Goal: Task Accomplishment & Management: Manage account settings

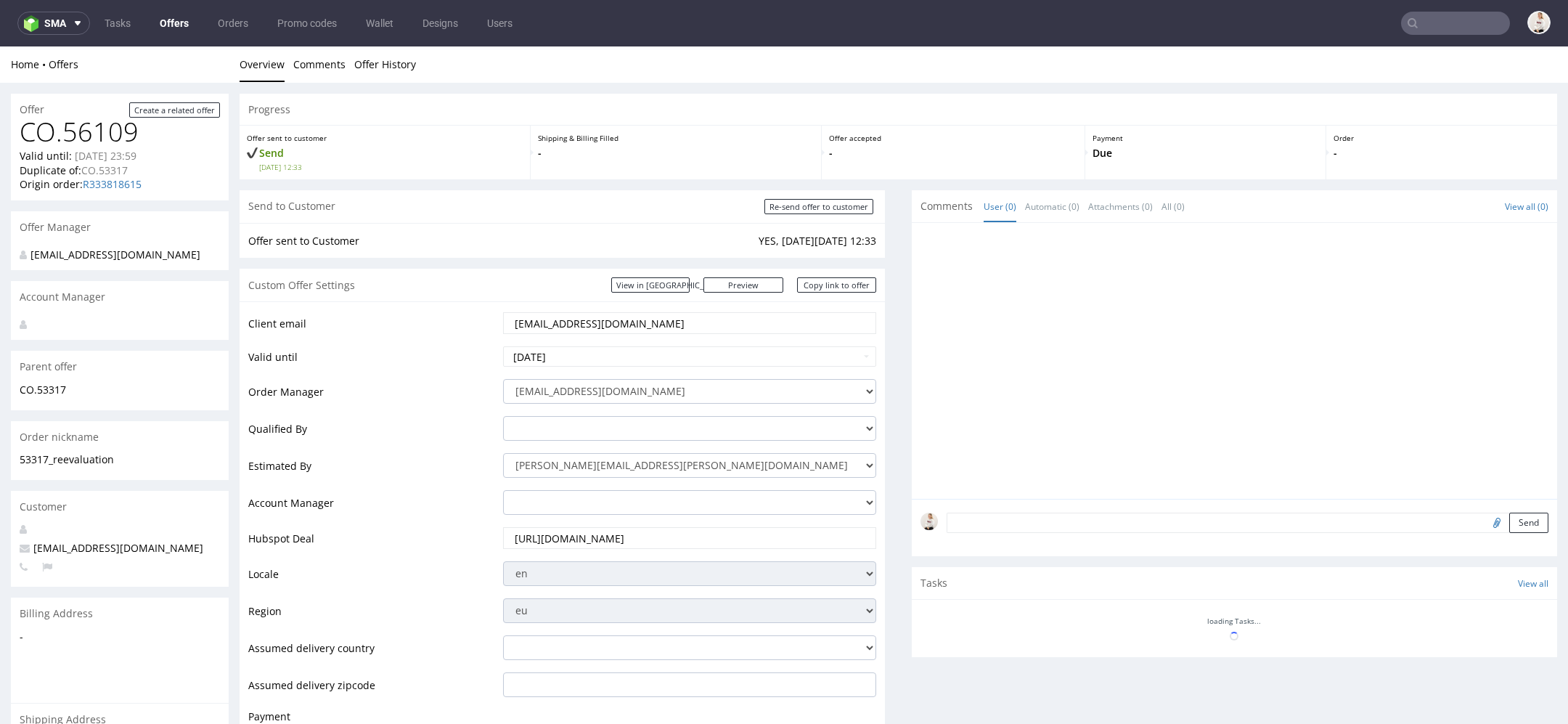
scroll to position [26, 0]
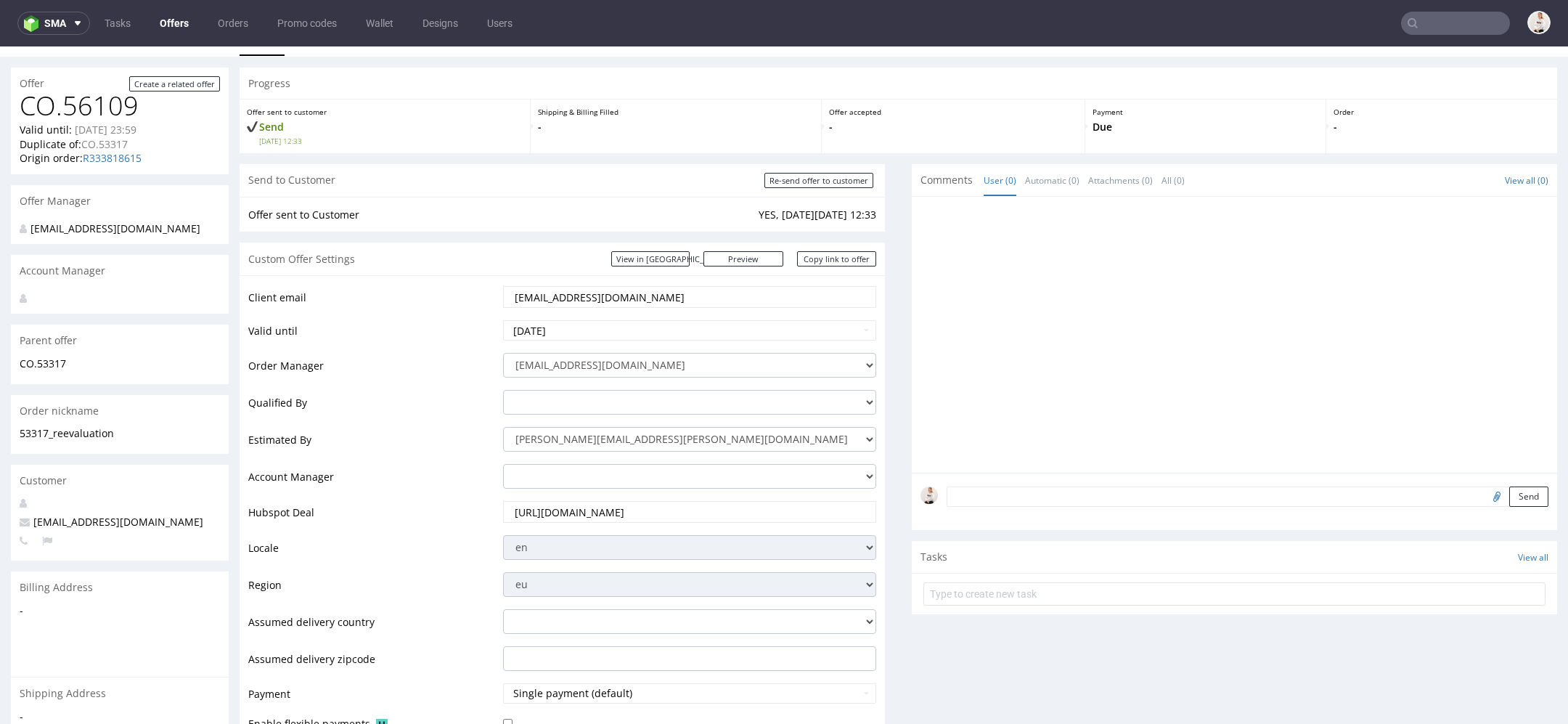
click at [1439, 24] on input "text" at bounding box center [1455, 23] width 109 height 24
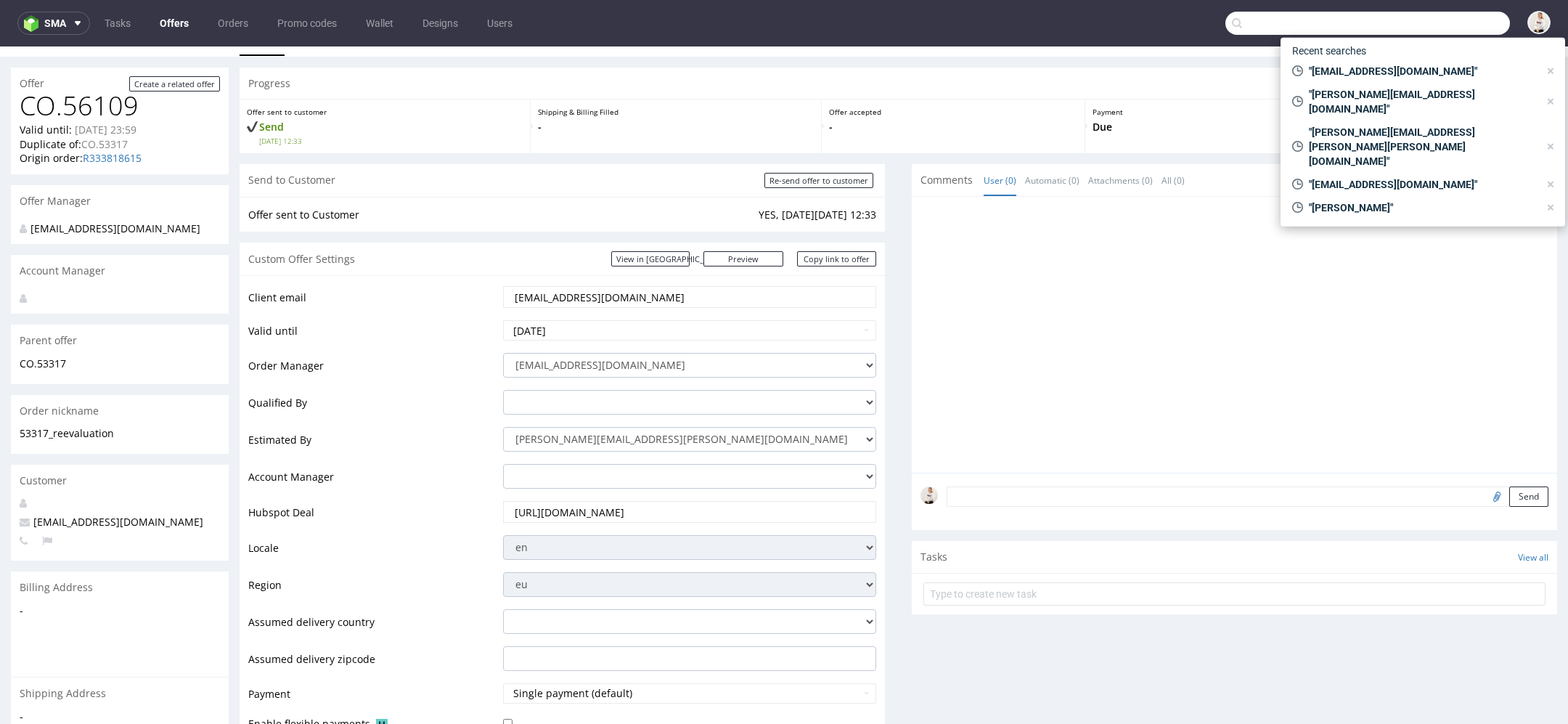
paste input "hello@21collagen.ro - 9k"
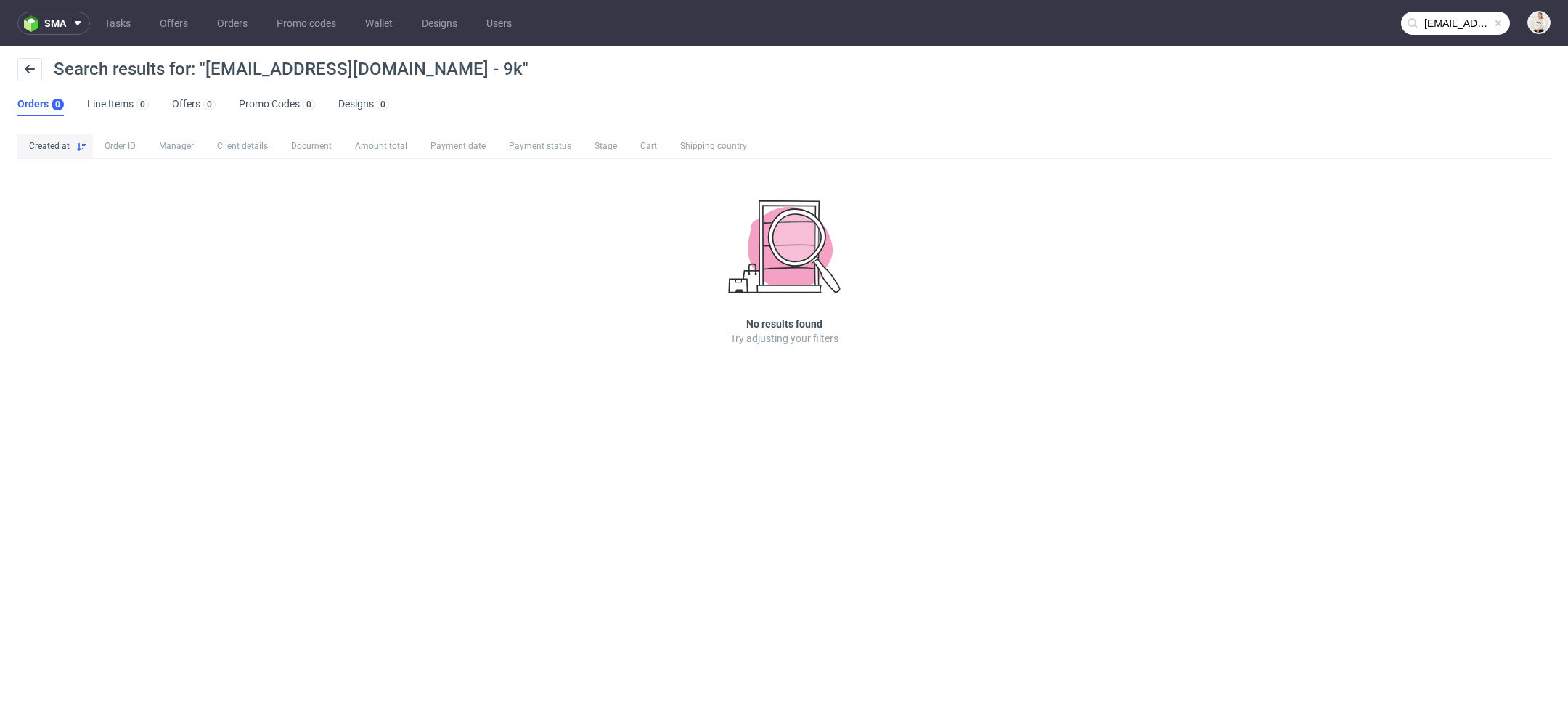
click at [1461, 8] on nav "sma Tasks Offers Orders Promo codes Wallet Designs Users hello@21collagen.ro - …" at bounding box center [784, 23] width 1568 height 46
click at [1461, 18] on input "hello@21collagen.ro - 9k" at bounding box center [1455, 23] width 109 height 24
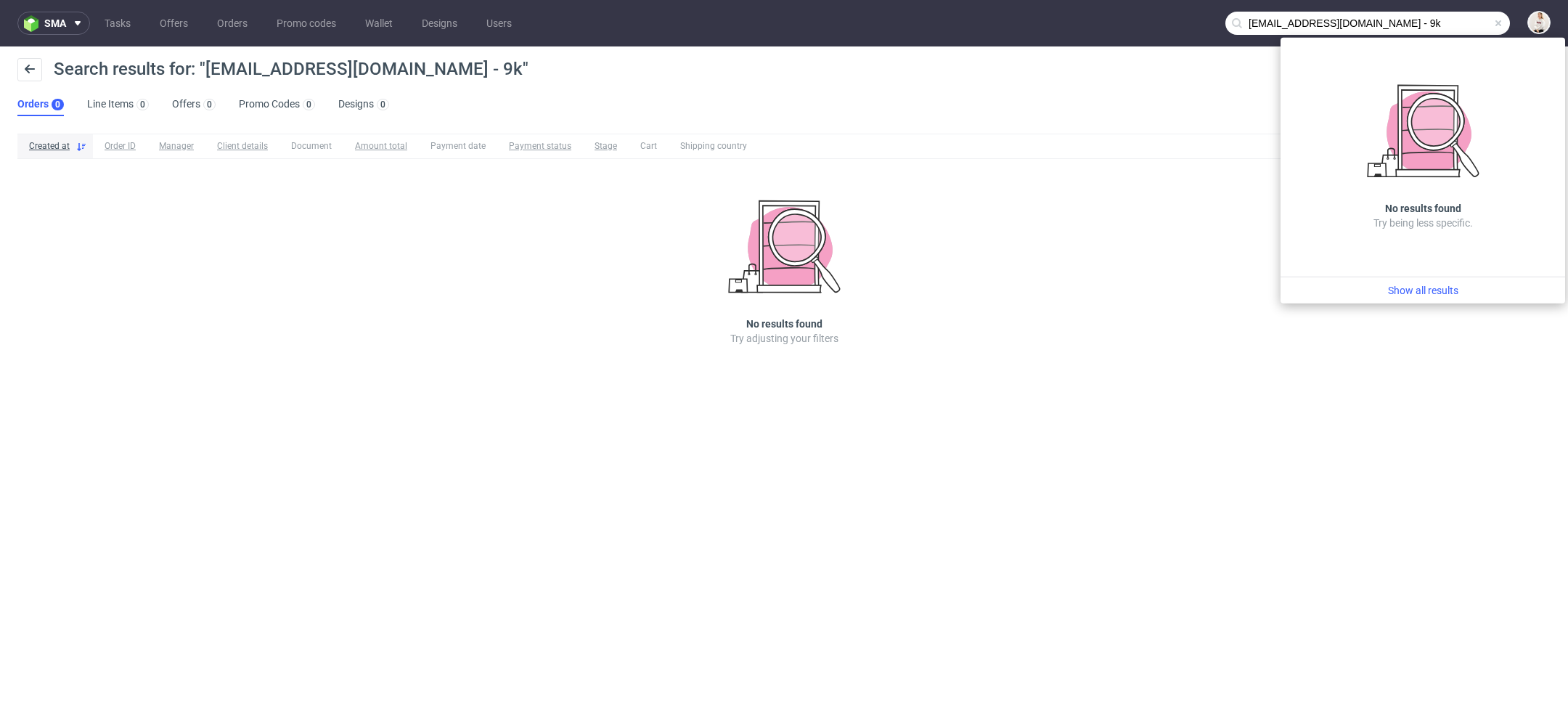
drag, startPoint x: 1421, startPoint y: 16, endPoint x: 1359, endPoint y: 13, distance: 62.1
click at [1359, 14] on input "hello@21collagen.ro - 9k" at bounding box center [1368, 23] width 285 height 24
drag, startPoint x: 1395, startPoint y: 17, endPoint x: 1340, endPoint y: 25, distance: 55.6
click at [1340, 25] on input "hello@21collagen.ro - 9k" at bounding box center [1368, 23] width 285 height 24
drag, startPoint x: 1342, startPoint y: 24, endPoint x: 1413, endPoint y: 24, distance: 71.0
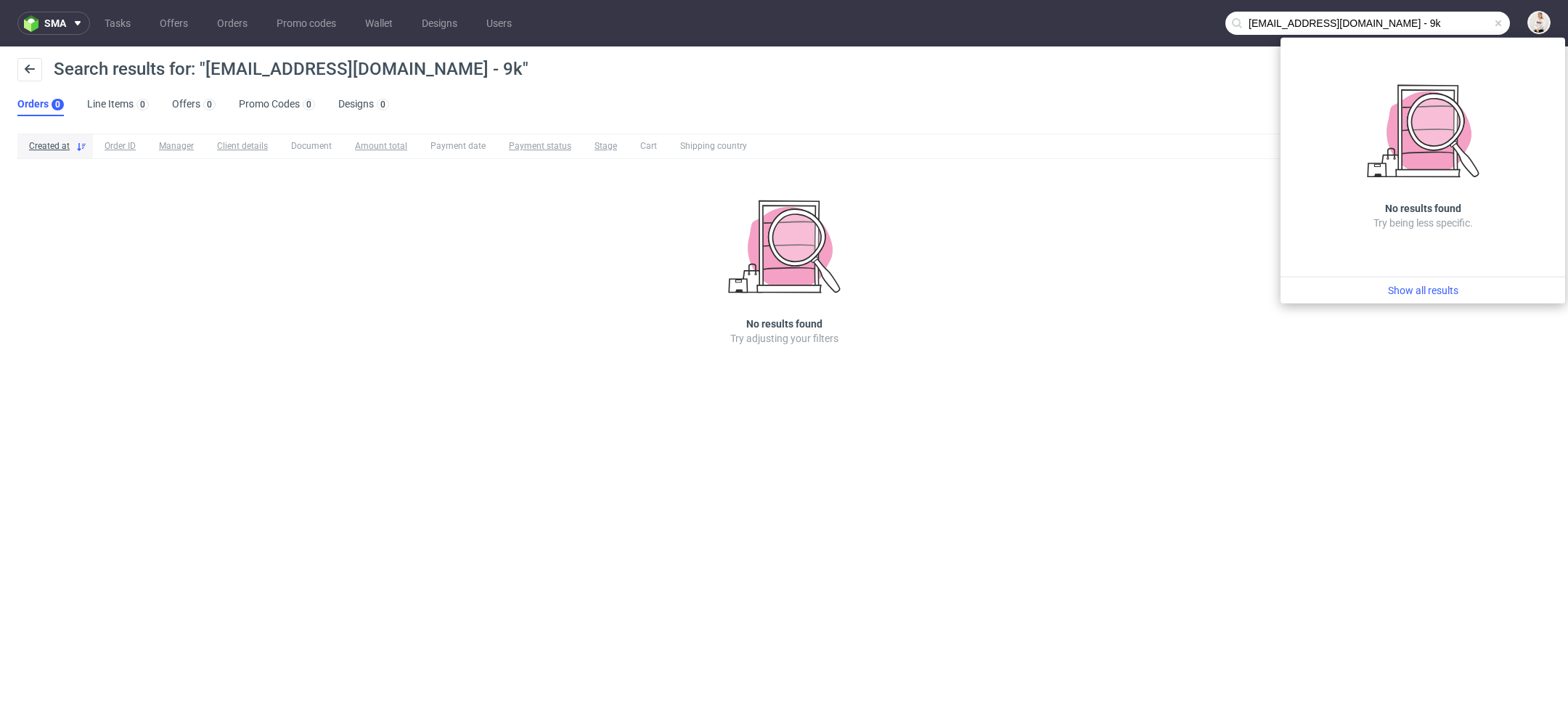
click at [1415, 25] on input "hello@21collagen.ro - 9k" at bounding box center [1368, 23] width 285 height 24
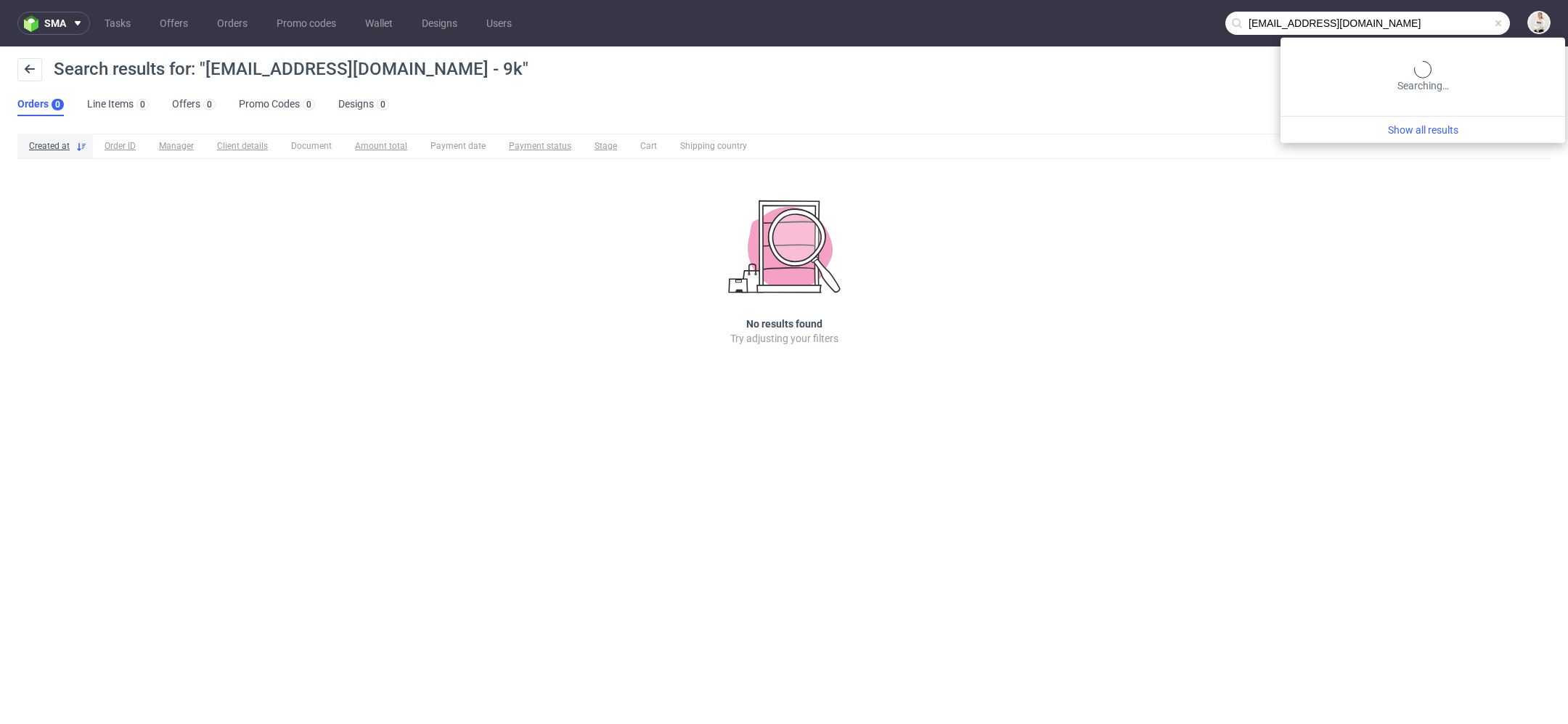
type input "hello@21collagen.ro"
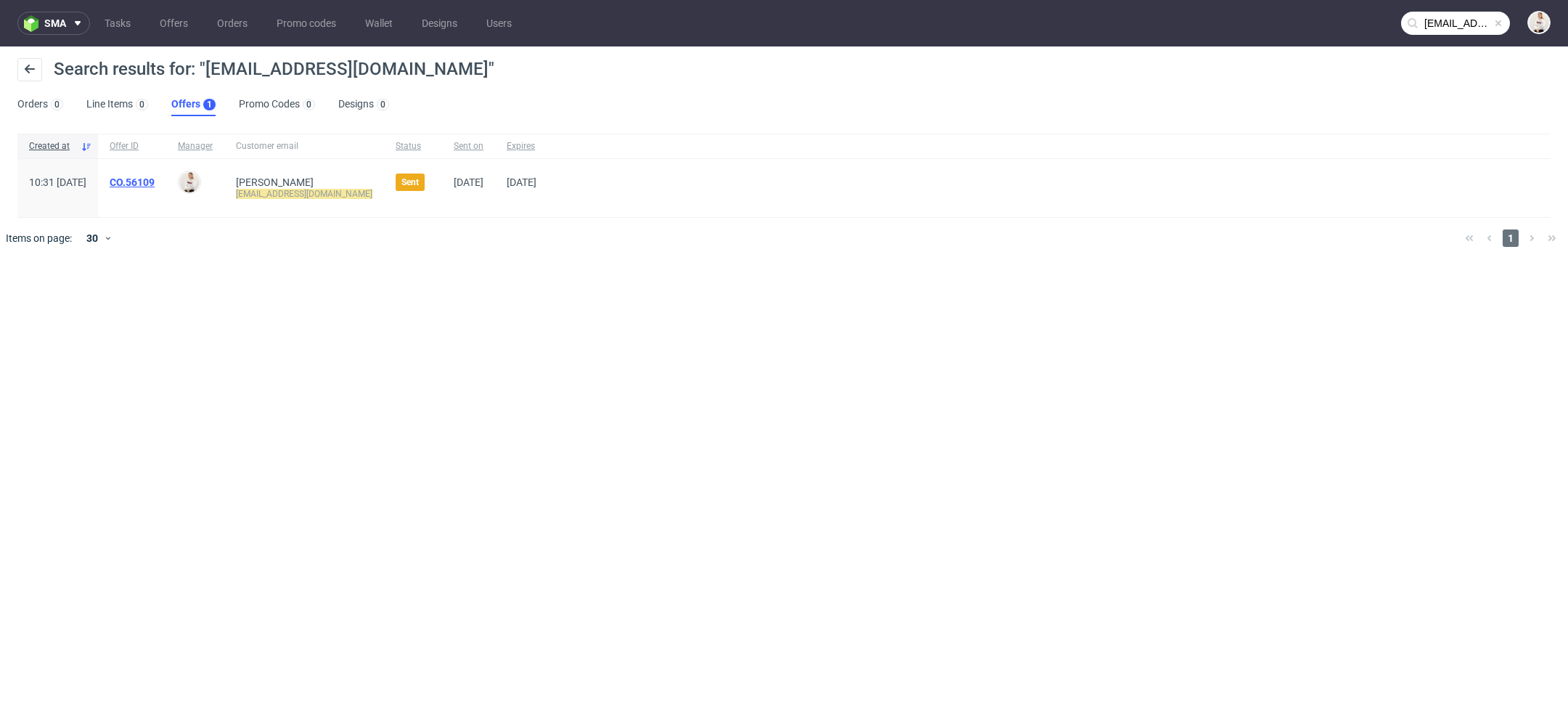
click at [155, 180] on link "CO.56109" at bounding box center [132, 182] width 45 height 11
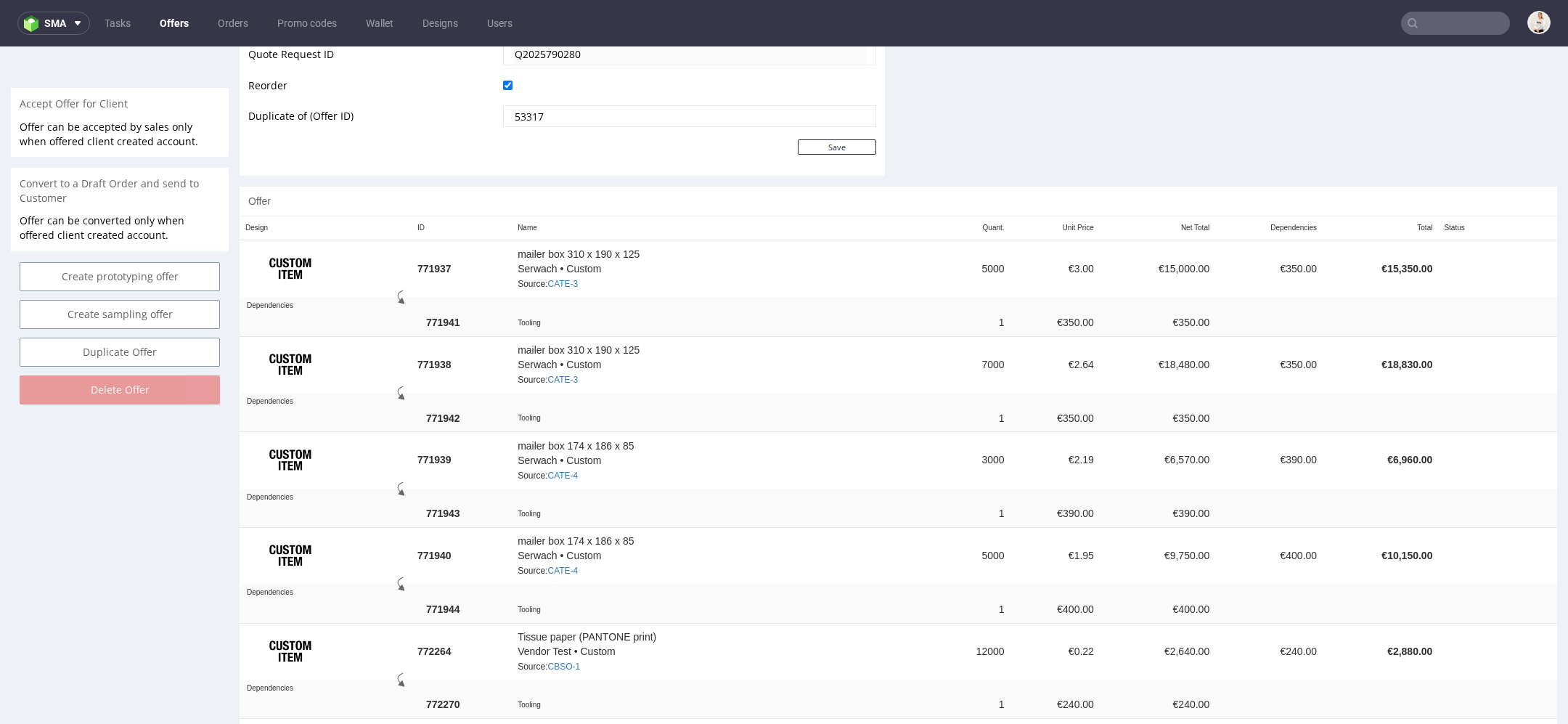
scroll to position [614, 0]
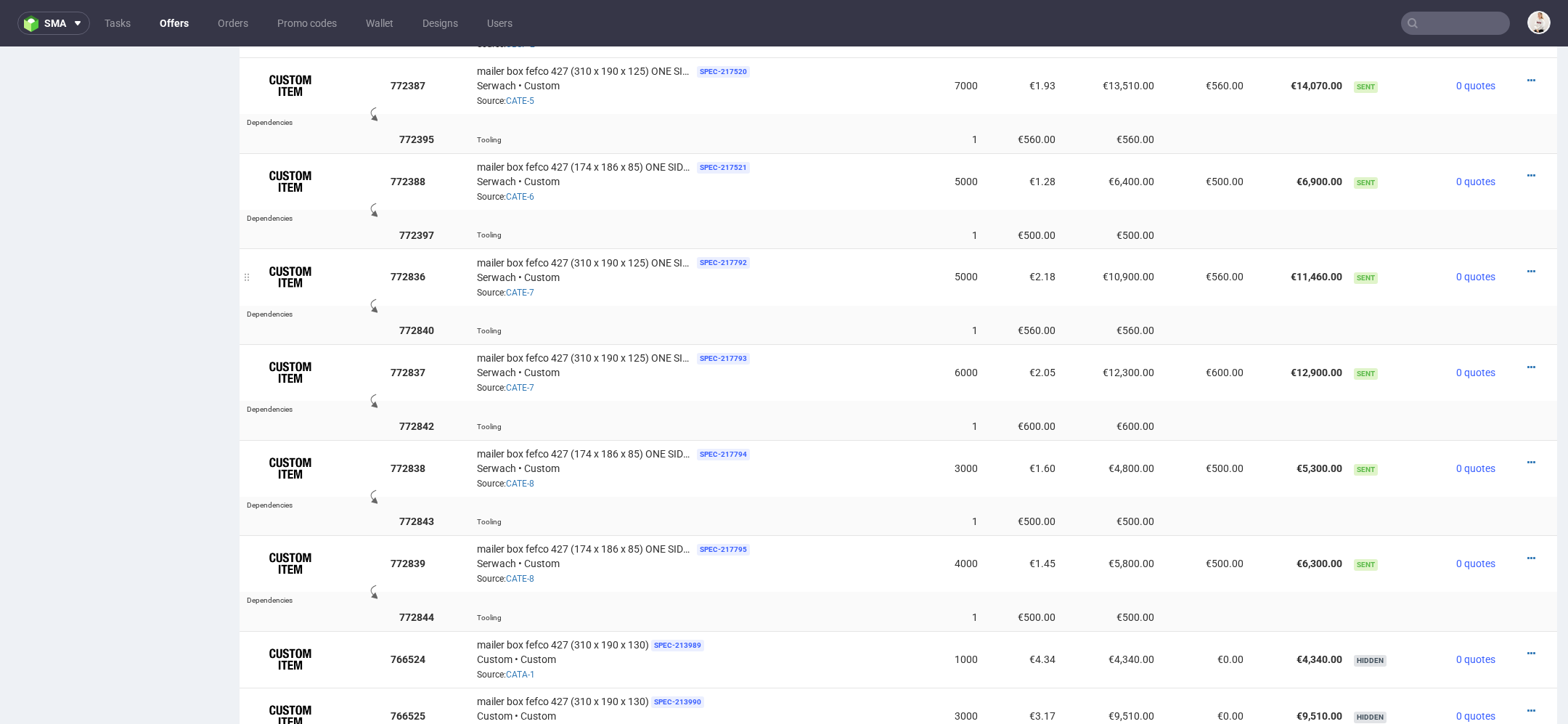
scroll to position [1508, 0]
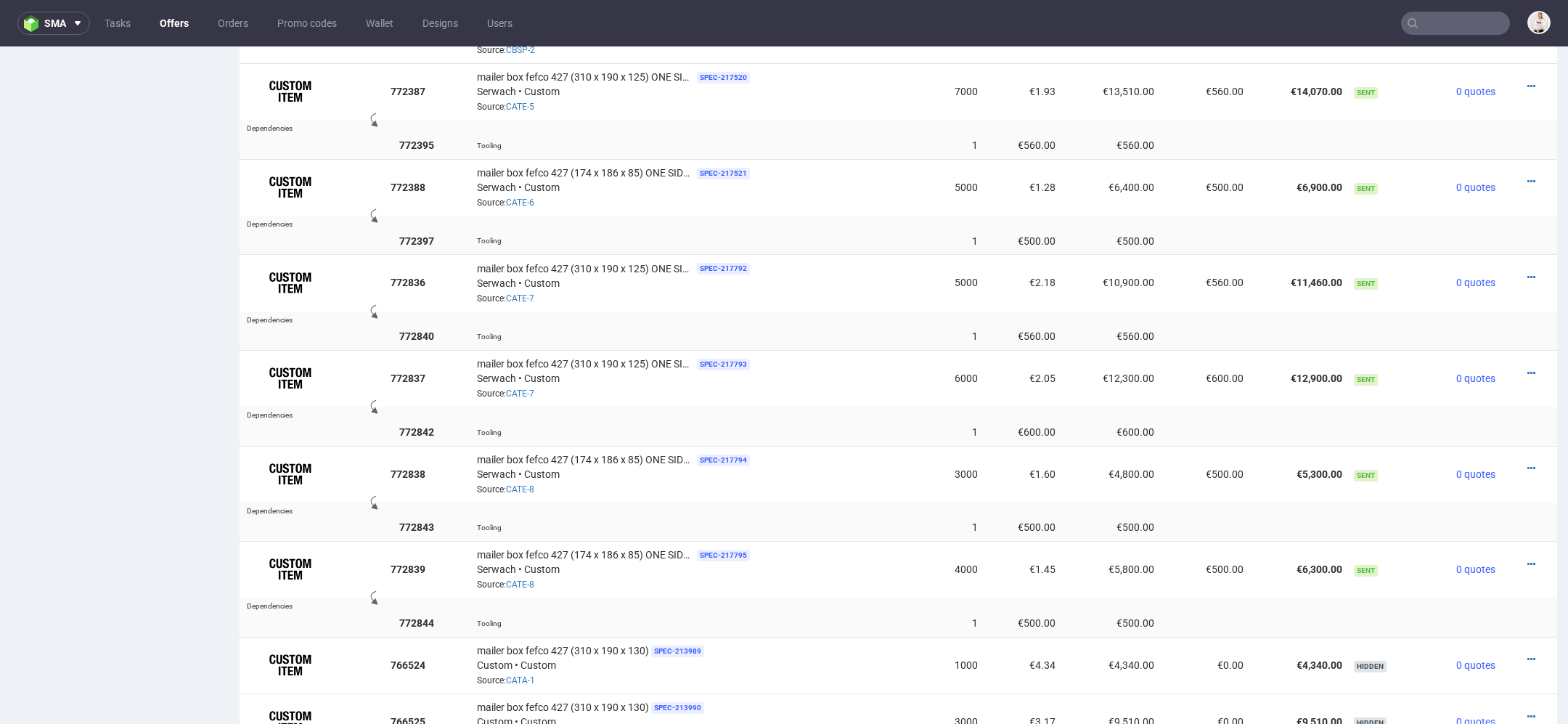
click at [1178, 598] on td at bounding box center [971, 603] width 1172 height 11
click at [1528, 559] on icon at bounding box center [1531, 563] width 8 height 10
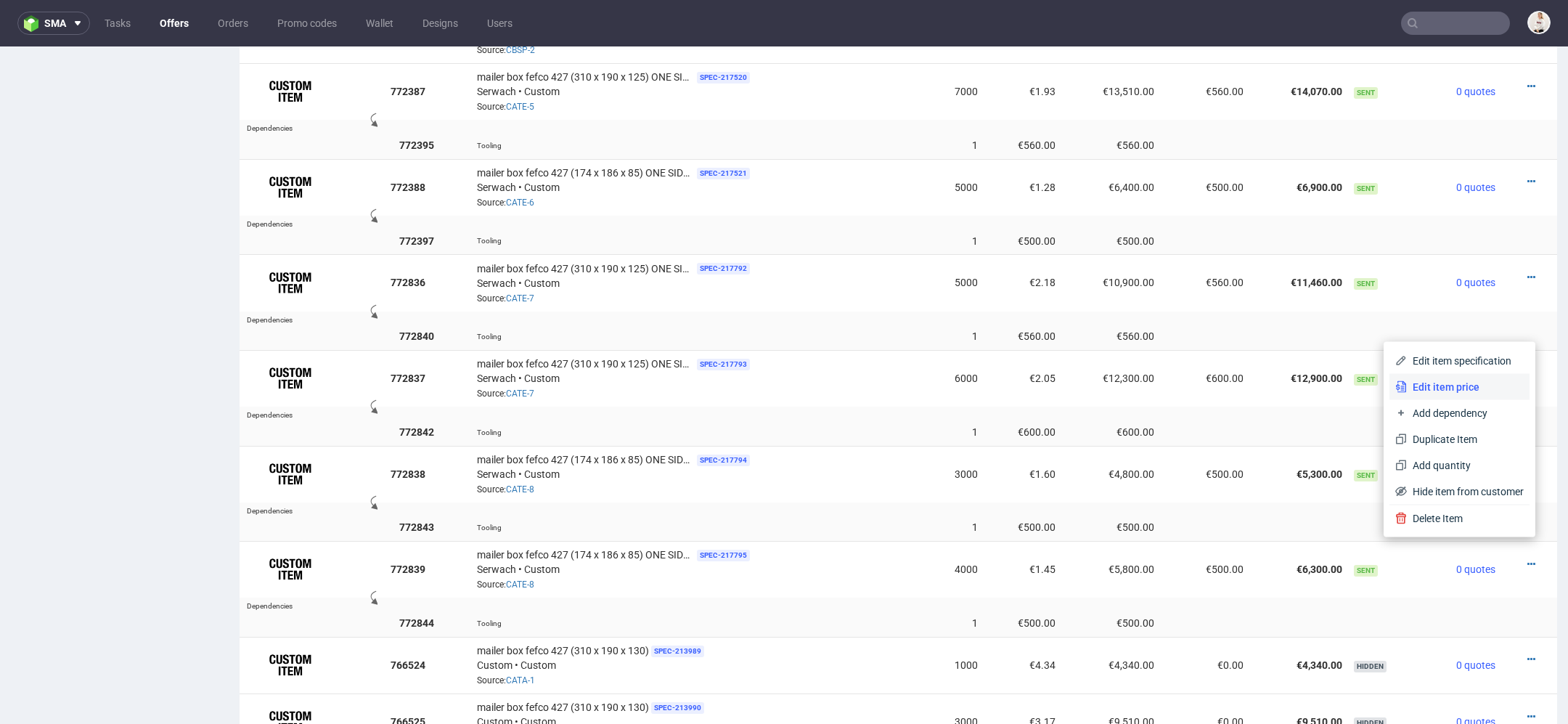
click at [1417, 381] on span "Edit item price" at bounding box center [1465, 387] width 117 height 14
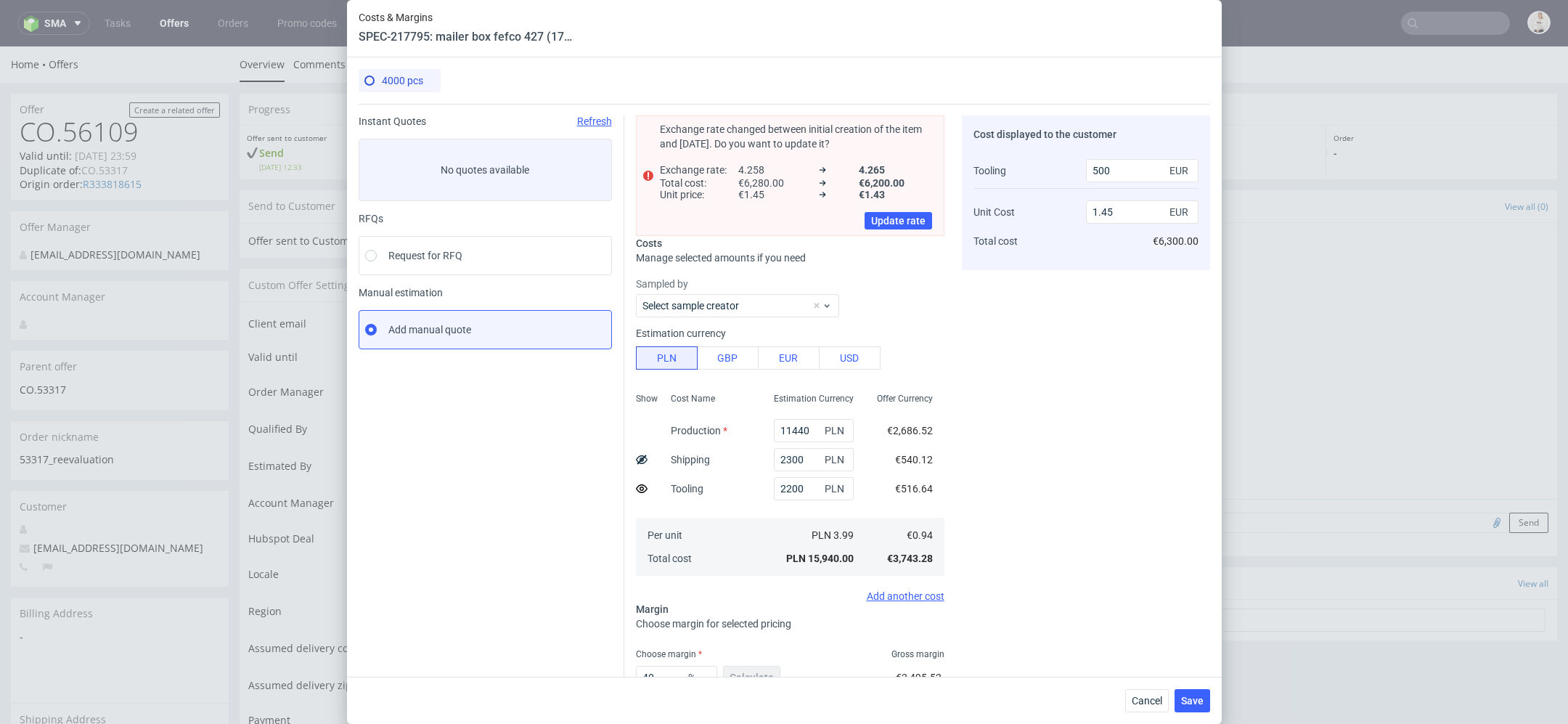
scroll to position [100, 0]
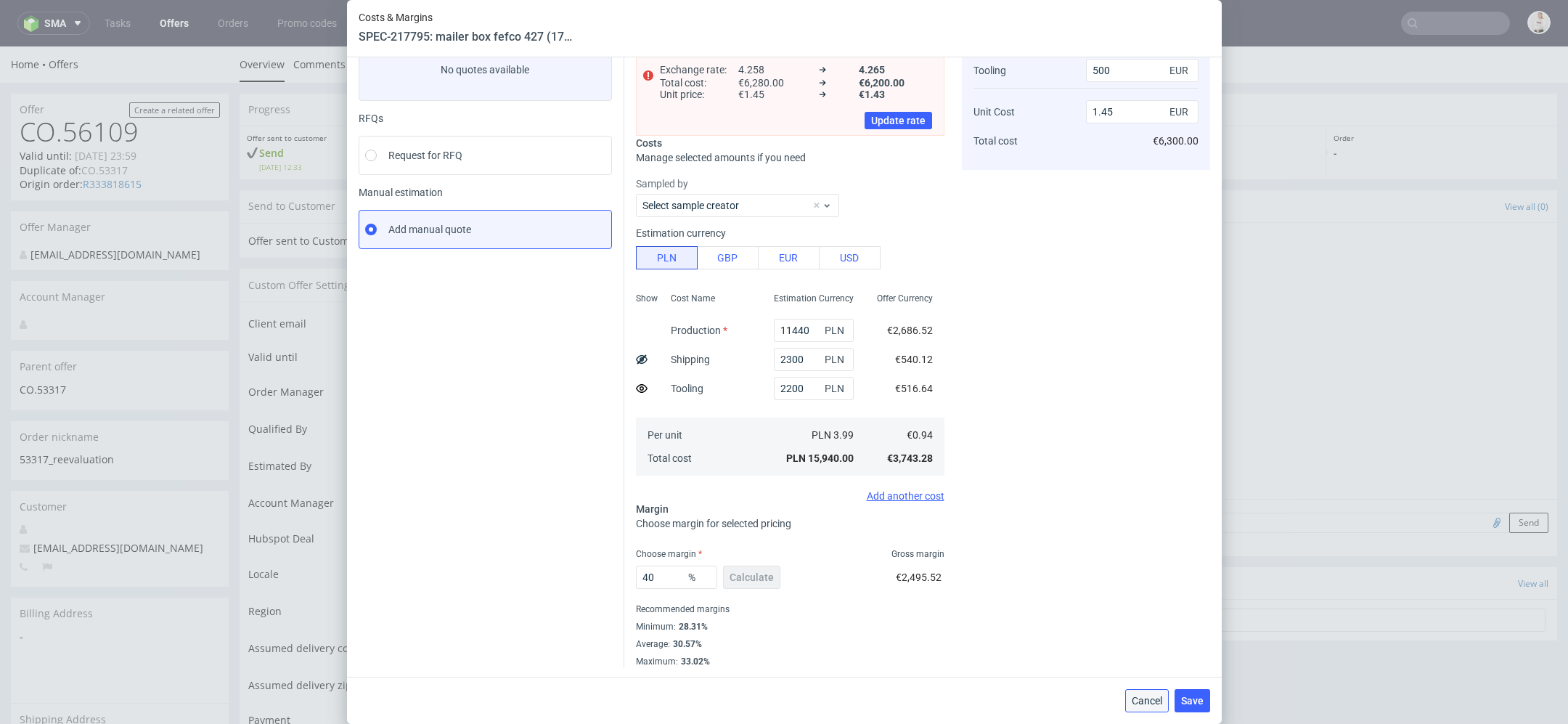
click at [1145, 693] on button "Cancel" at bounding box center [1146, 700] width 43 height 24
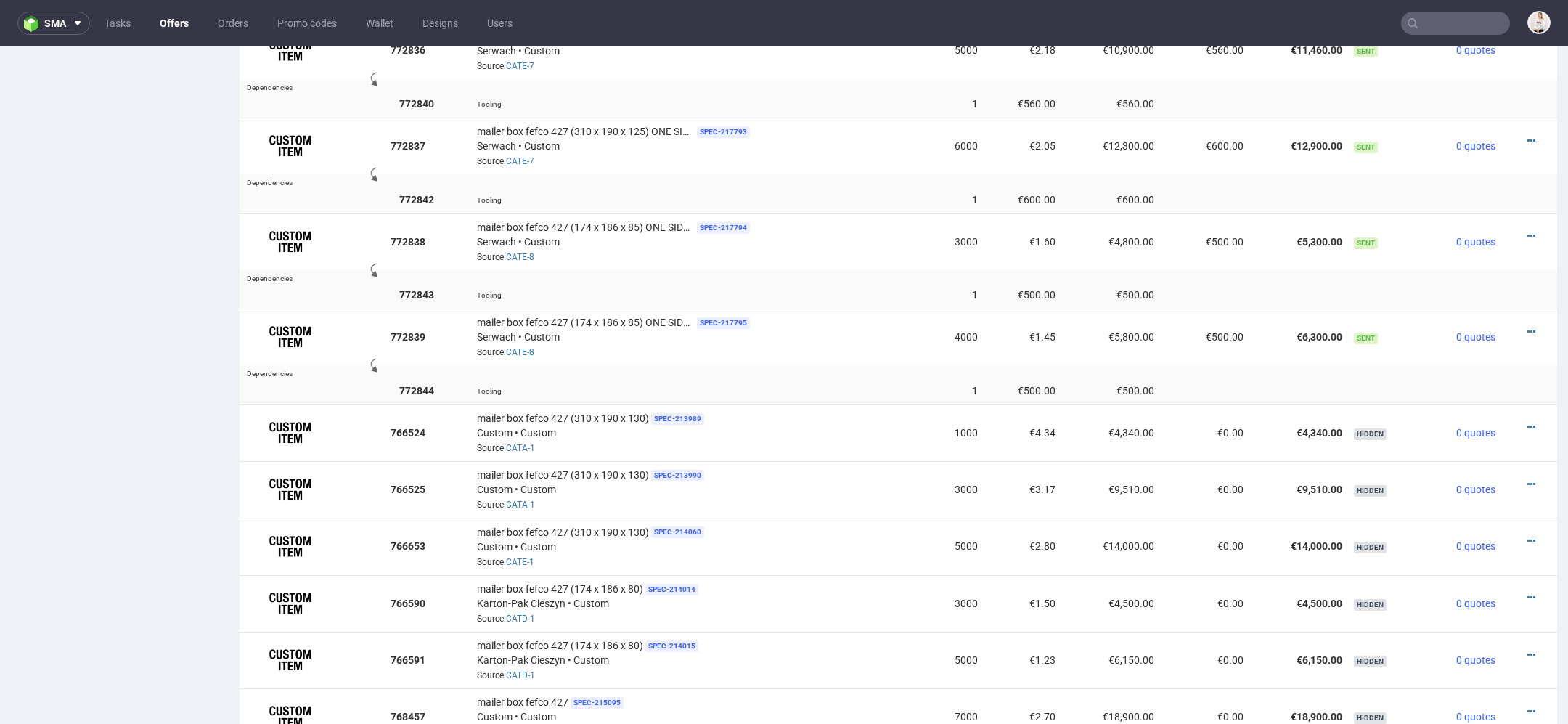
scroll to position [1743, 0]
click at [1528, 133] on icon at bounding box center [1531, 138] width 8 height 10
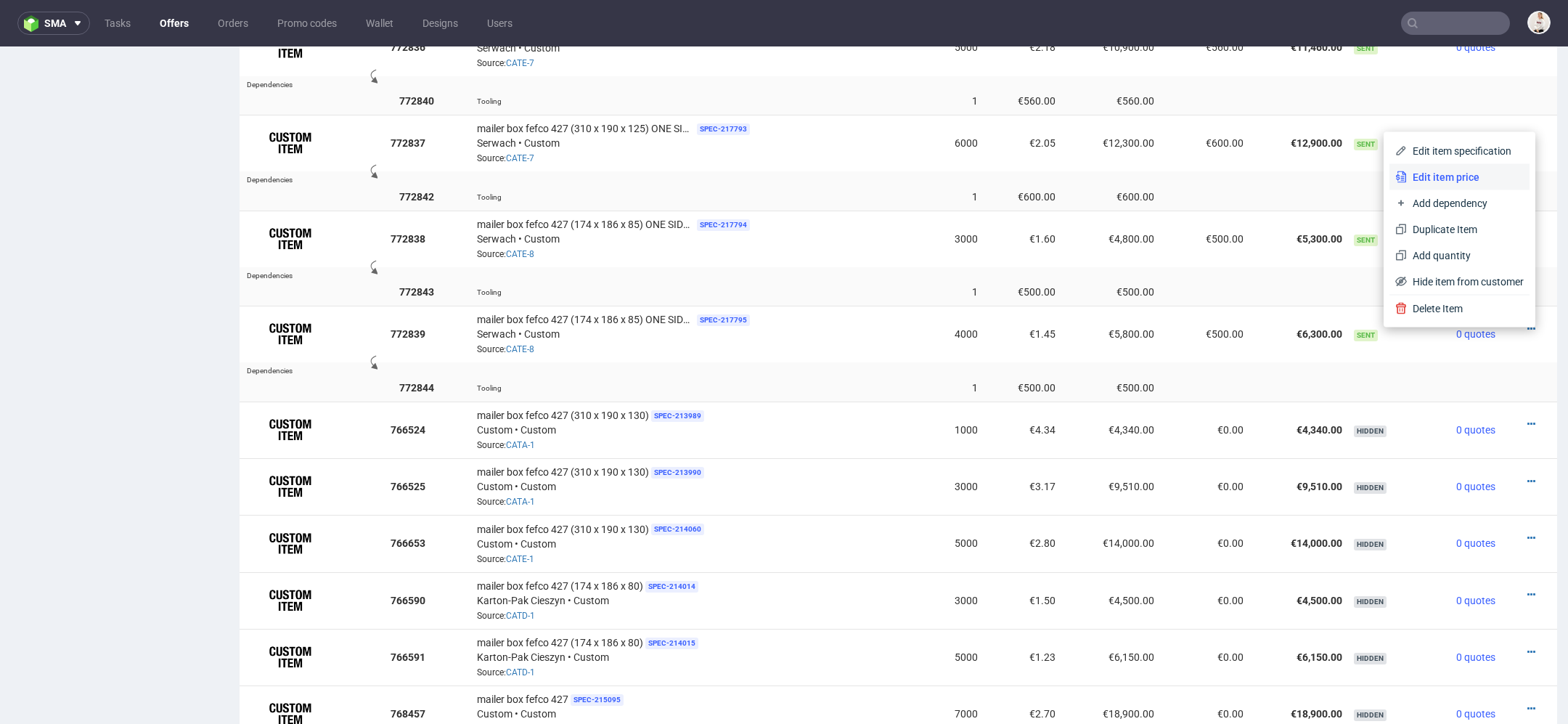
click at [1446, 186] on li "Edit item price" at bounding box center [1460, 177] width 140 height 26
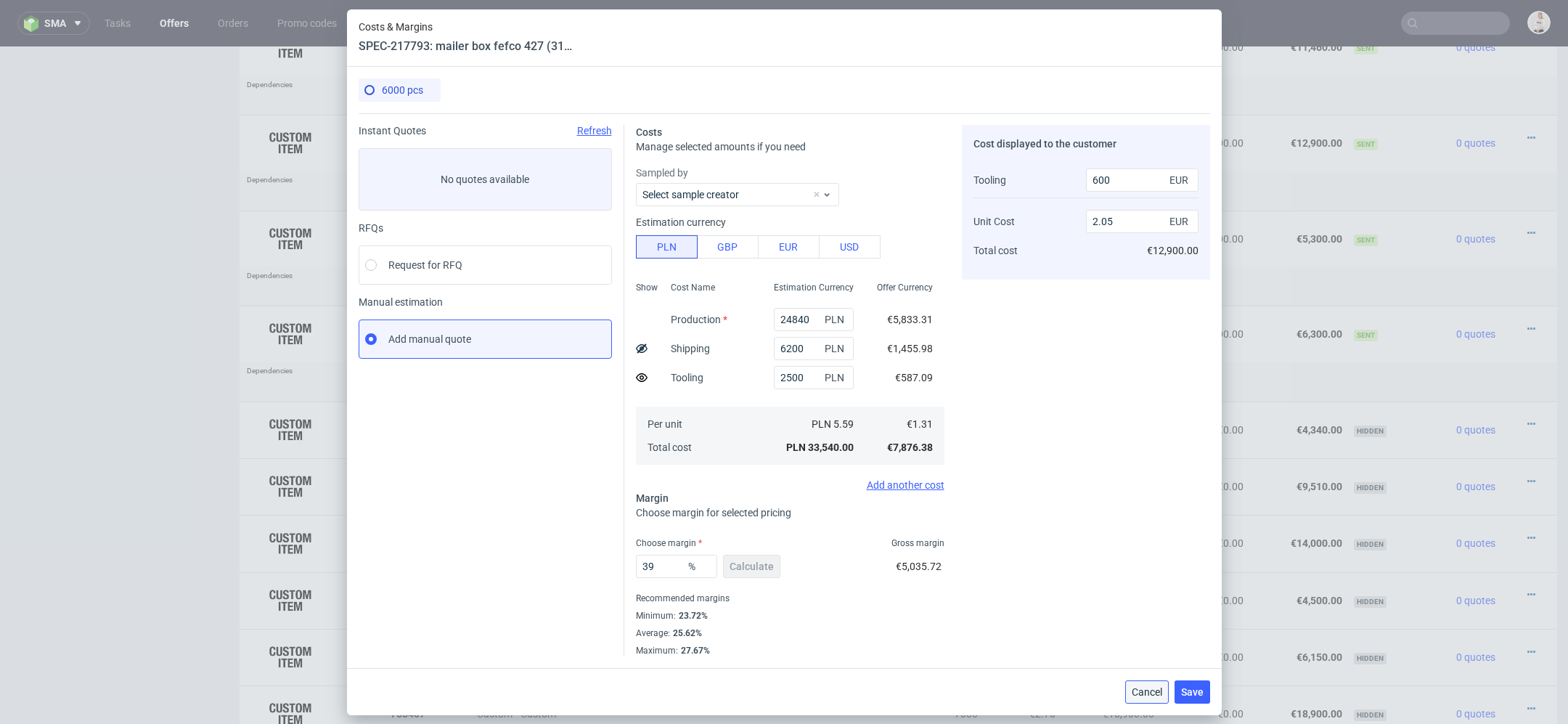
click at [1148, 695] on span "Cancel" at bounding box center [1147, 691] width 30 height 10
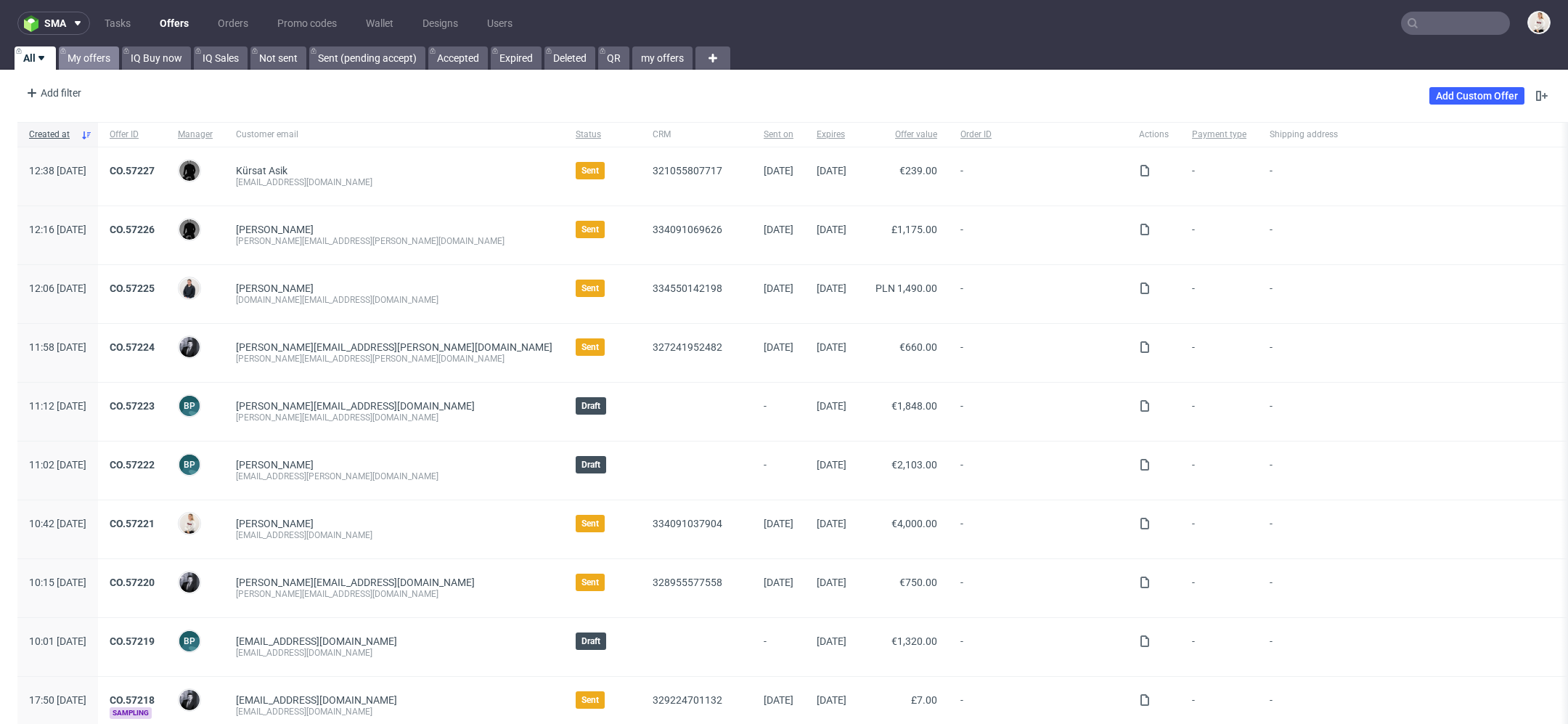
click at [62, 49] on icon at bounding box center [63, 50] width 6 height 11
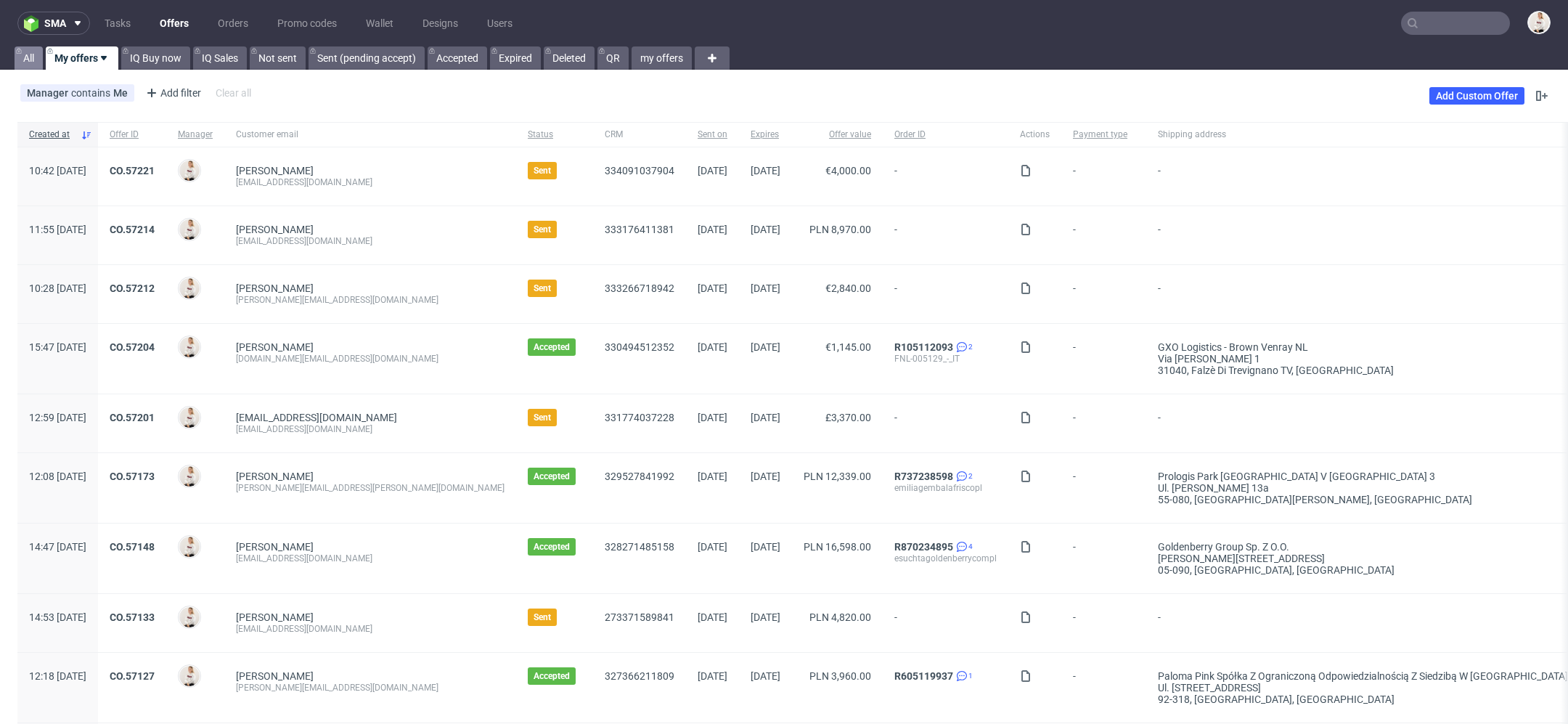
click at [32, 57] on link "All" at bounding box center [28, 58] width 28 height 24
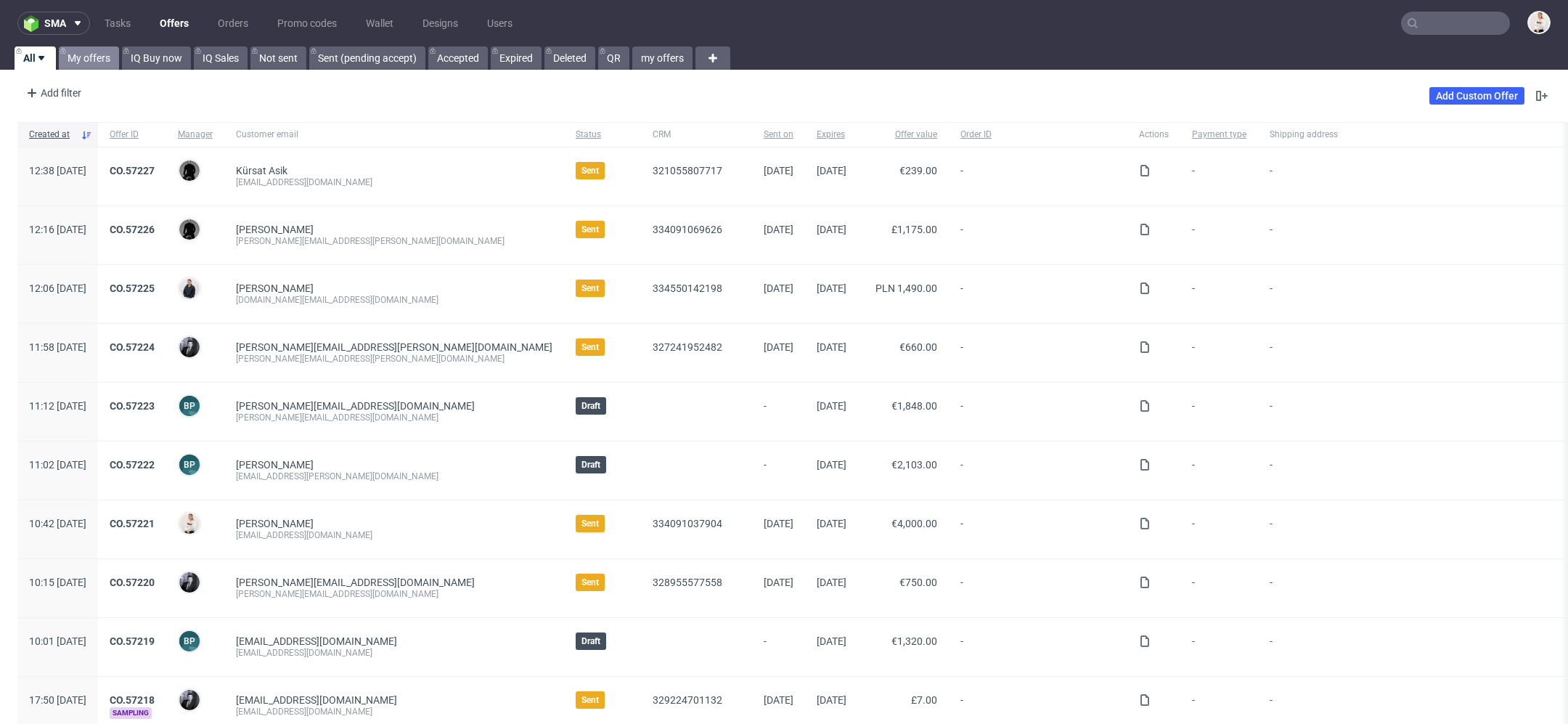
click at [75, 62] on link "My offers" at bounding box center [88, 58] width 60 height 24
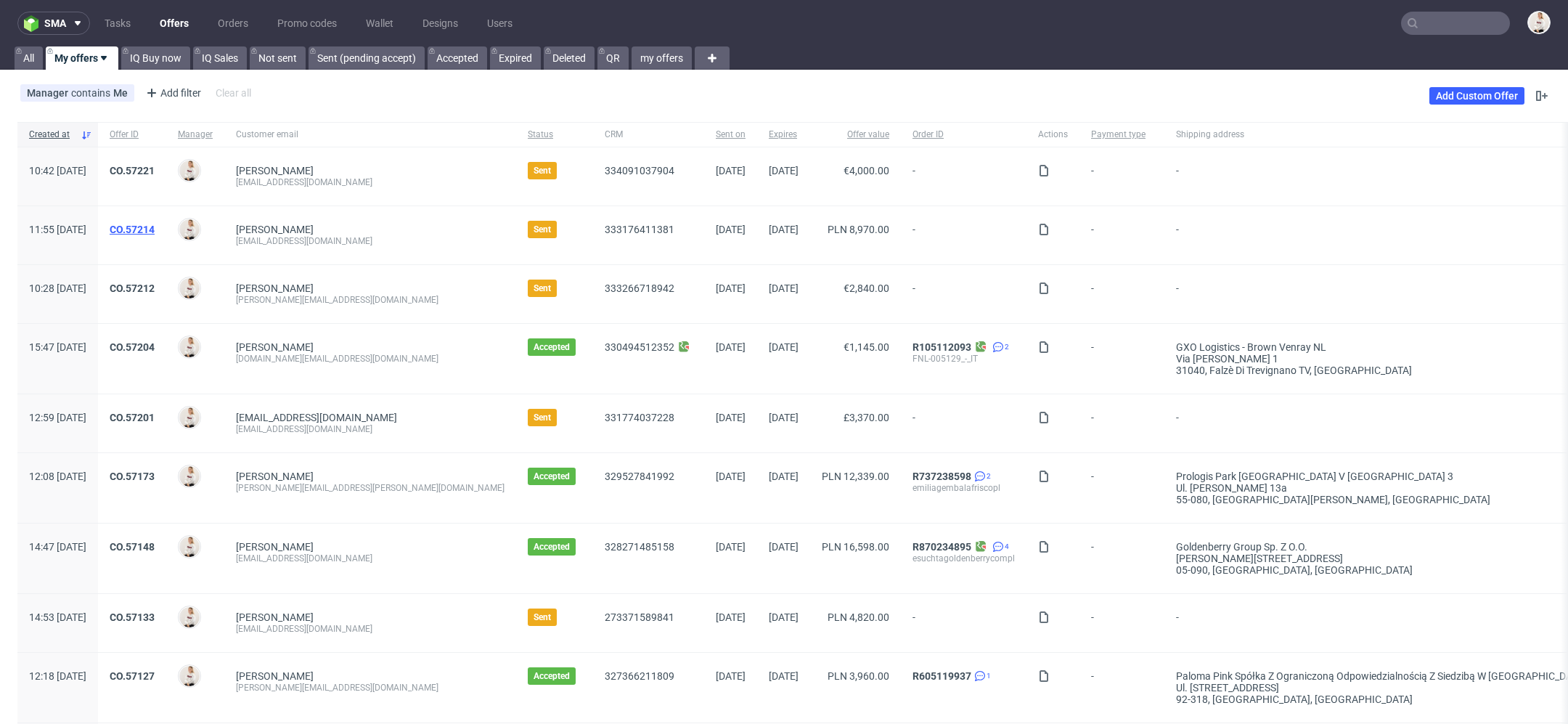
click at [155, 225] on link "CO.57214" at bounding box center [132, 229] width 45 height 11
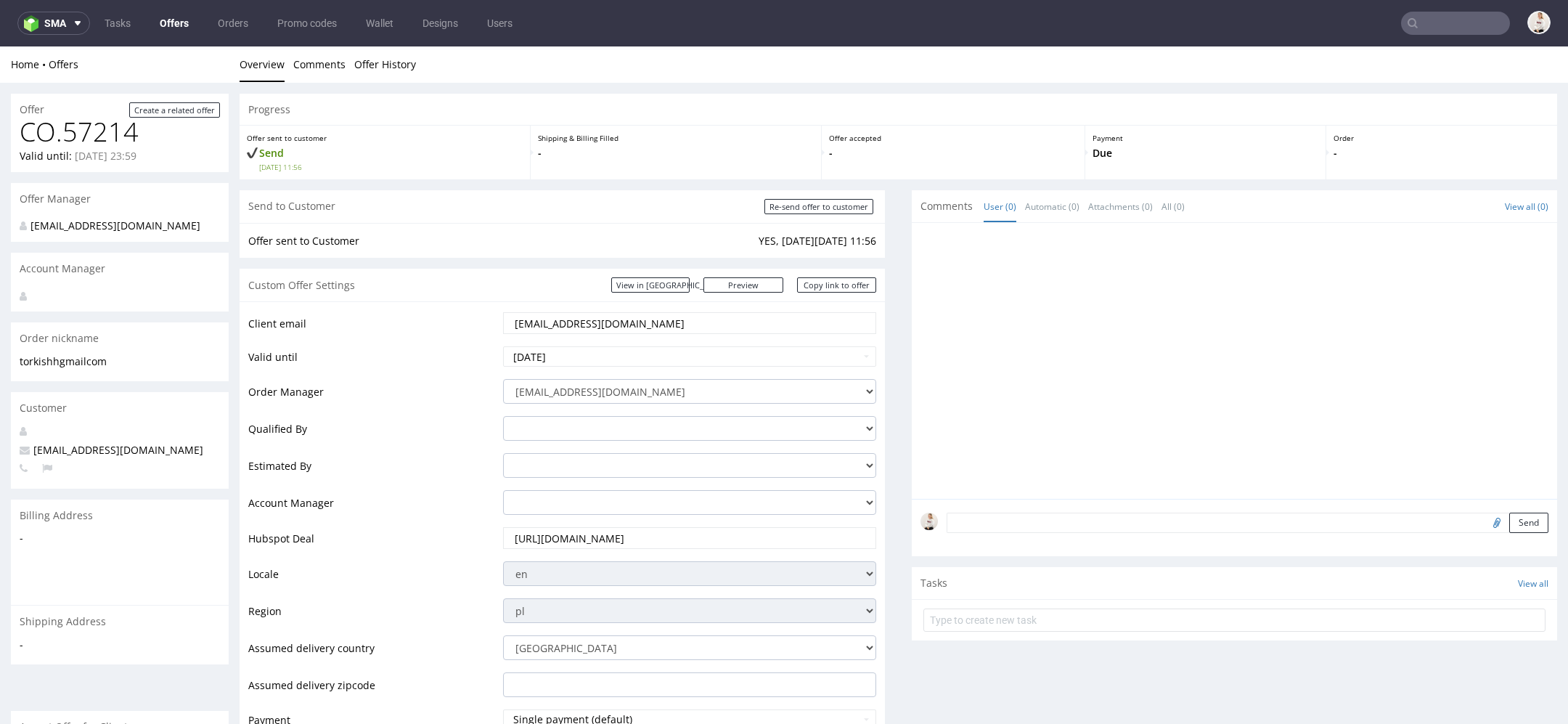
click at [827, 193] on div "Send to Customer Re-send offer to customer" at bounding box center [563, 206] width 645 height 33
click at [829, 196] on div "Send to Customer Re-send offer to customer" at bounding box center [563, 206] width 645 height 33
click at [836, 215] on div "Send to Customer Re-send offer to customer" at bounding box center [563, 206] width 645 height 33
click at [830, 205] on input "Re-send offer to customer" at bounding box center [818, 206] width 109 height 15
type input "In progress..."
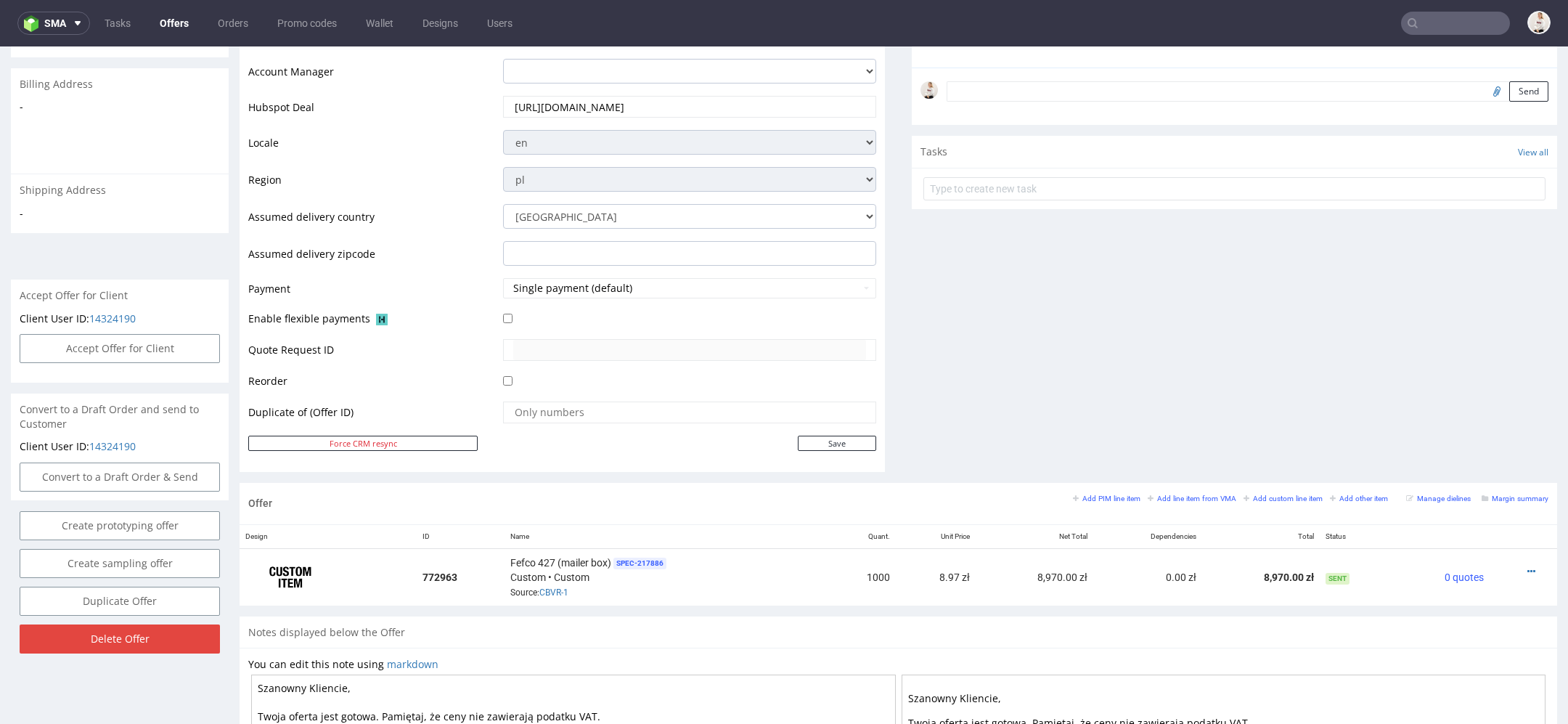
scroll to position [433, 0]
click at [180, 24] on link "Offers" at bounding box center [174, 23] width 46 height 24
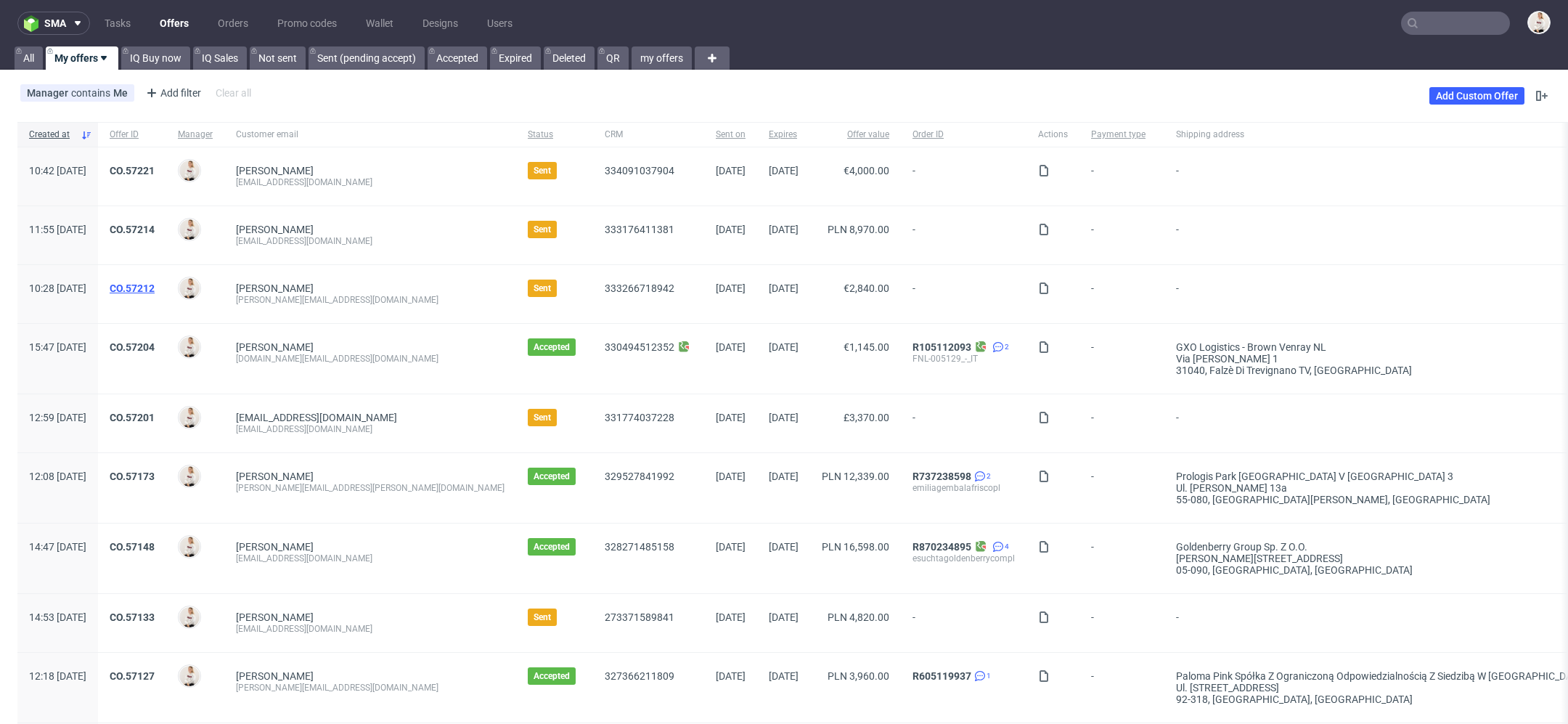
click at [155, 286] on link "CO.57212" at bounding box center [132, 288] width 45 height 11
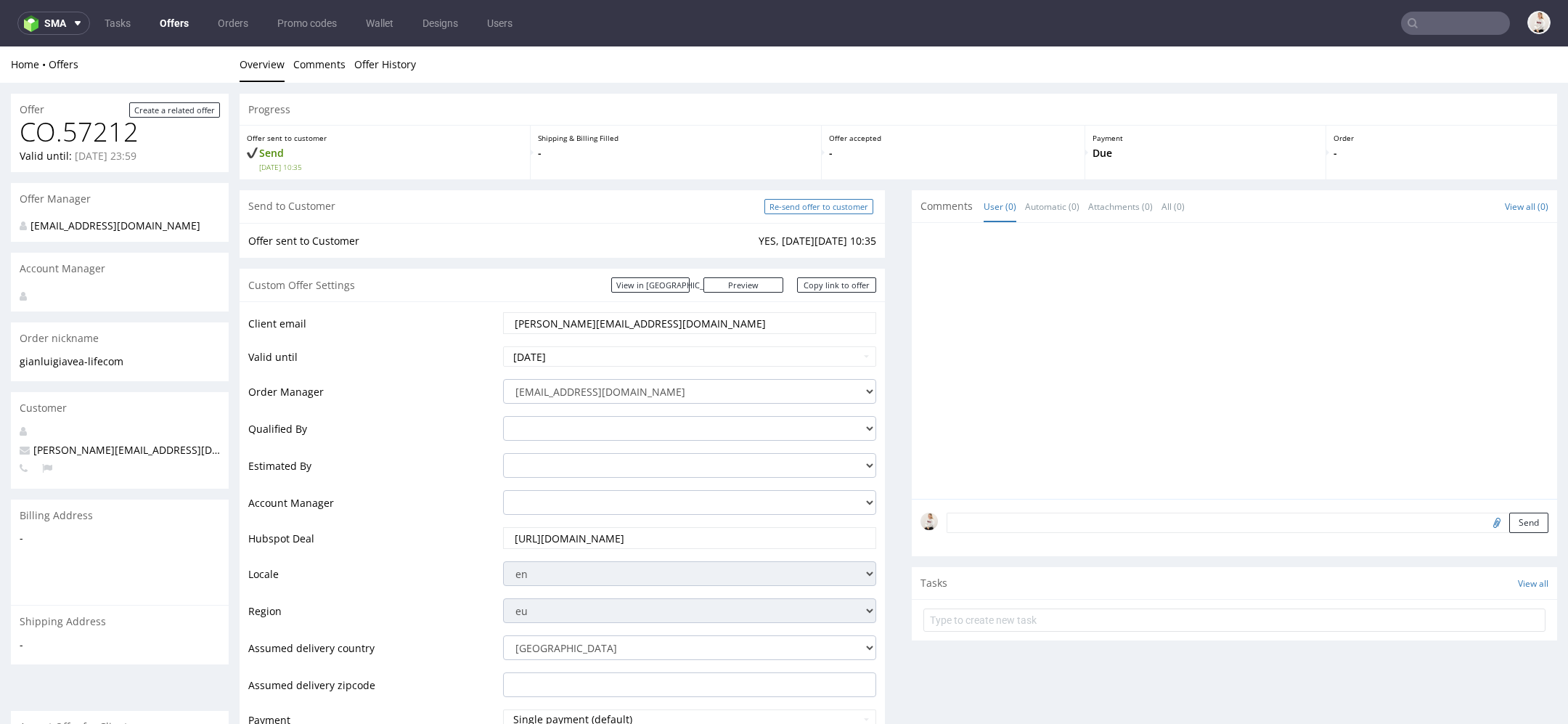
click at [808, 205] on input "Re-send offer to customer" at bounding box center [818, 206] width 109 height 15
type input "In progress..."
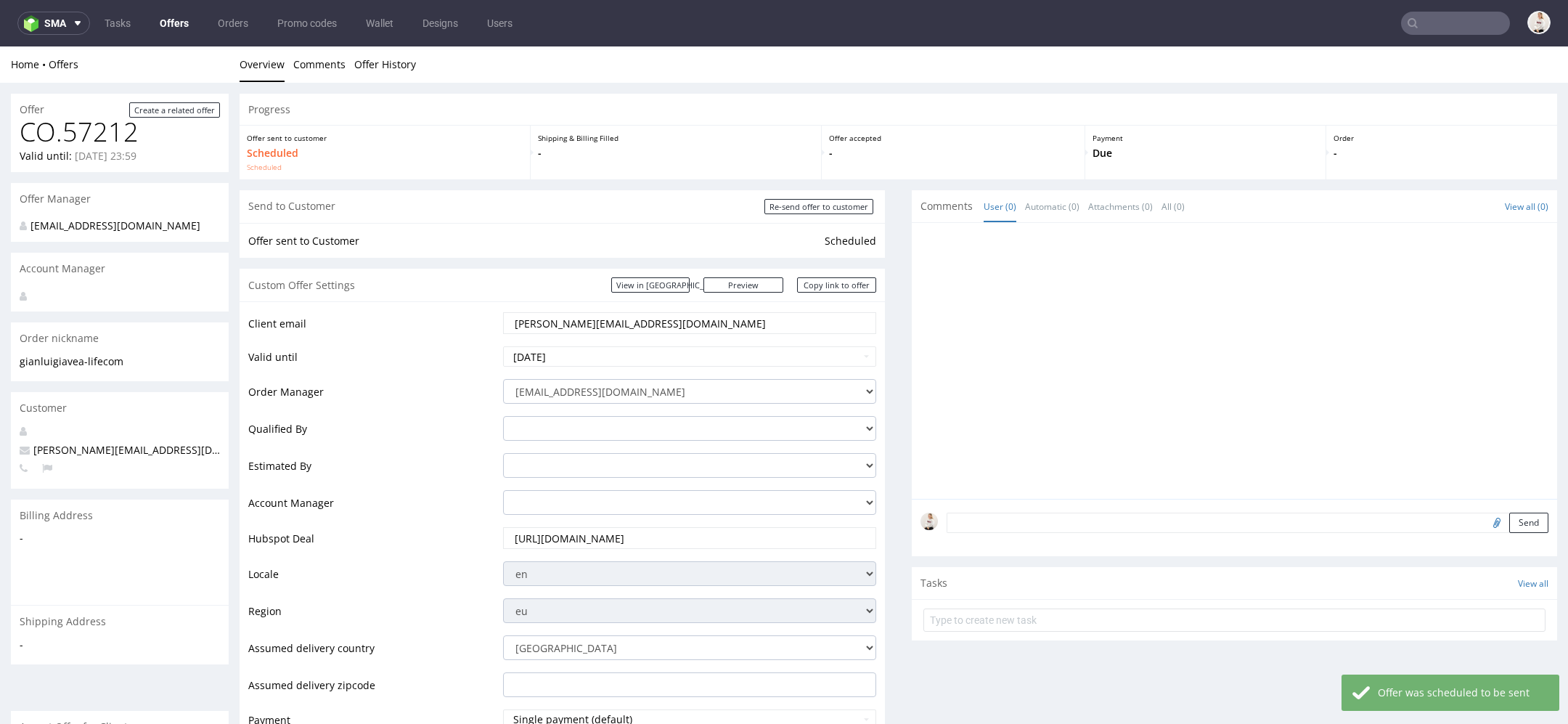
drag, startPoint x: 639, startPoint y: 325, endPoint x: 179, endPoint y: 325, distance: 460.0
click at [636, 324] on input "gianluigi@avea-life.com" at bounding box center [690, 323] width 353 height 21
drag, startPoint x: 636, startPoint y: 324, endPoint x: 394, endPoint y: 326, distance: 242.0
click at [401, 324] on tr "Client email gianluigi@avea-life.com" at bounding box center [562, 327] width 628 height 34
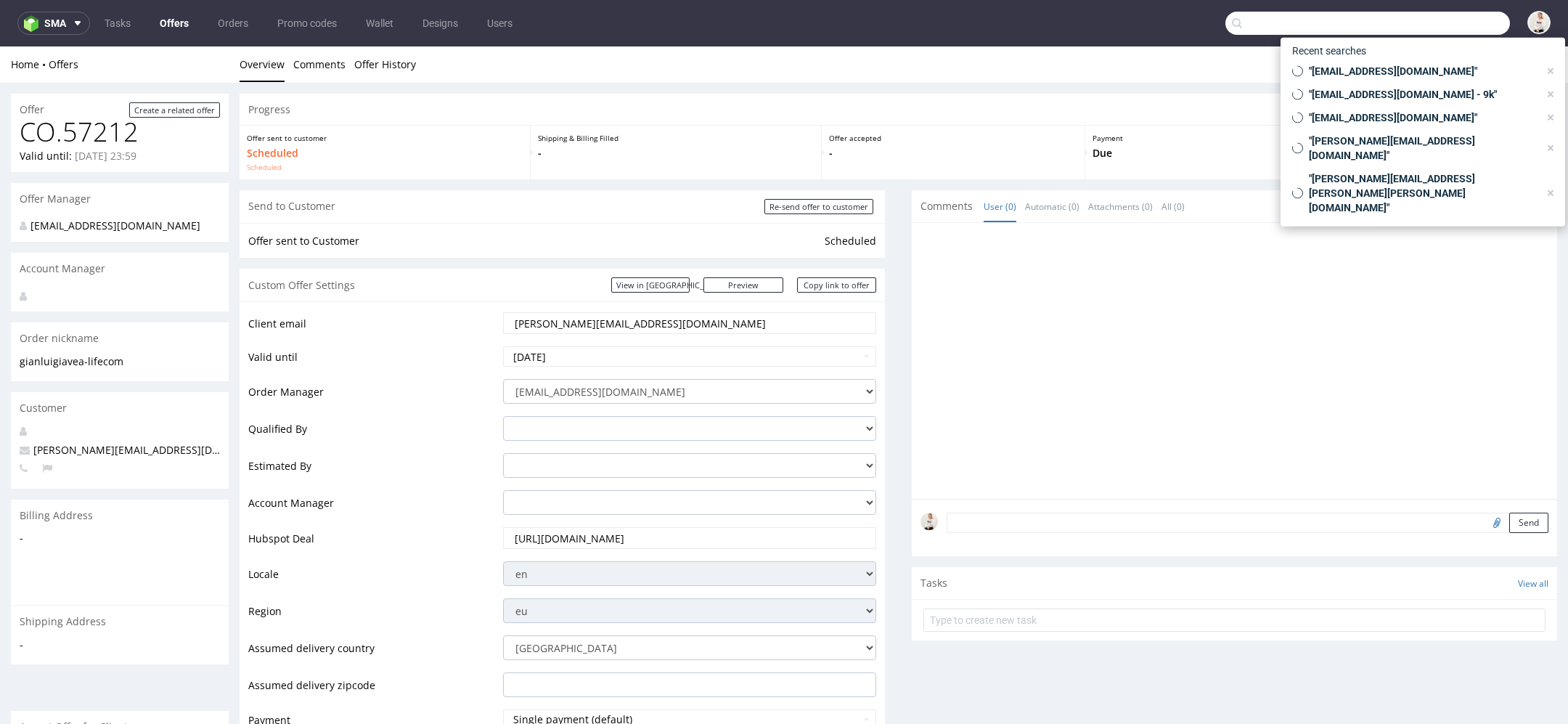
click at [1430, 29] on input "text" at bounding box center [1368, 23] width 285 height 24
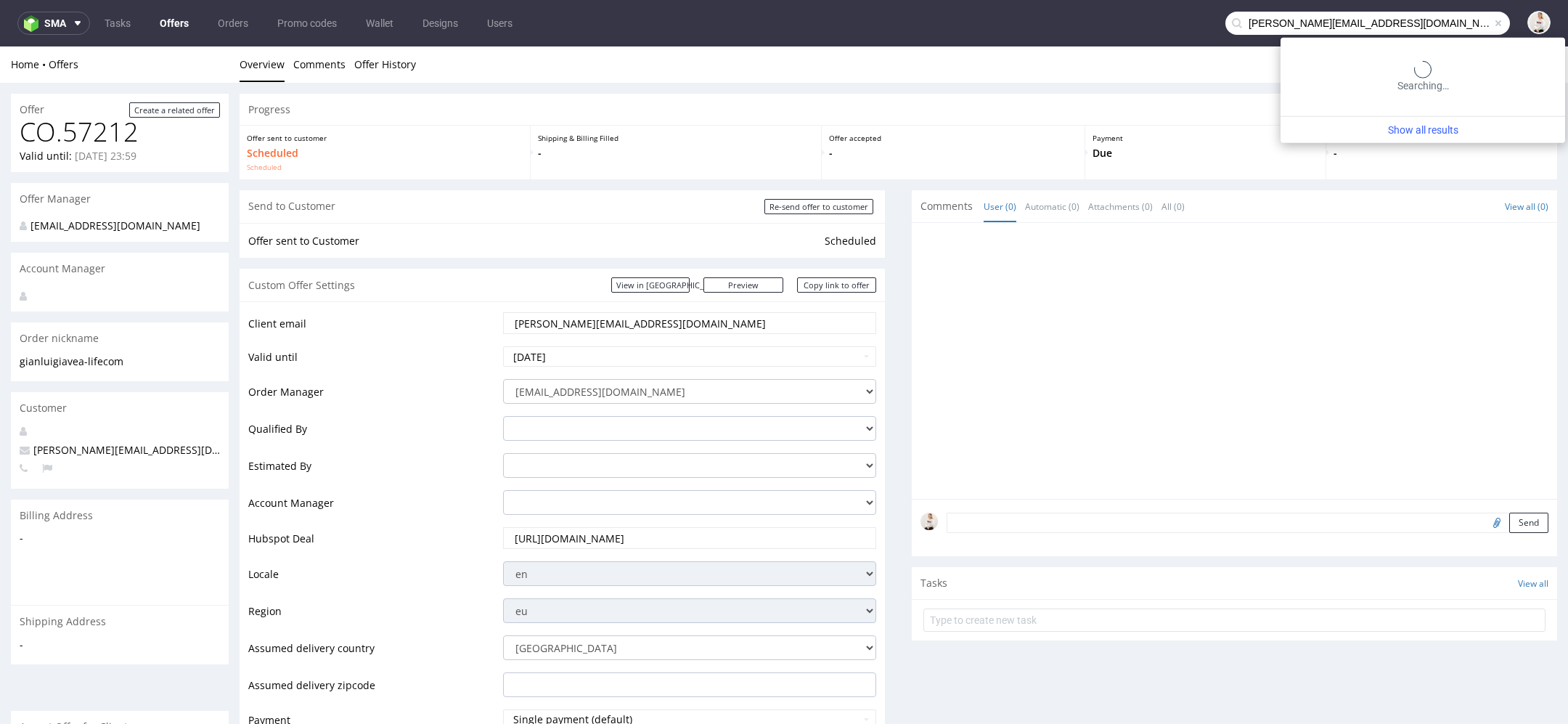
type input "gianluigi@avea-life.com"
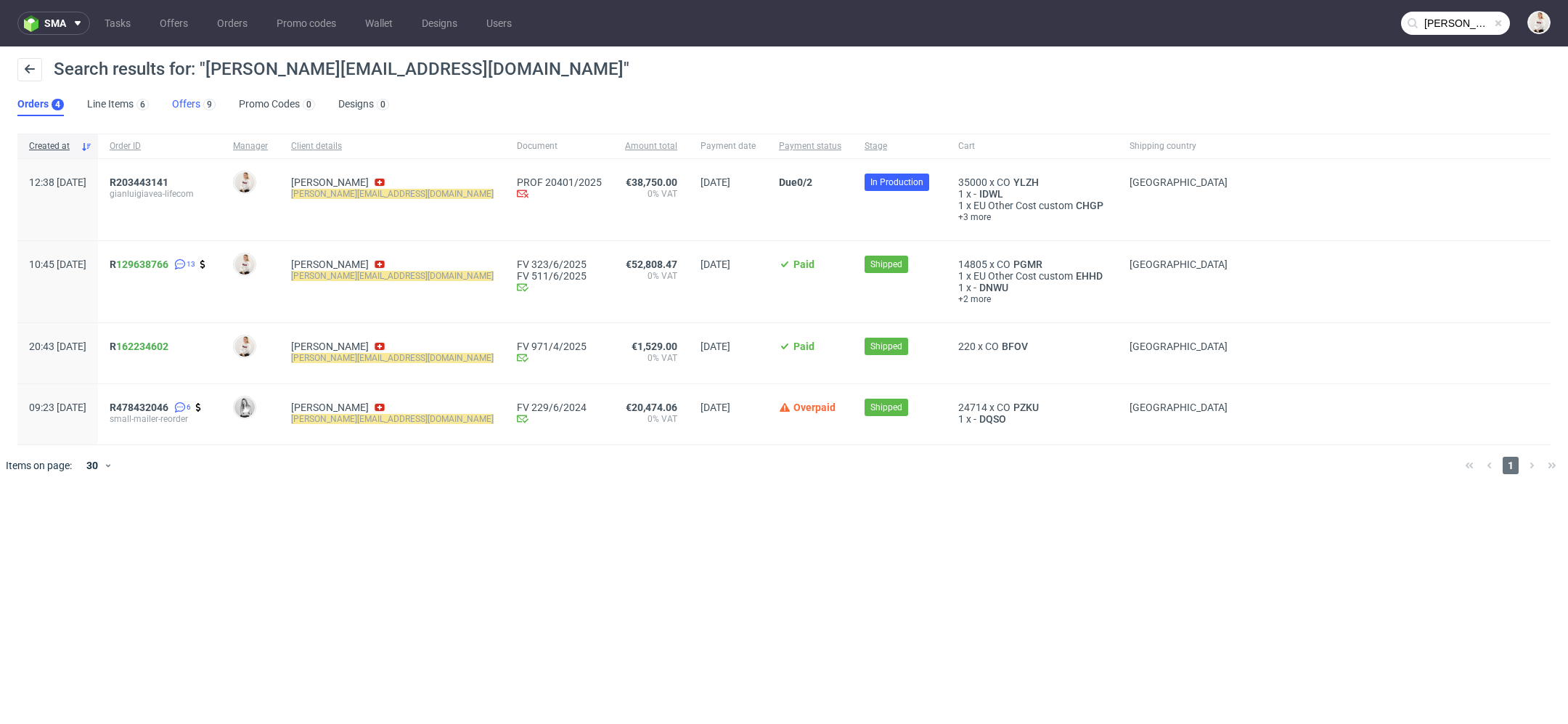
click at [183, 104] on link "Offers 9" at bounding box center [193, 104] width 43 height 24
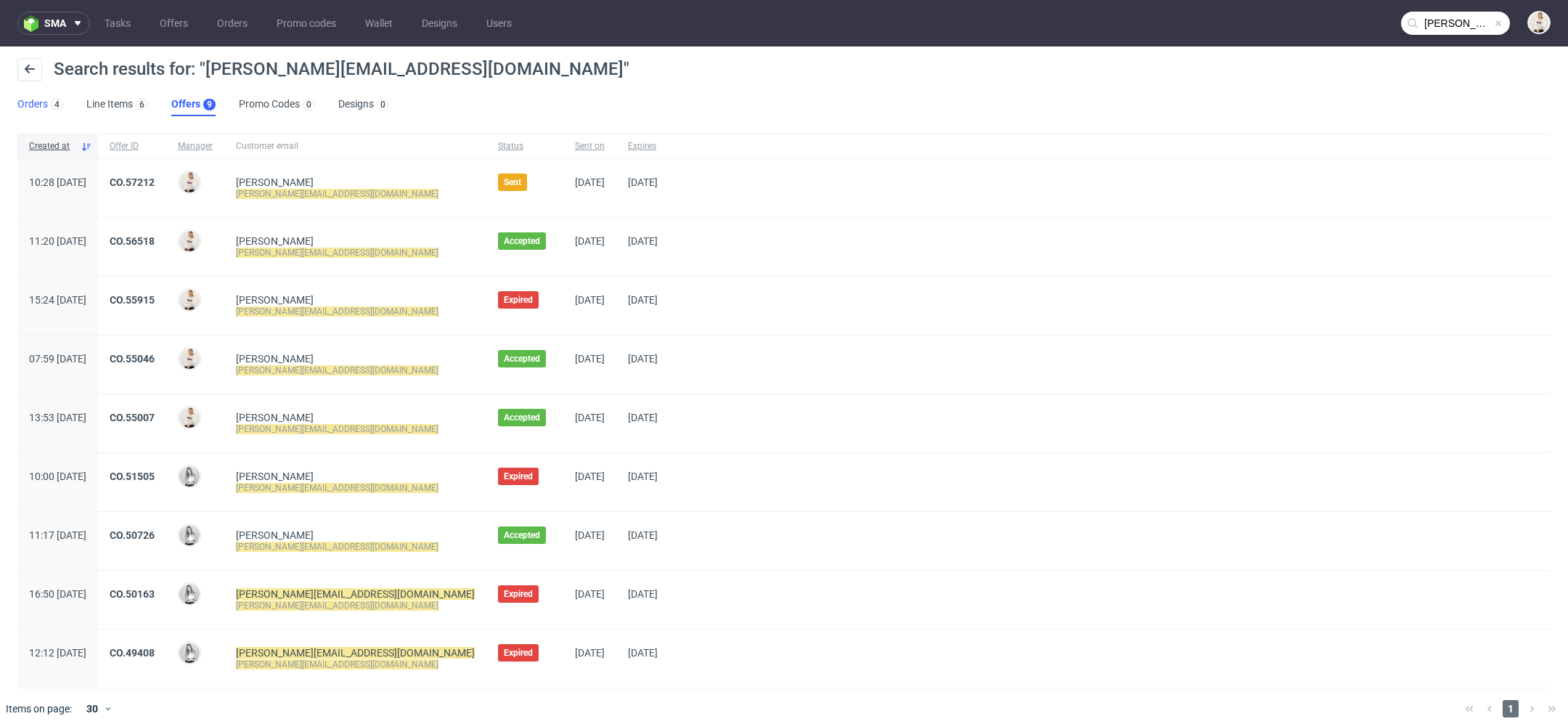
click at [51, 109] on div "4" at bounding box center [56, 104] width 15 height 14
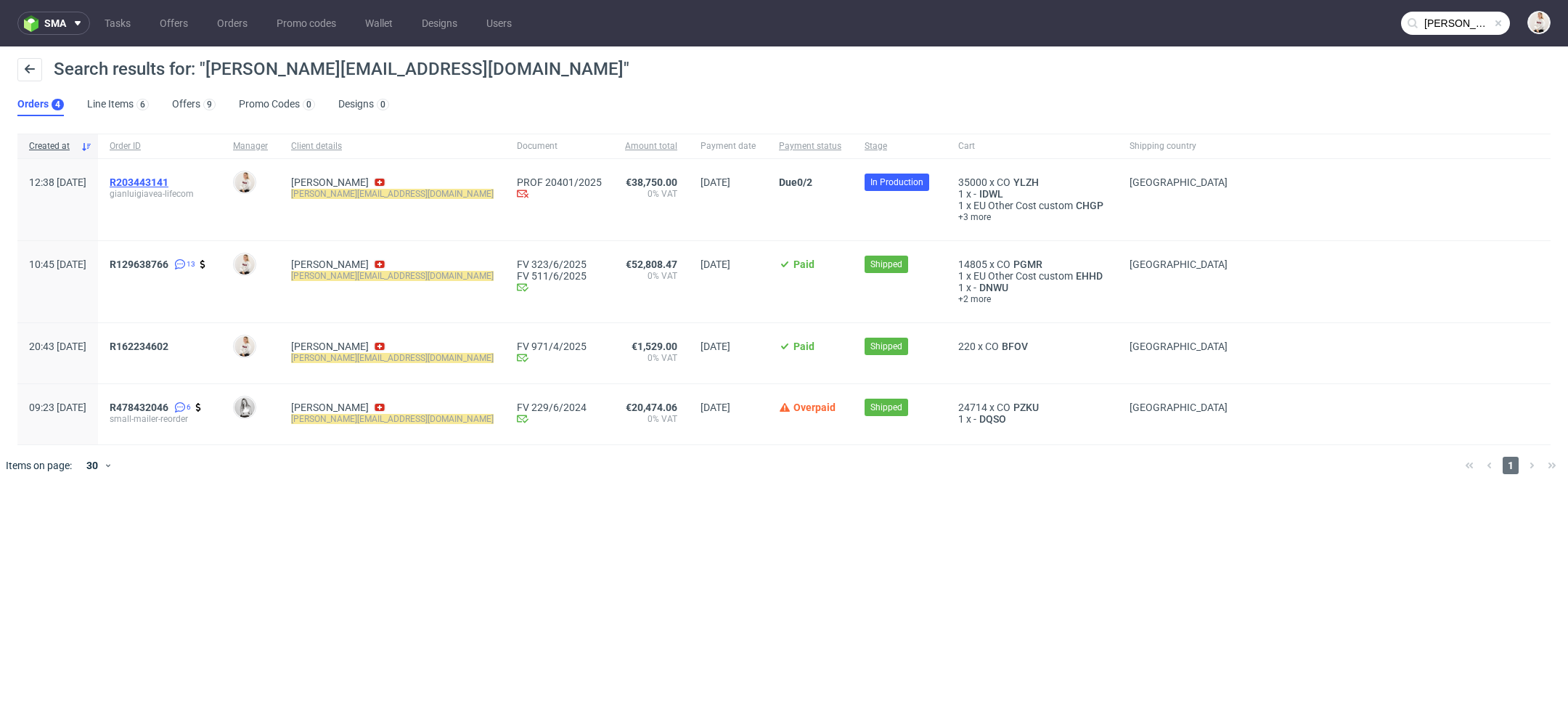
click at [165, 180] on span "R203443141" at bounding box center [139, 182] width 59 height 11
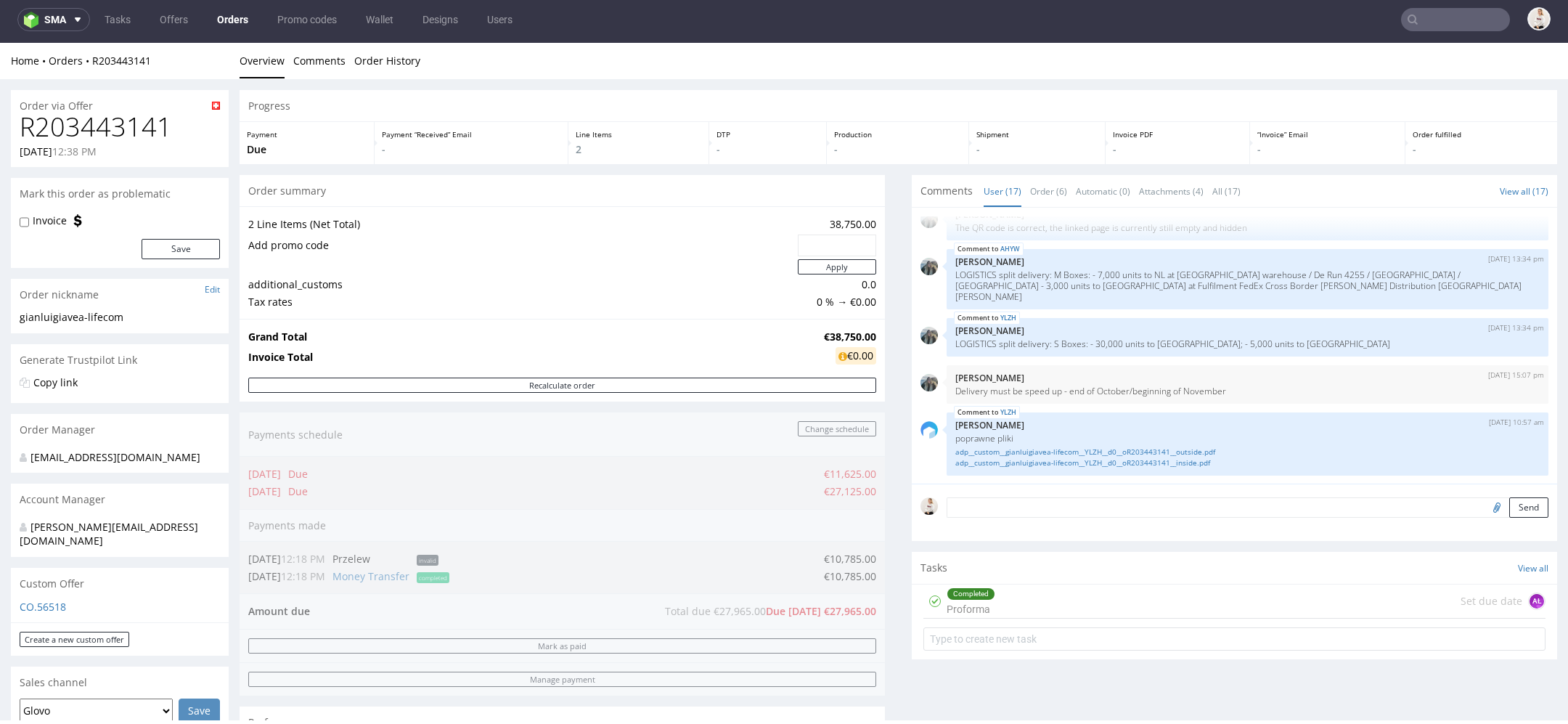
click at [1259, 679] on div "Comments User (17) Order (6) Automatic (0) Attachments (4) All (17) View all (1…" at bounding box center [1235, 486] width 645 height 624
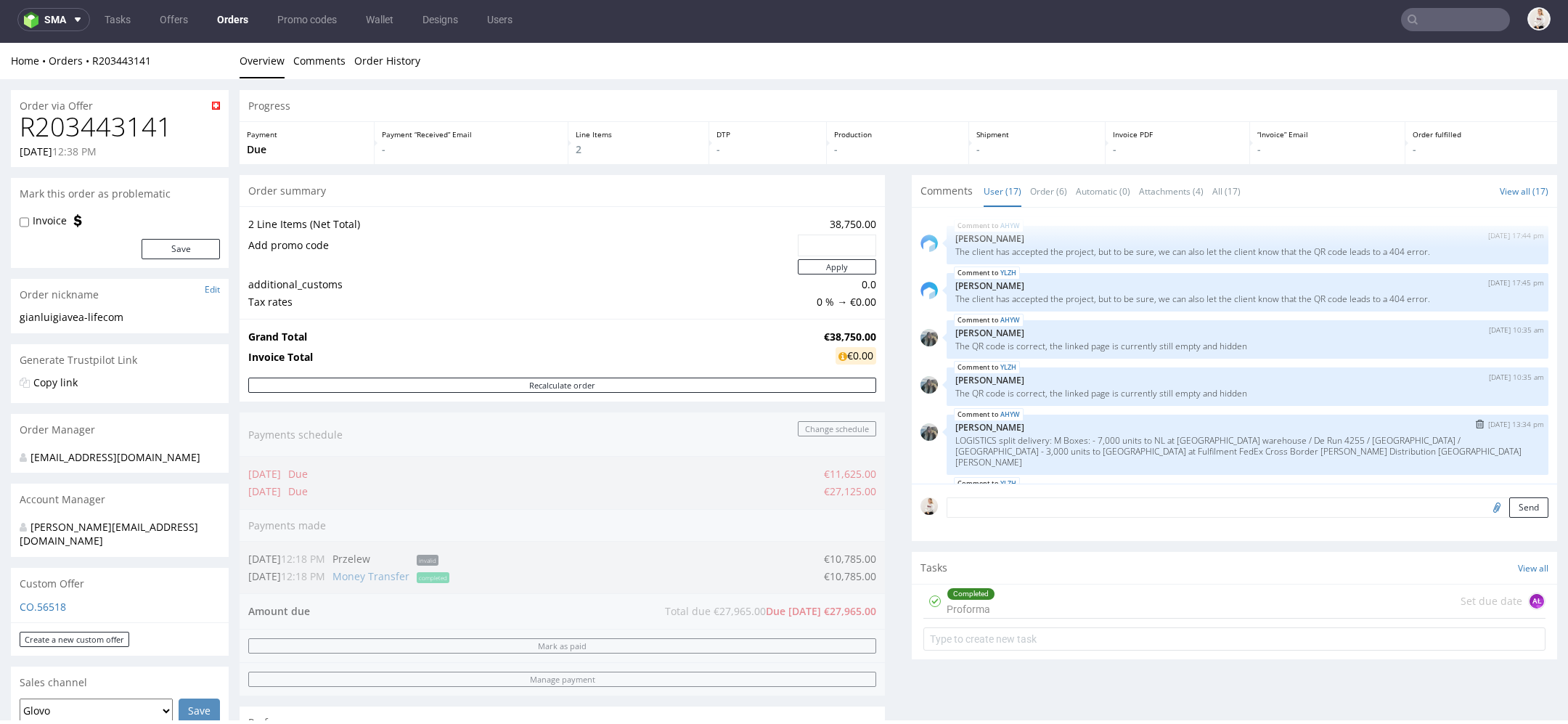
scroll to position [815, 0]
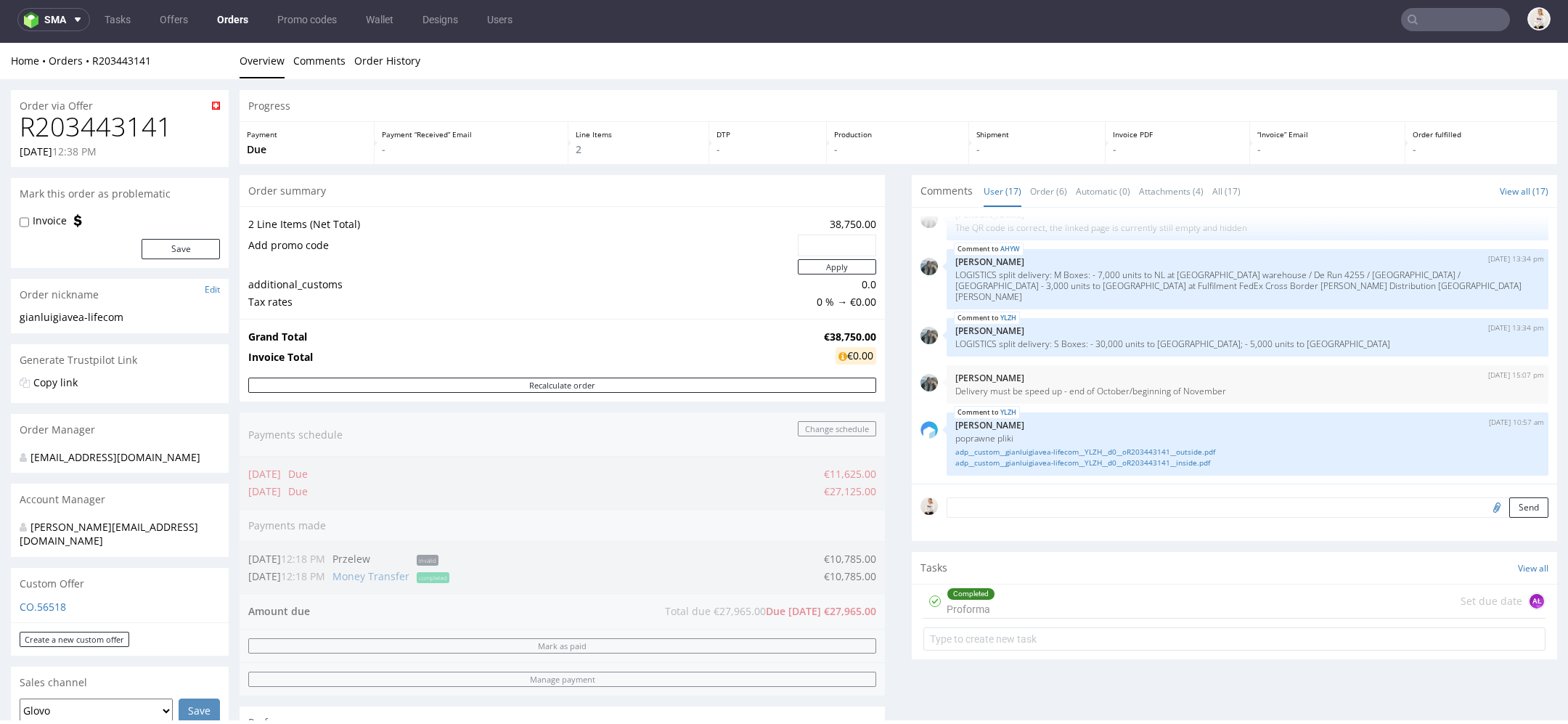
click at [1085, 682] on div "Comments User (17) Order (6) Automatic (0) Attachments (4) All (17) View all (1…" at bounding box center [1235, 486] width 645 height 624
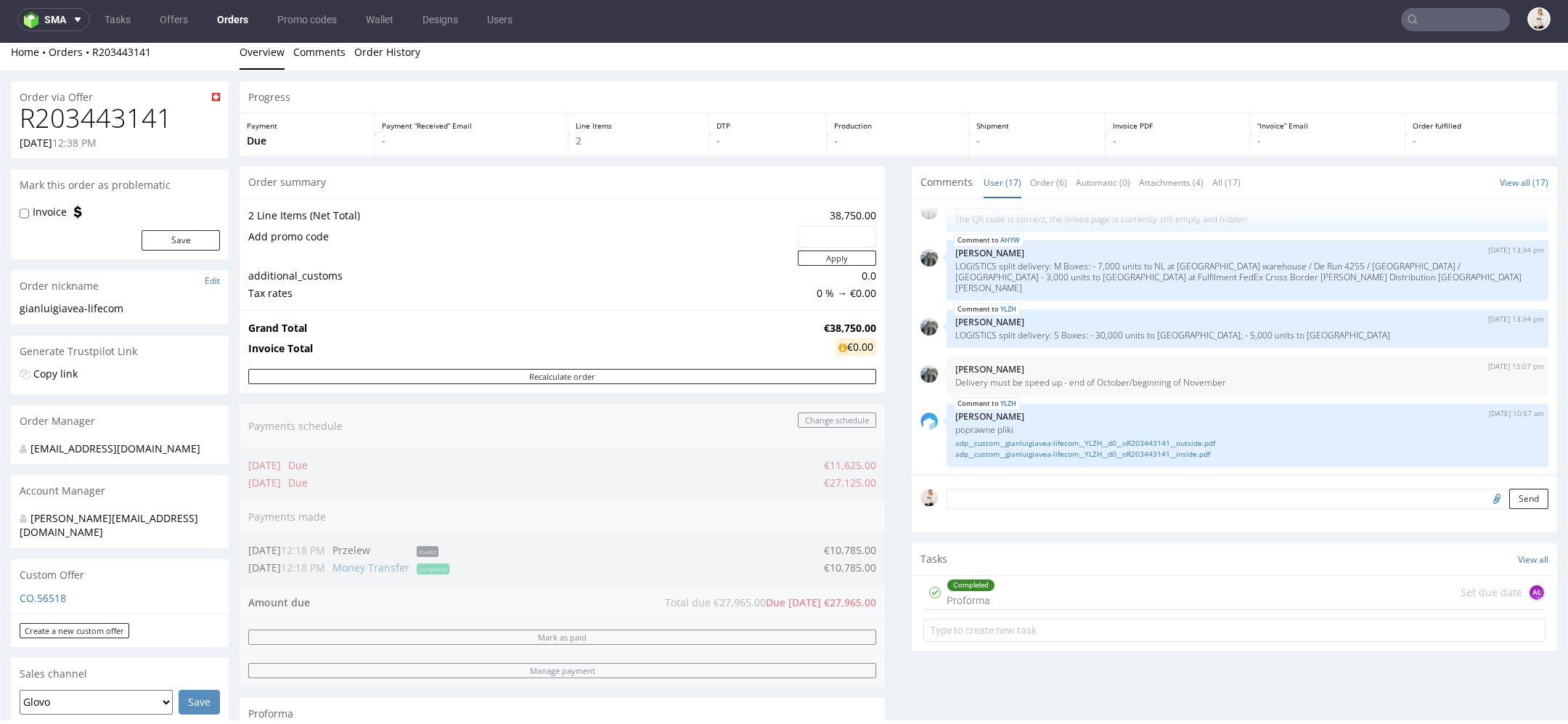
scroll to position [0, 0]
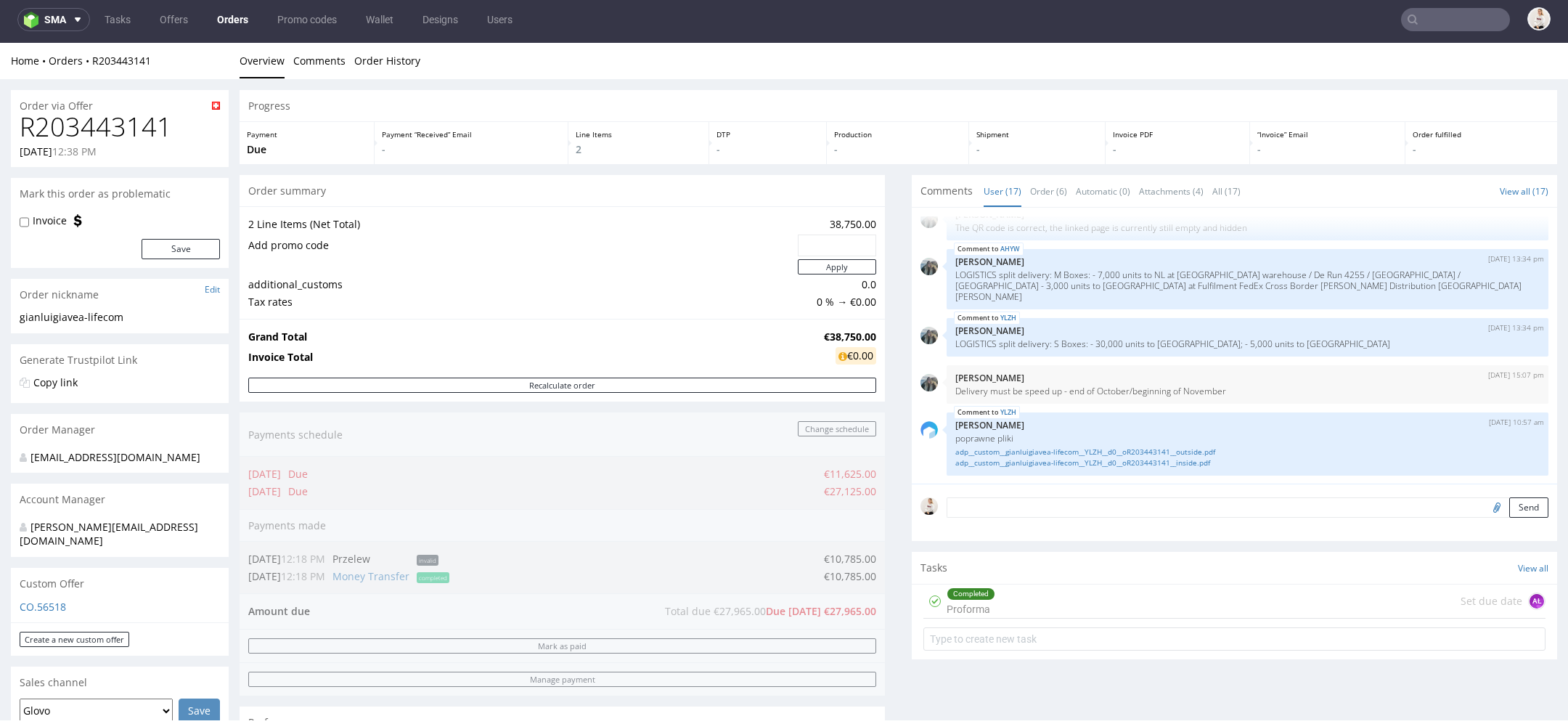
click at [889, 594] on div "Progress Payment Due Payment “Received” Email - Line Items 2 DTP - Production -…" at bounding box center [898, 659] width 1318 height 1137
click at [98, 130] on h1 "R203443141" at bounding box center [120, 127] width 200 height 29
click at [98, 129] on h1 "R203443141" at bounding box center [120, 127] width 200 height 29
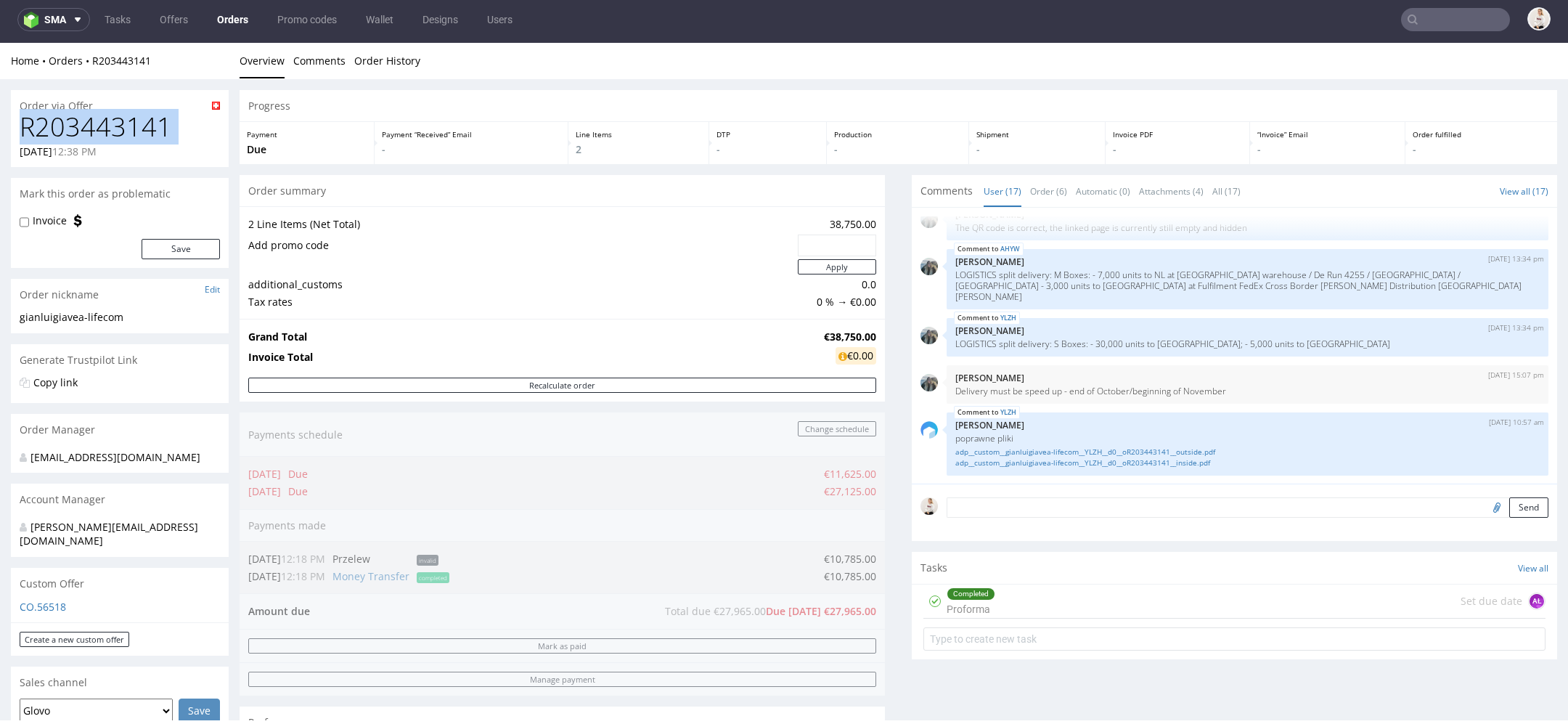
click at [98, 129] on h1 "R203443141" at bounding box center [120, 127] width 200 height 29
drag, startPoint x: 334, startPoint y: 244, endPoint x: 252, endPoint y: 245, distance: 82.0
click at [252, 245] on td "Add promo code" at bounding box center [521, 245] width 546 height 24
drag, startPoint x: 247, startPoint y: 245, endPoint x: 378, endPoint y: 259, distance: 131.7
click at [378, 259] on tbody "2 Line Items (Net Total) 38,750.00 Add promo code Apply additional_customs 0.0 …" at bounding box center [562, 263] width 628 height 94
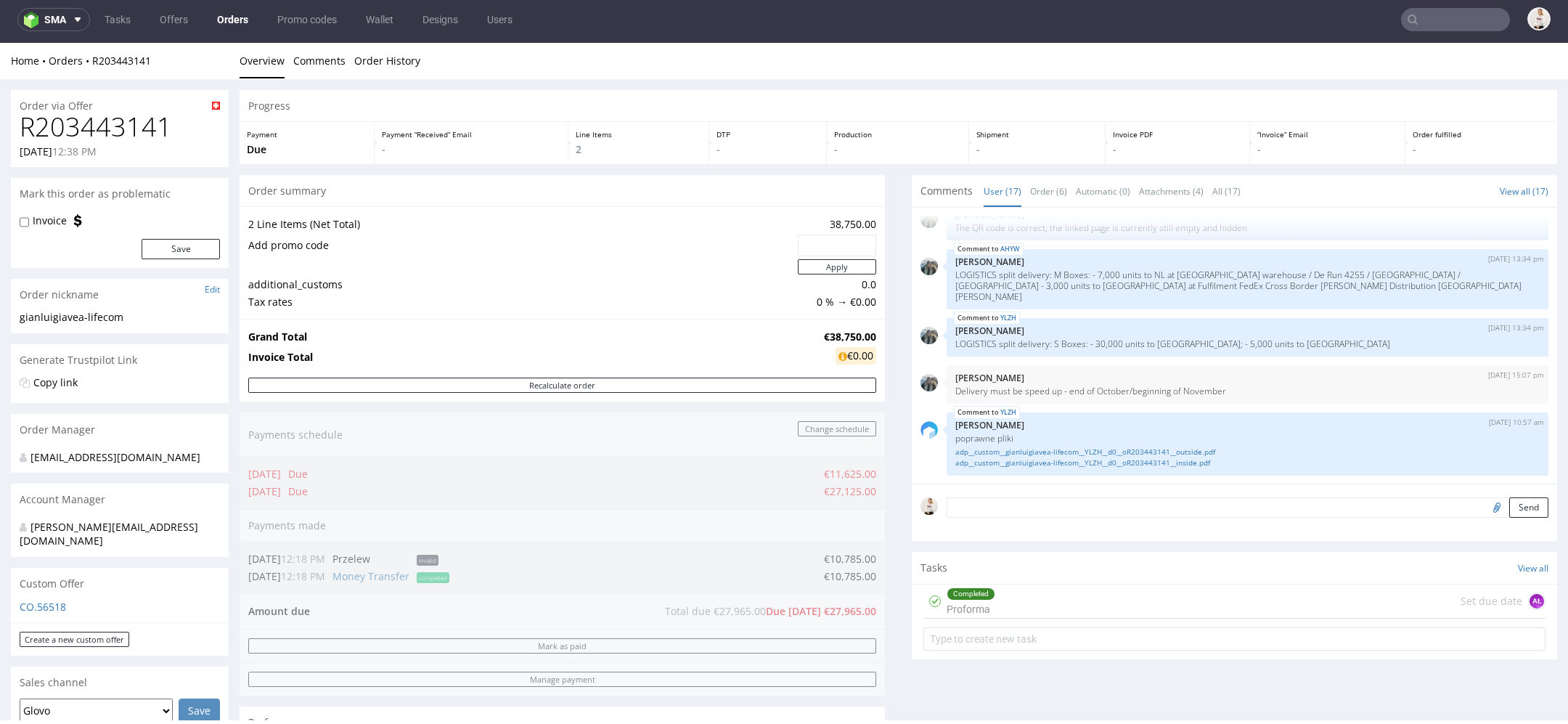
click at [364, 234] on td "Add promo code" at bounding box center [521, 245] width 546 height 24
drag, startPoint x: 296, startPoint y: 301, endPoint x: 241, endPoint y: 285, distance: 57.3
click at [241, 285] on div "2 Line Items (Net Total) 38,750.00 Add promo code Apply additional_customs 0.0 …" at bounding box center [563, 263] width 645 height 113
click at [301, 305] on td "Tax rates" at bounding box center [521, 301] width 546 height 18
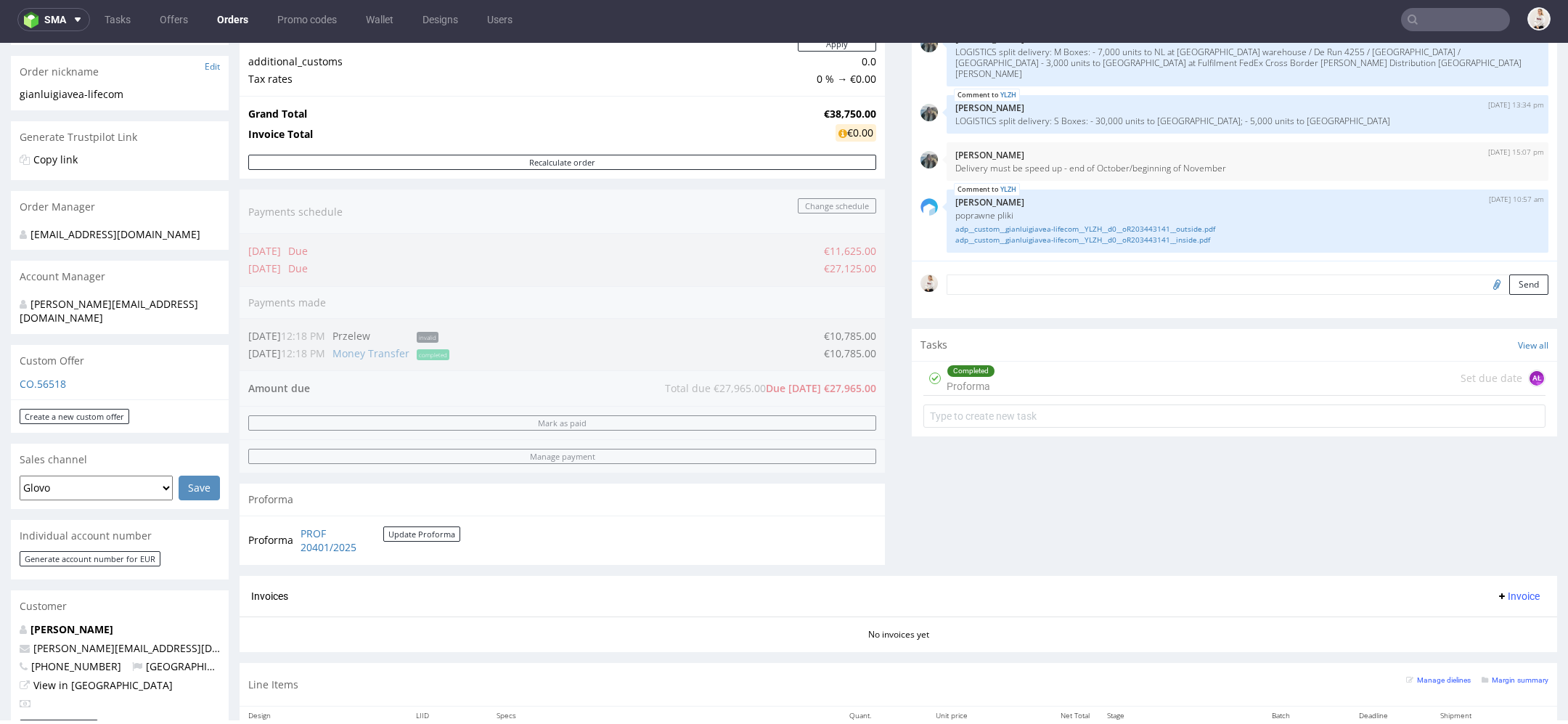
scroll to position [221, 0]
click at [1019, 495] on div "Comments User (17) Order (6) Automatic (0) Attachments (4) All (17) View all (1…" at bounding box center [1235, 266] width 645 height 624
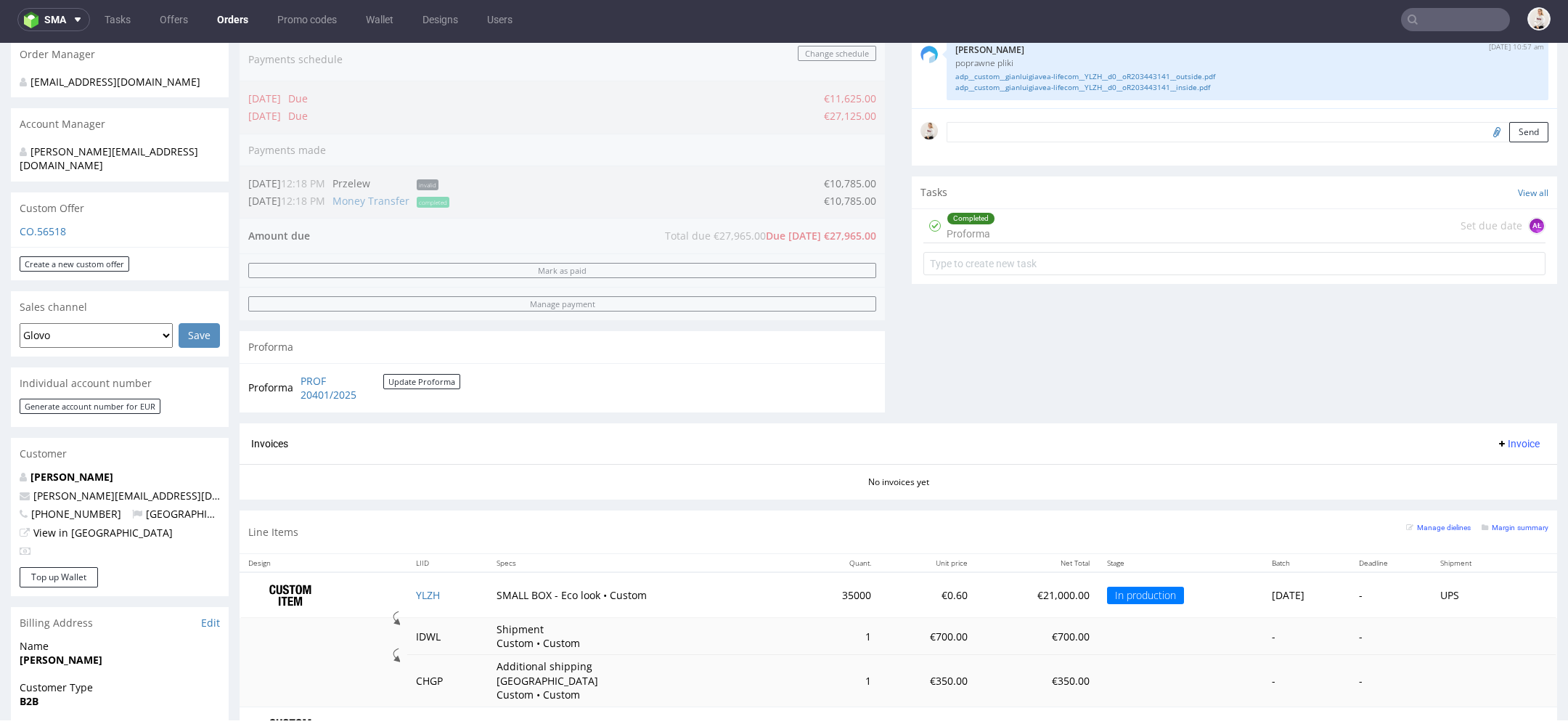
scroll to position [0, 0]
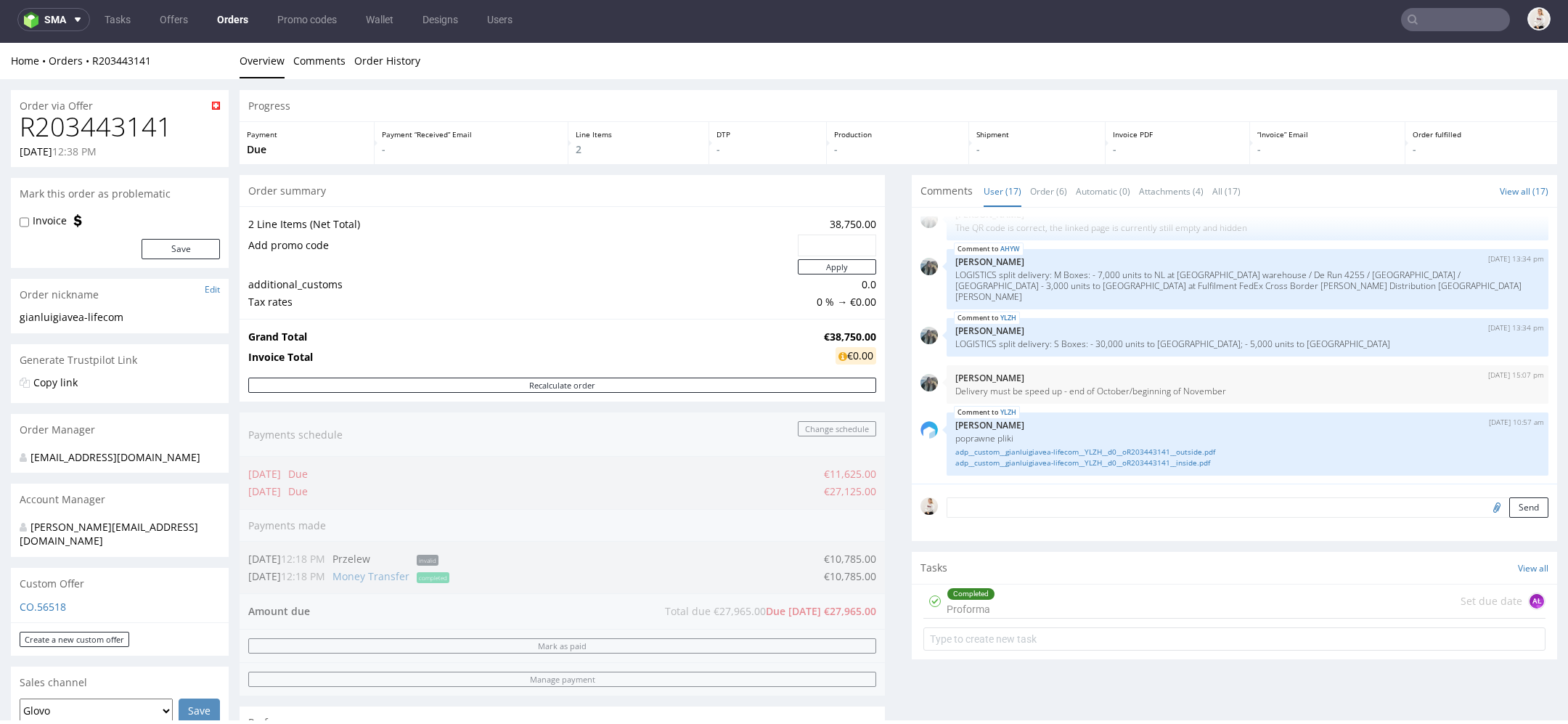
click at [864, 659] on div "Order summary 2 Line Items (Net Total) 38,750.00 Add promo code Apply additiona…" at bounding box center [563, 486] width 645 height 624
click at [879, 654] on div "Progress Payment Due Payment “Received” Email - Line Items 2 DTP - Production -…" at bounding box center [898, 659] width 1318 height 1137
click at [1237, 391] on p "Delivery must be speed up - end of October/beginning of November" at bounding box center [1248, 391] width 585 height 11
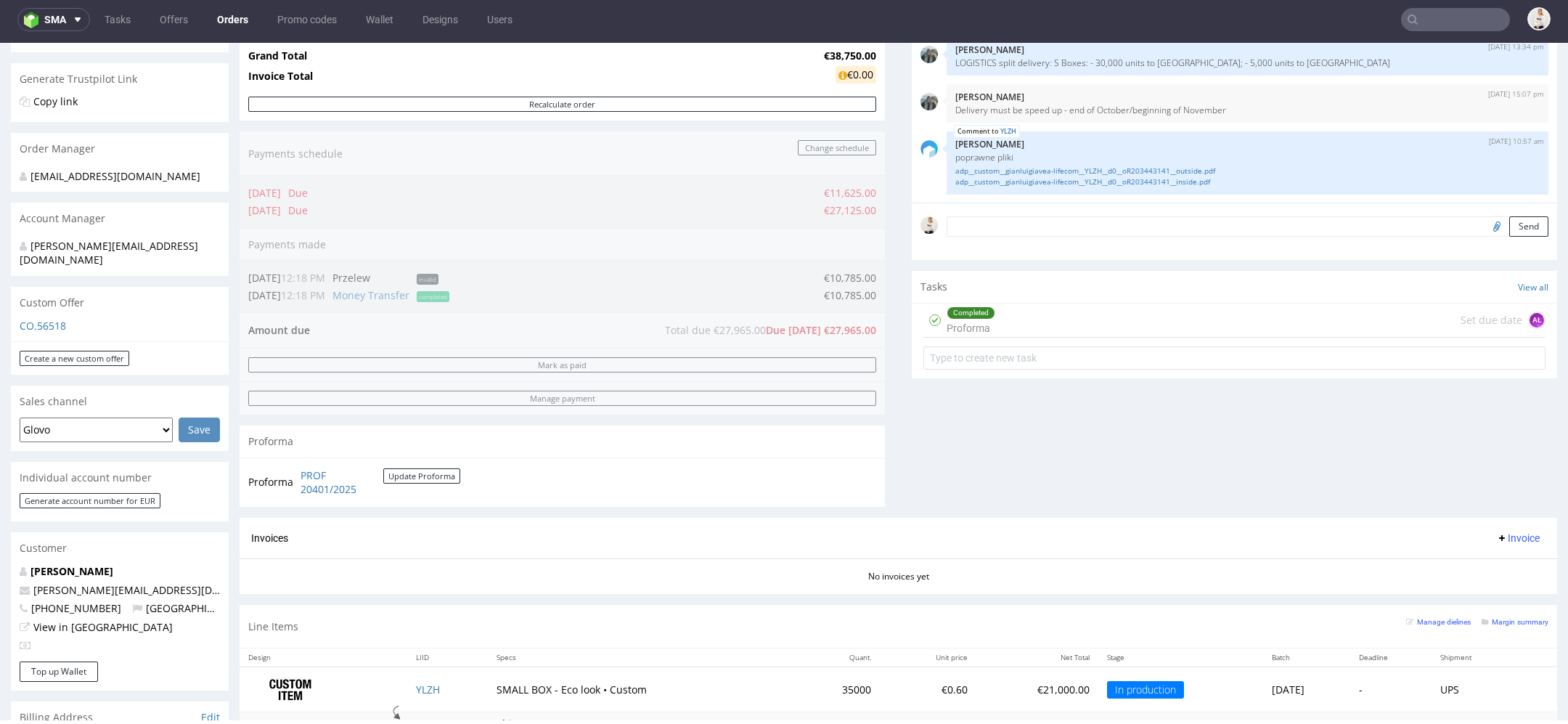
scroll to position [283, 0]
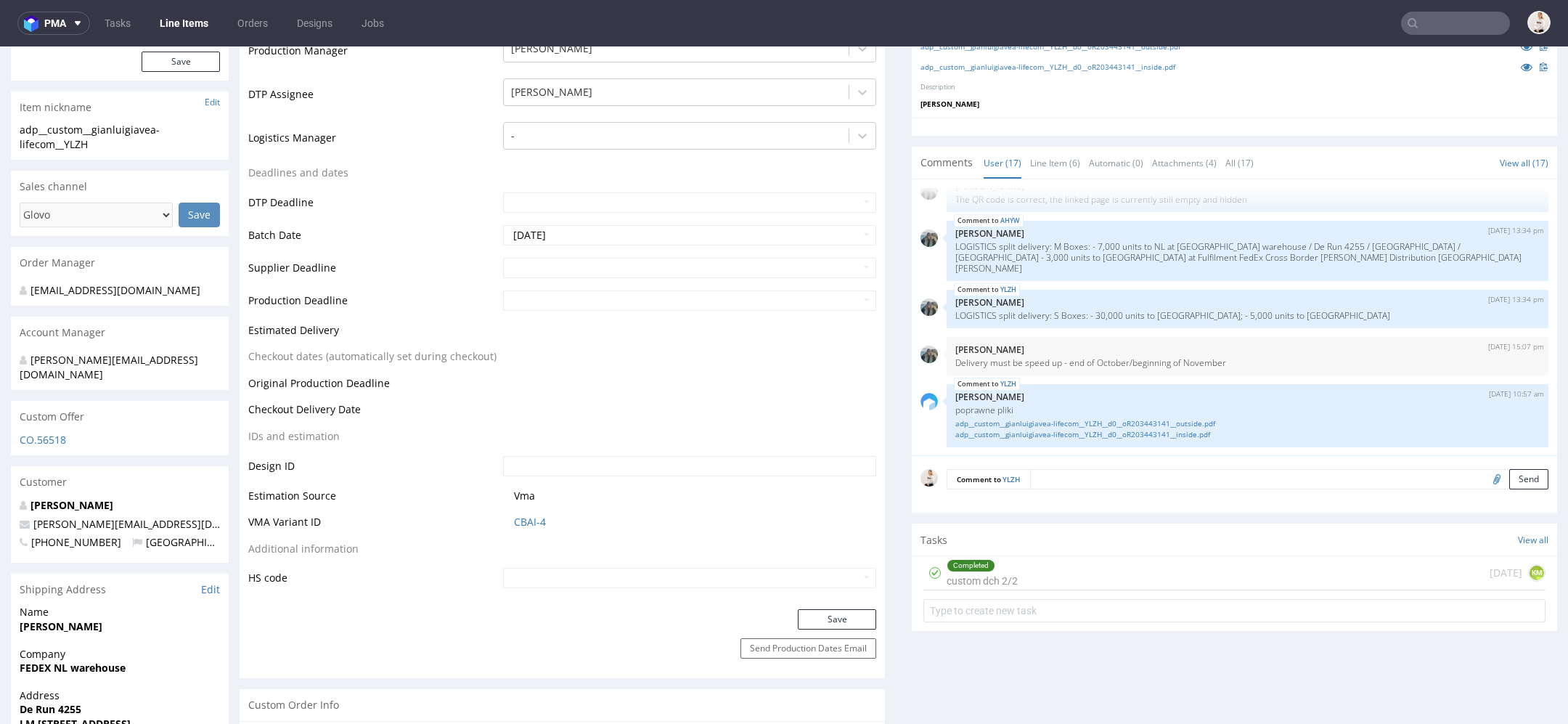
scroll to position [484, 0]
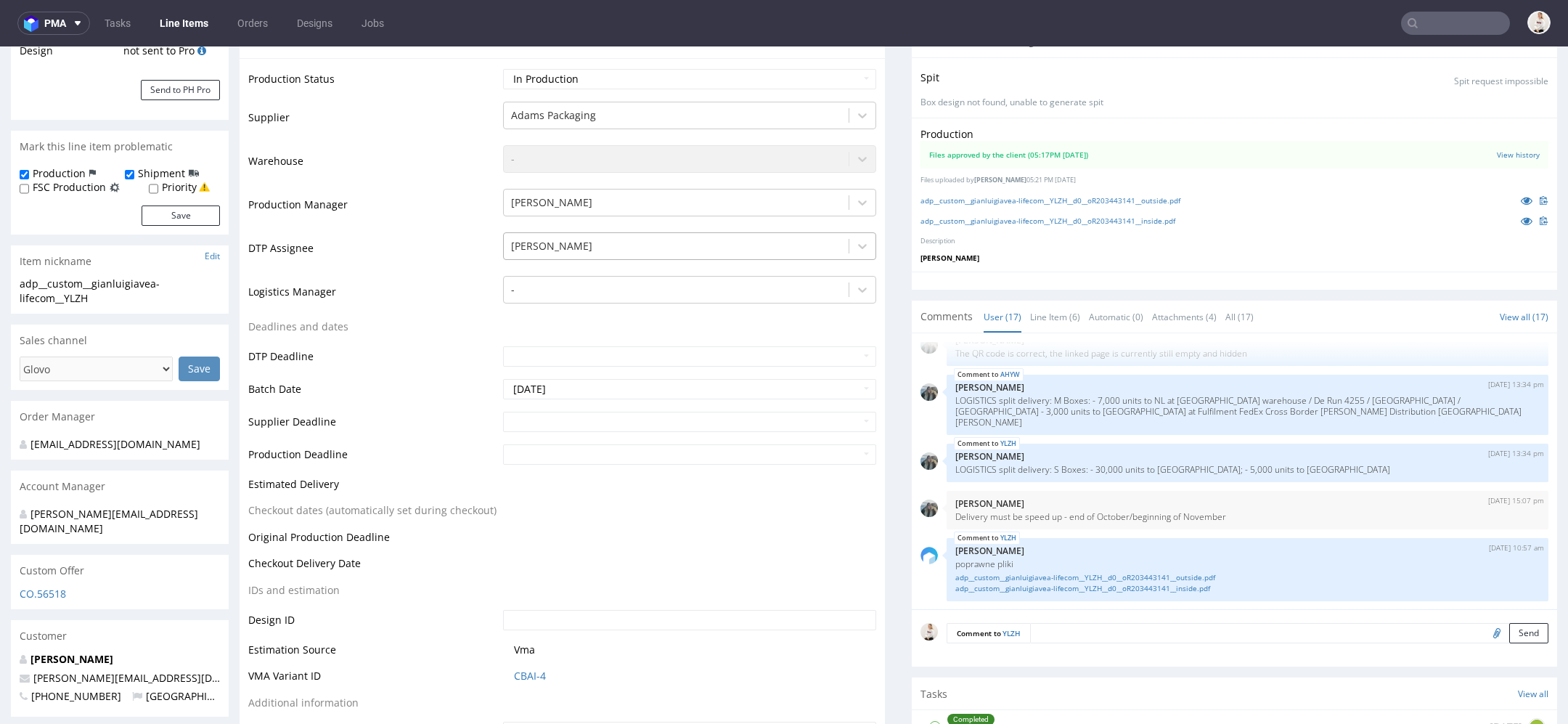
scroll to position [362, 0]
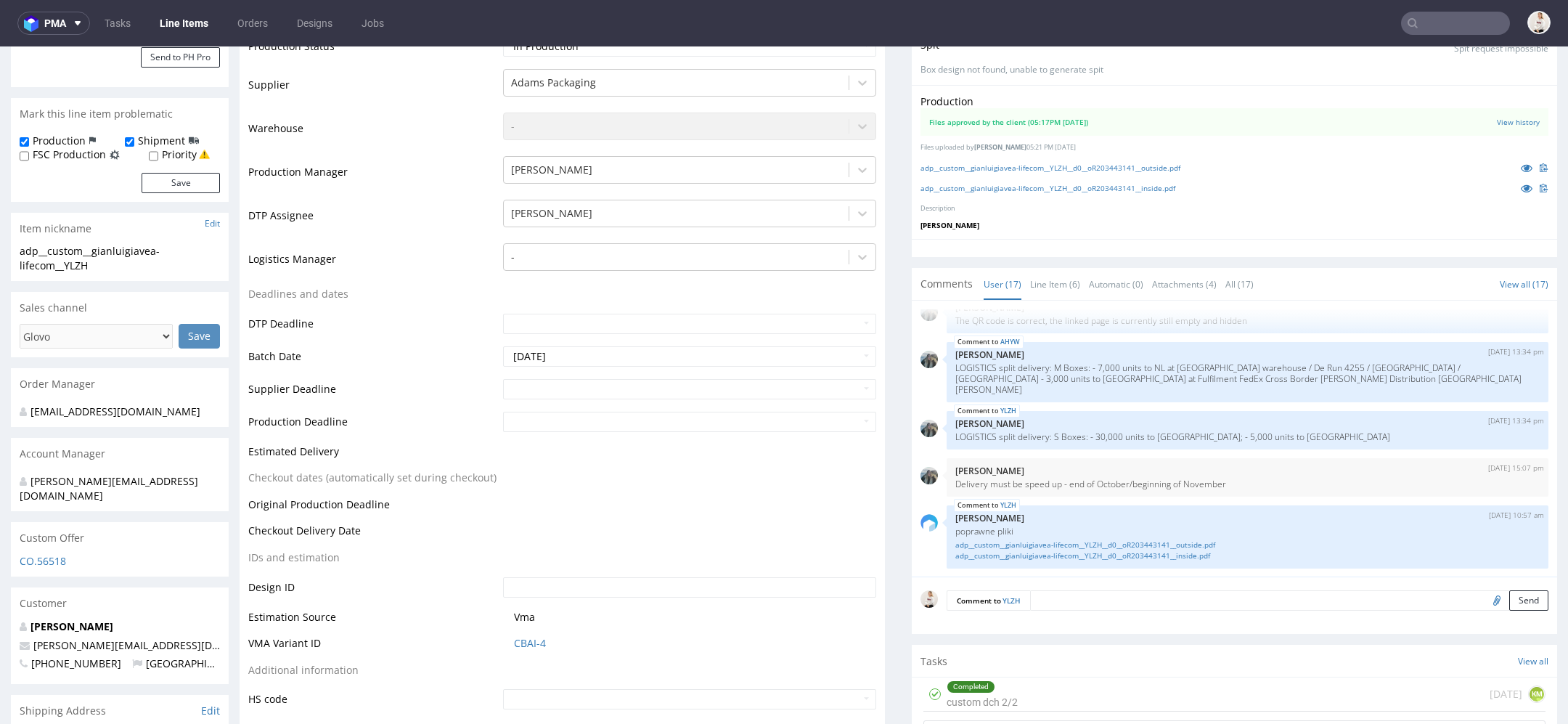
click at [430, 469] on td "Checkout dates (automatically set during checkout)" at bounding box center [374, 482] width 251 height 27
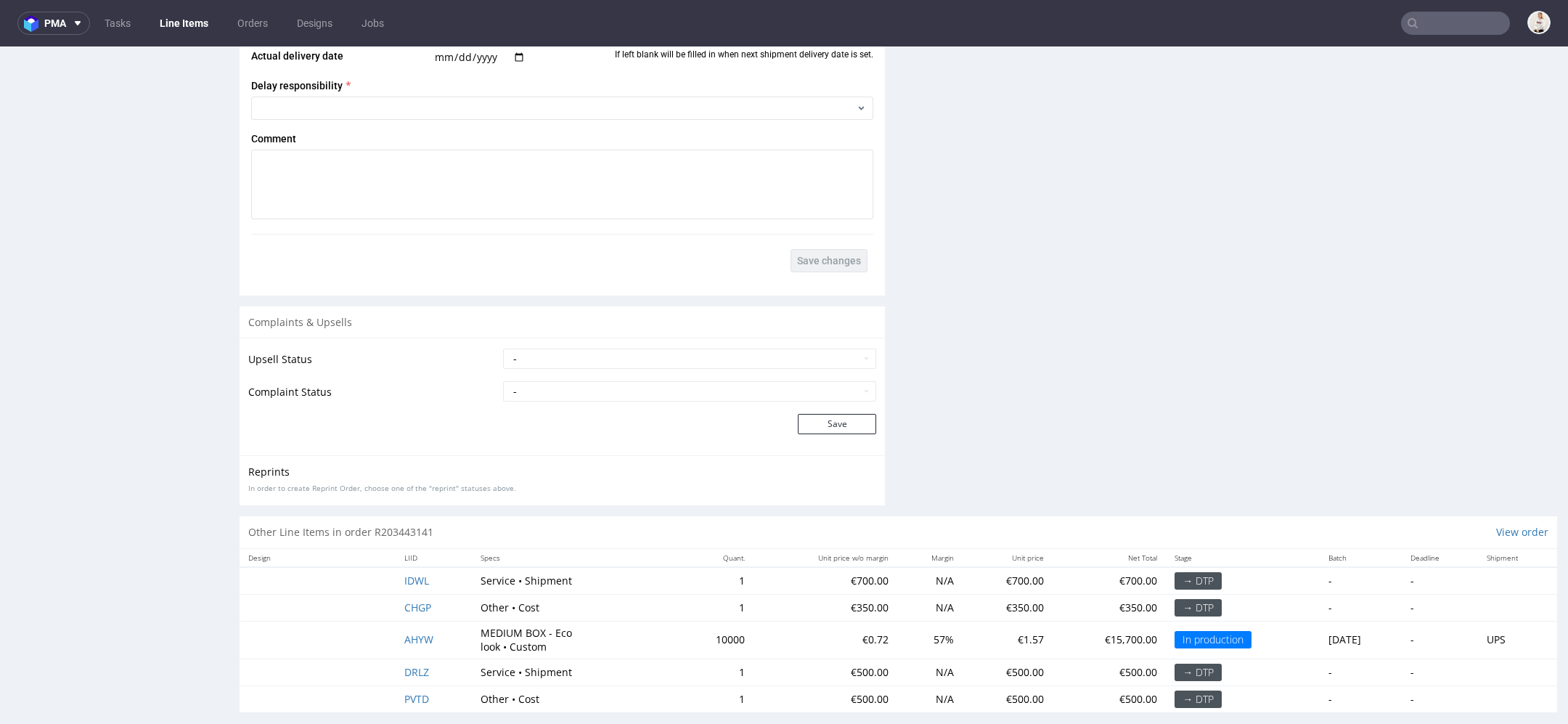
scroll to position [5, 0]
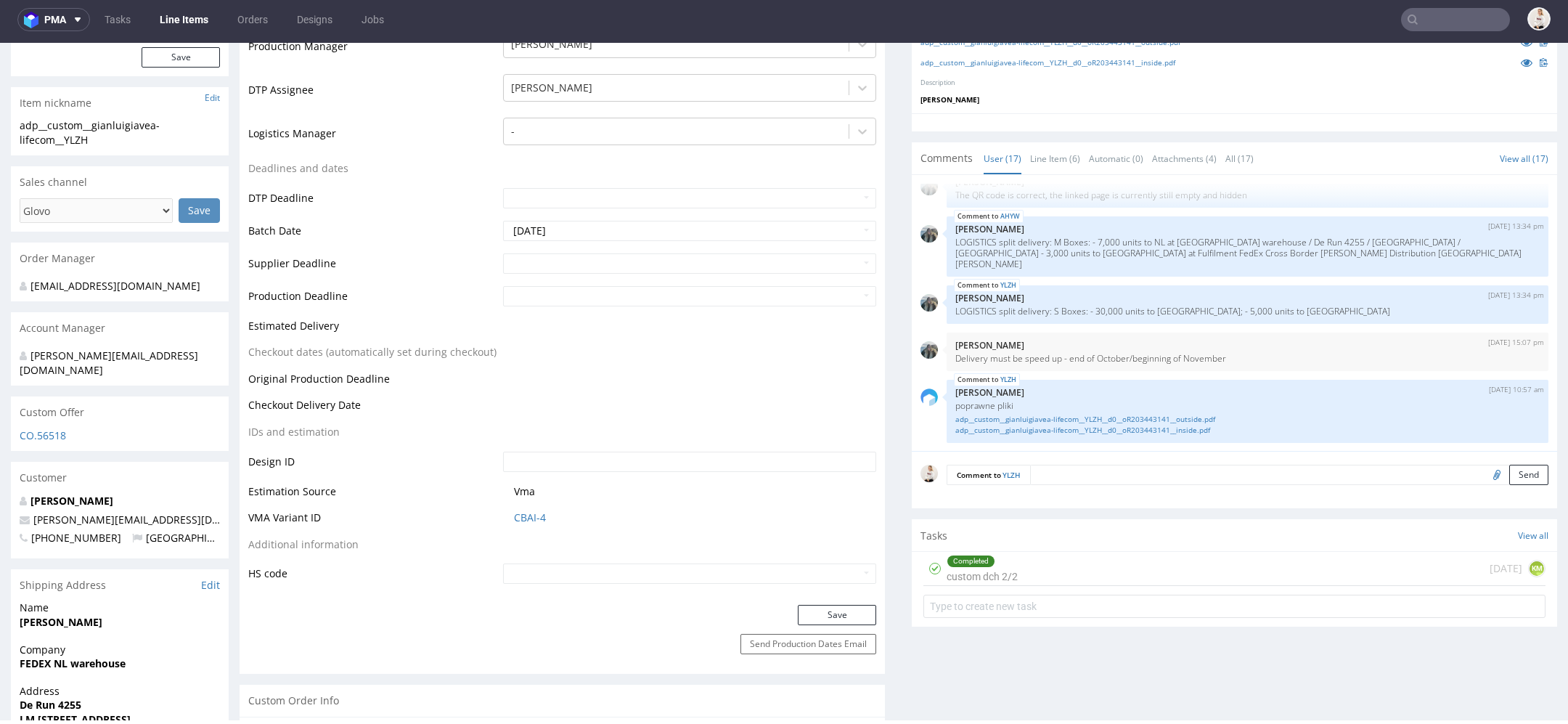
scroll to position [0, 0]
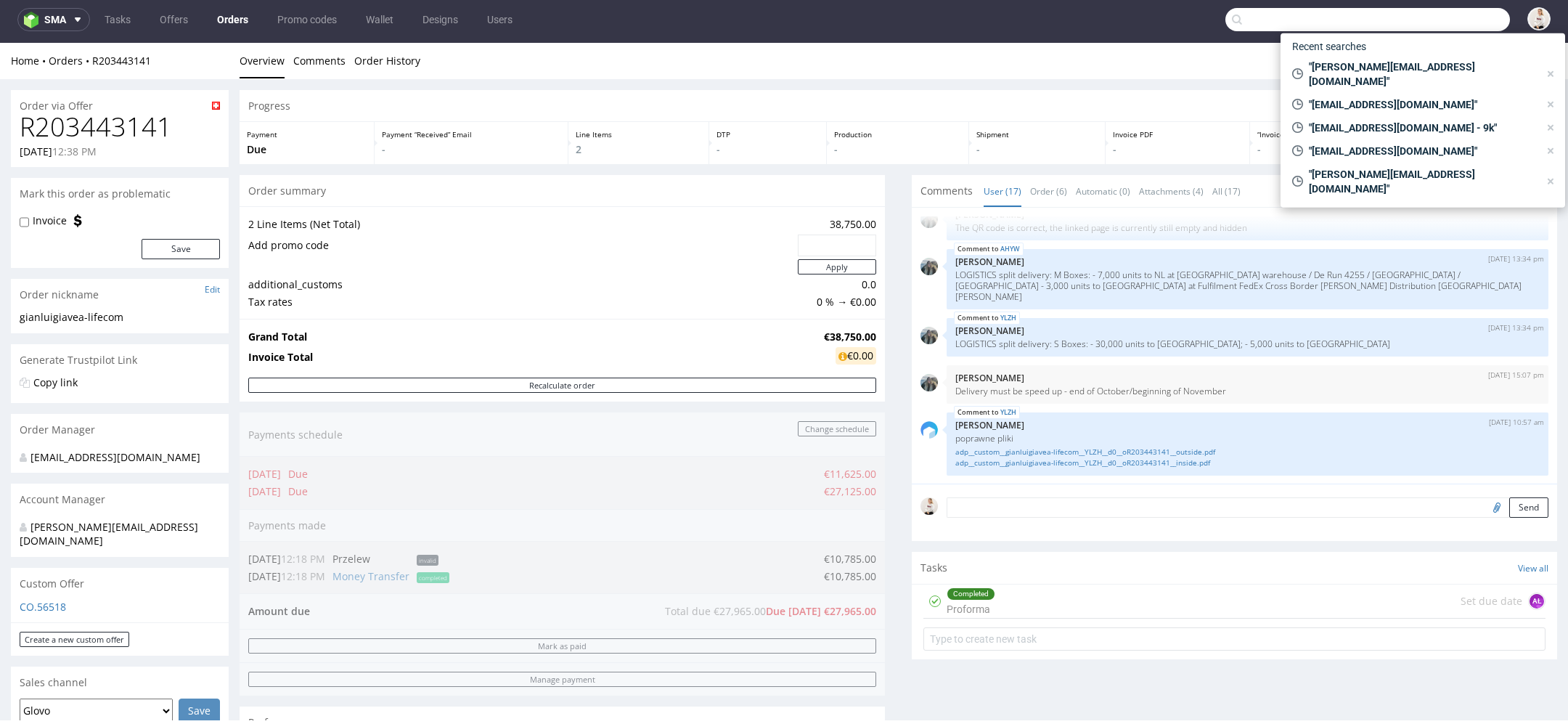
click at [1438, 24] on input "text" at bounding box center [1368, 19] width 285 height 24
click at [1418, 59] on span ""gianluigi@avea-life.com"" at bounding box center [1421, 74] width 236 height 29
type input "gianluigi@avea-life.com"
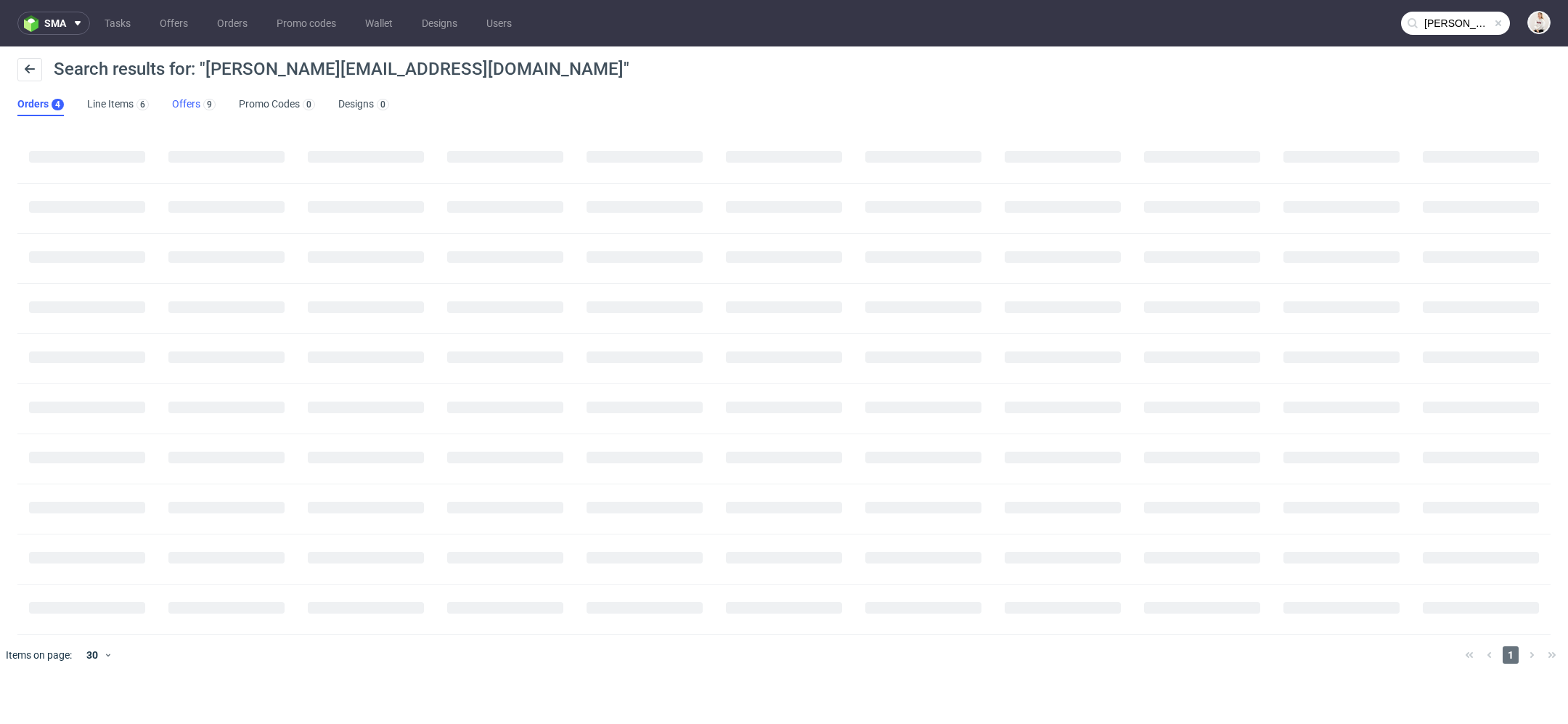
click at [200, 107] on div "9" at bounding box center [208, 104] width 15 height 14
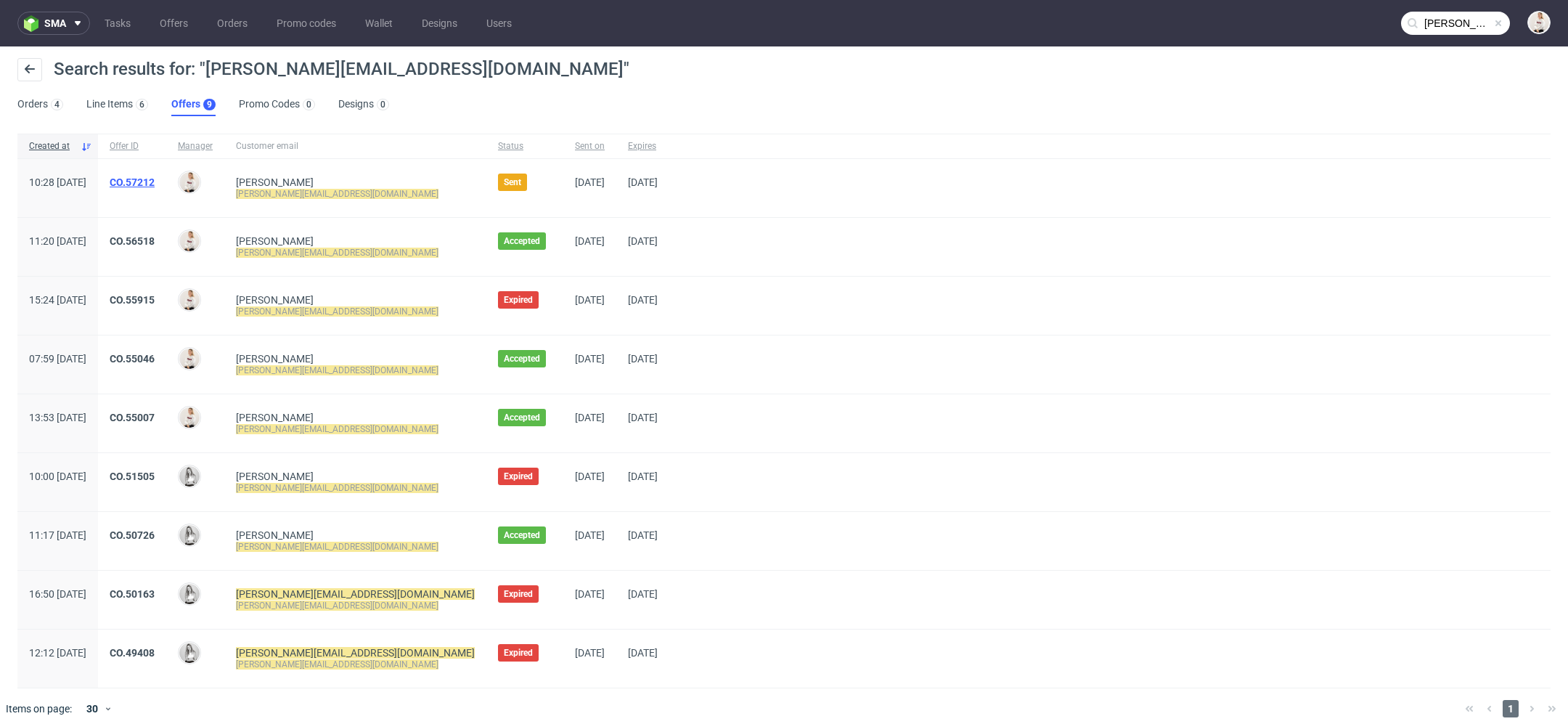
click at [155, 178] on link "CO.57212" at bounding box center [132, 182] width 45 height 11
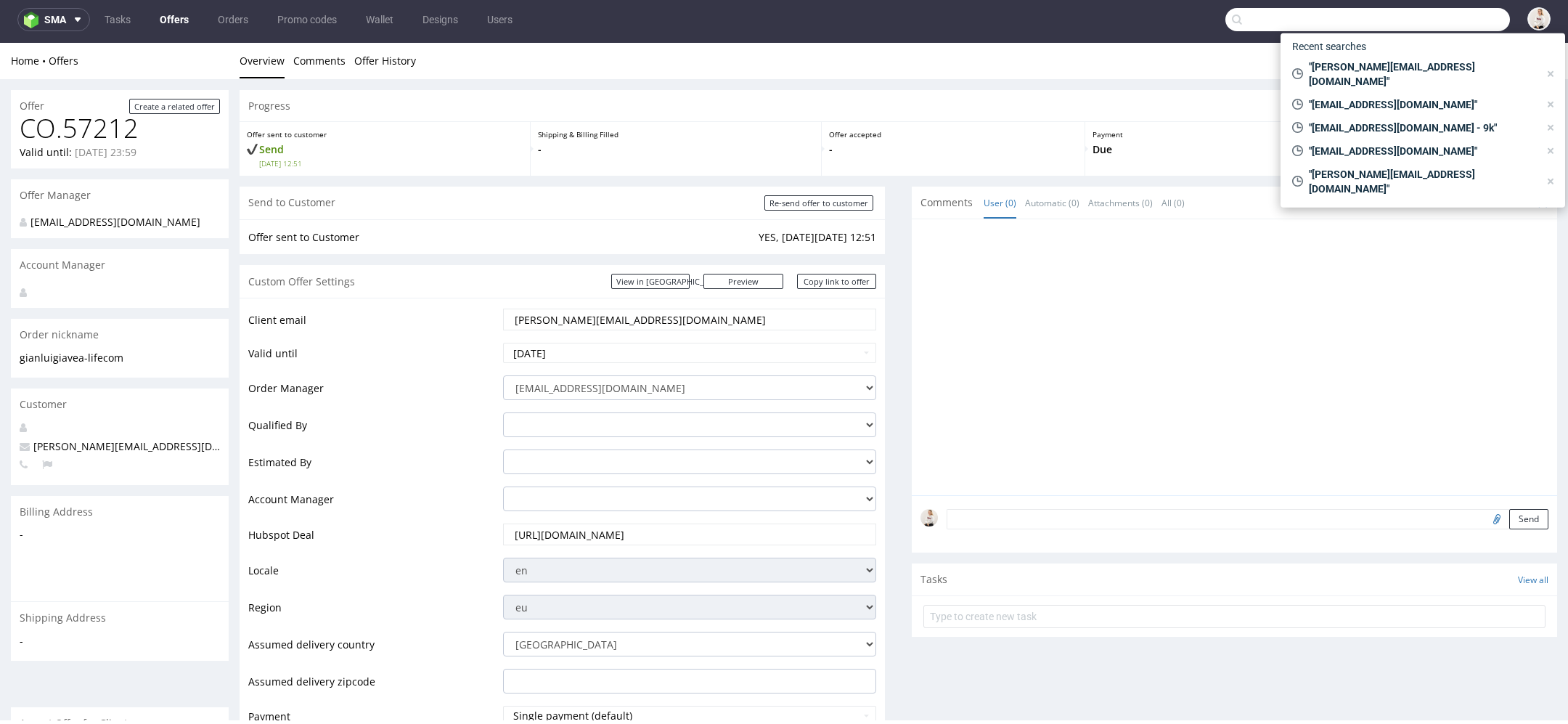
click at [1423, 20] on input "text" at bounding box center [1368, 19] width 285 height 24
click at [1404, 69] on span ""gianluigi@avea-life.com"" at bounding box center [1421, 74] width 236 height 29
type input "gianluigi@avea-life.com"
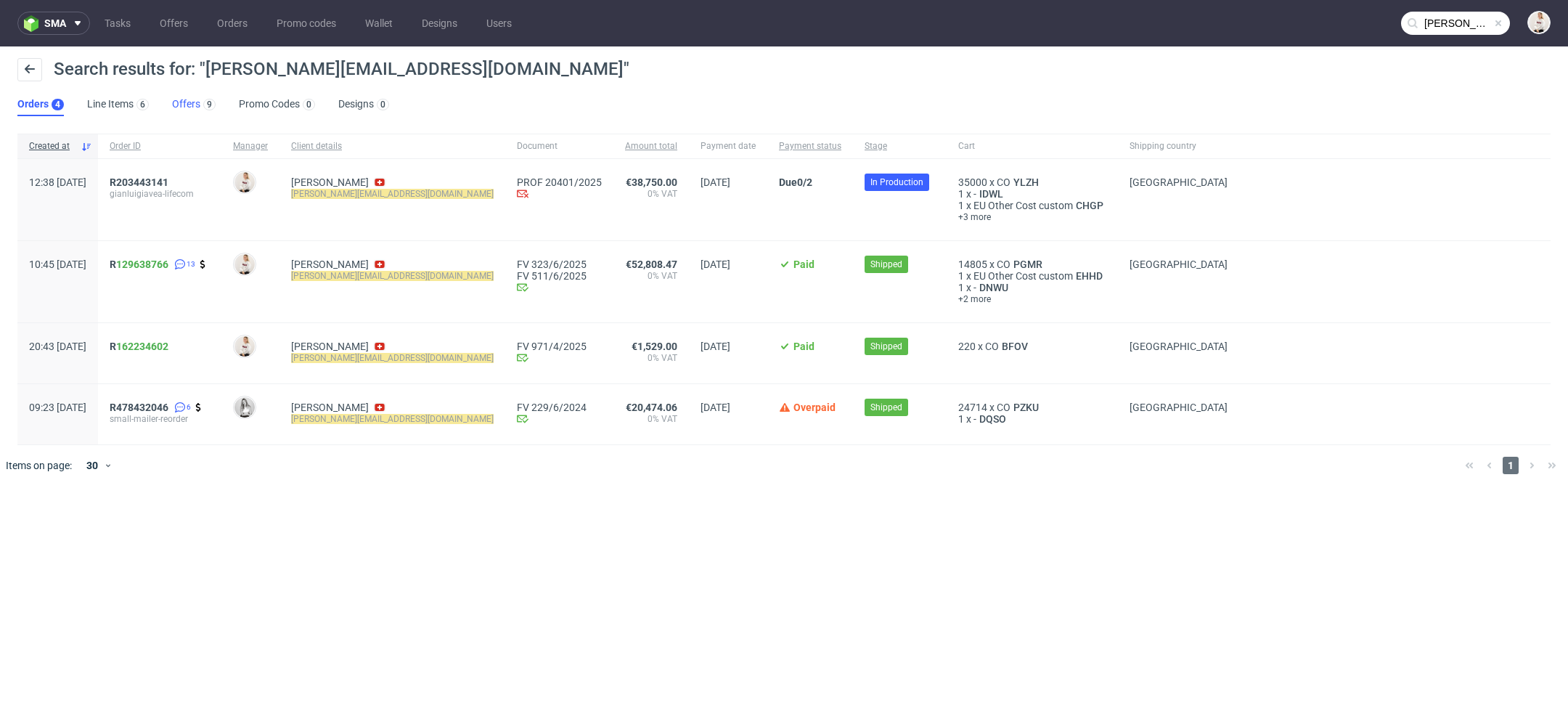
click at [188, 107] on link "Offers 9" at bounding box center [193, 104] width 43 height 24
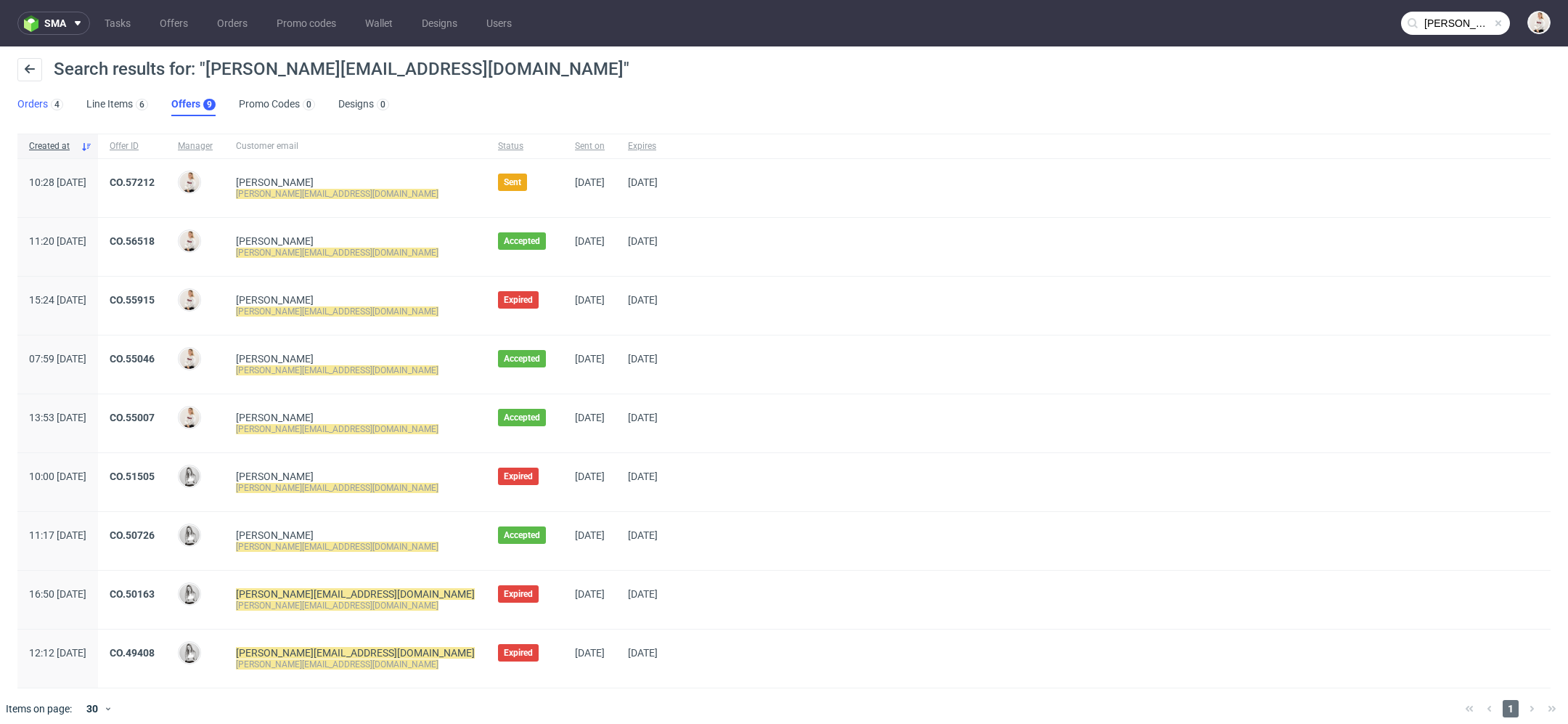
click at [22, 100] on link "Orders 4" at bounding box center [40, 104] width 46 height 24
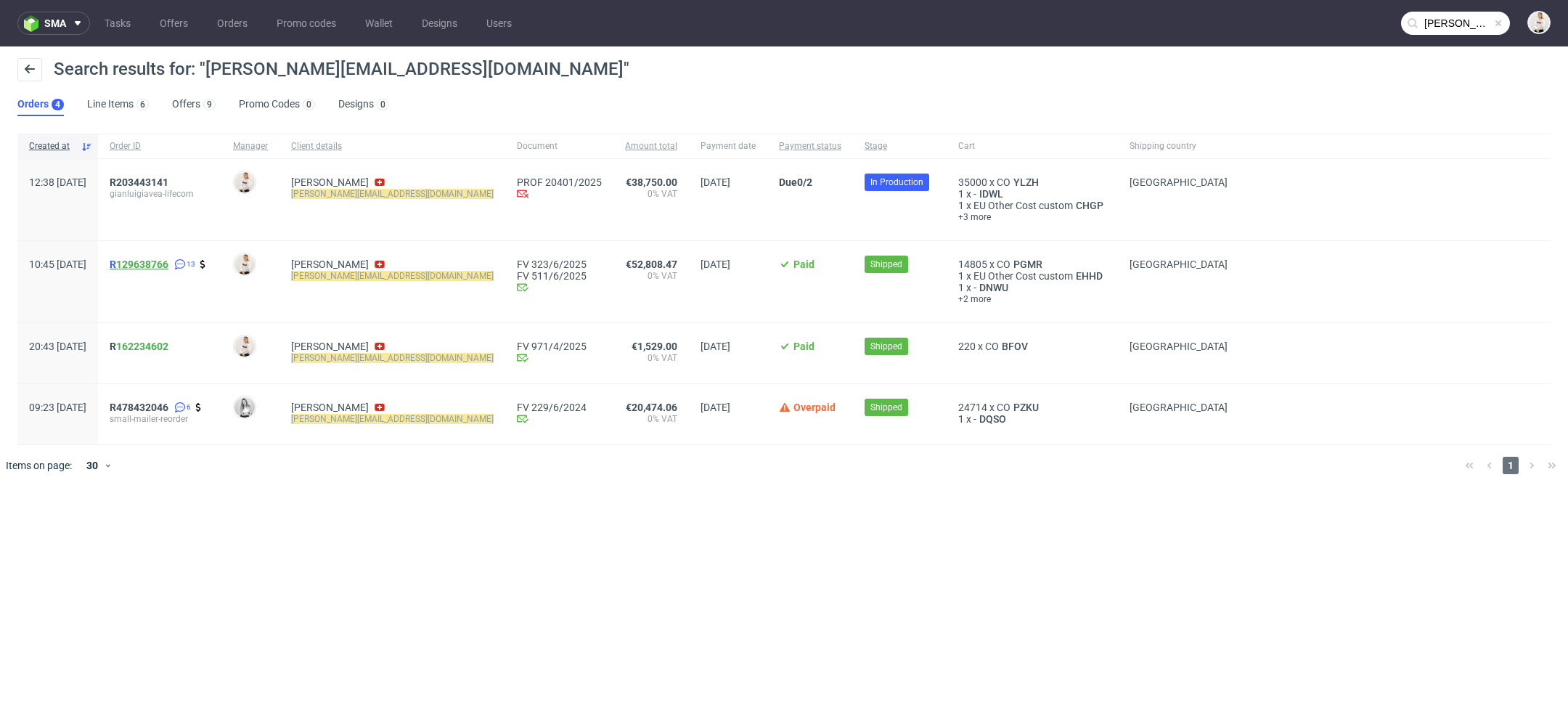
click at [168, 263] on link "129638766" at bounding box center [142, 264] width 53 height 11
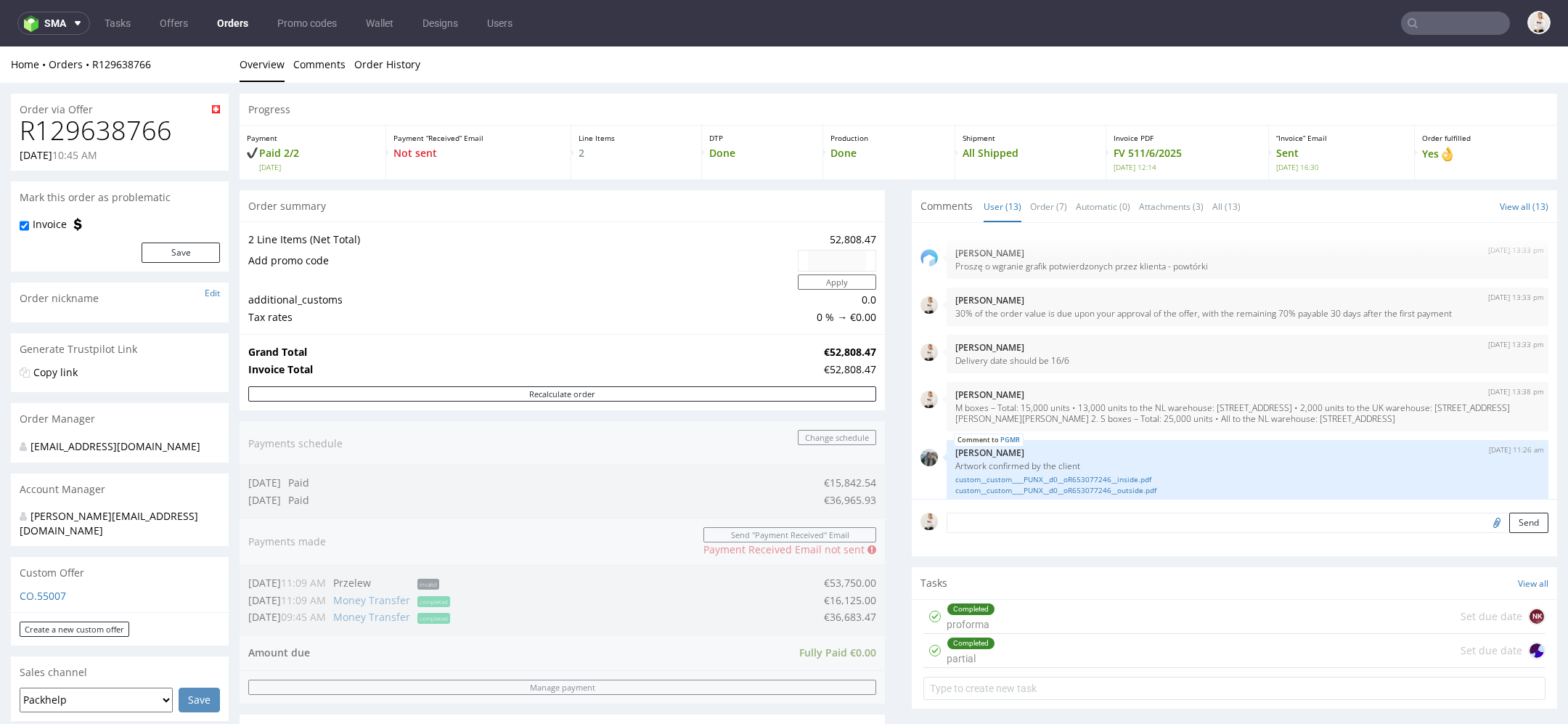
click at [1455, 24] on input "text" at bounding box center [1455, 23] width 109 height 24
paste input "[EMAIL_ADDRESS][DOMAIN_NAME]"
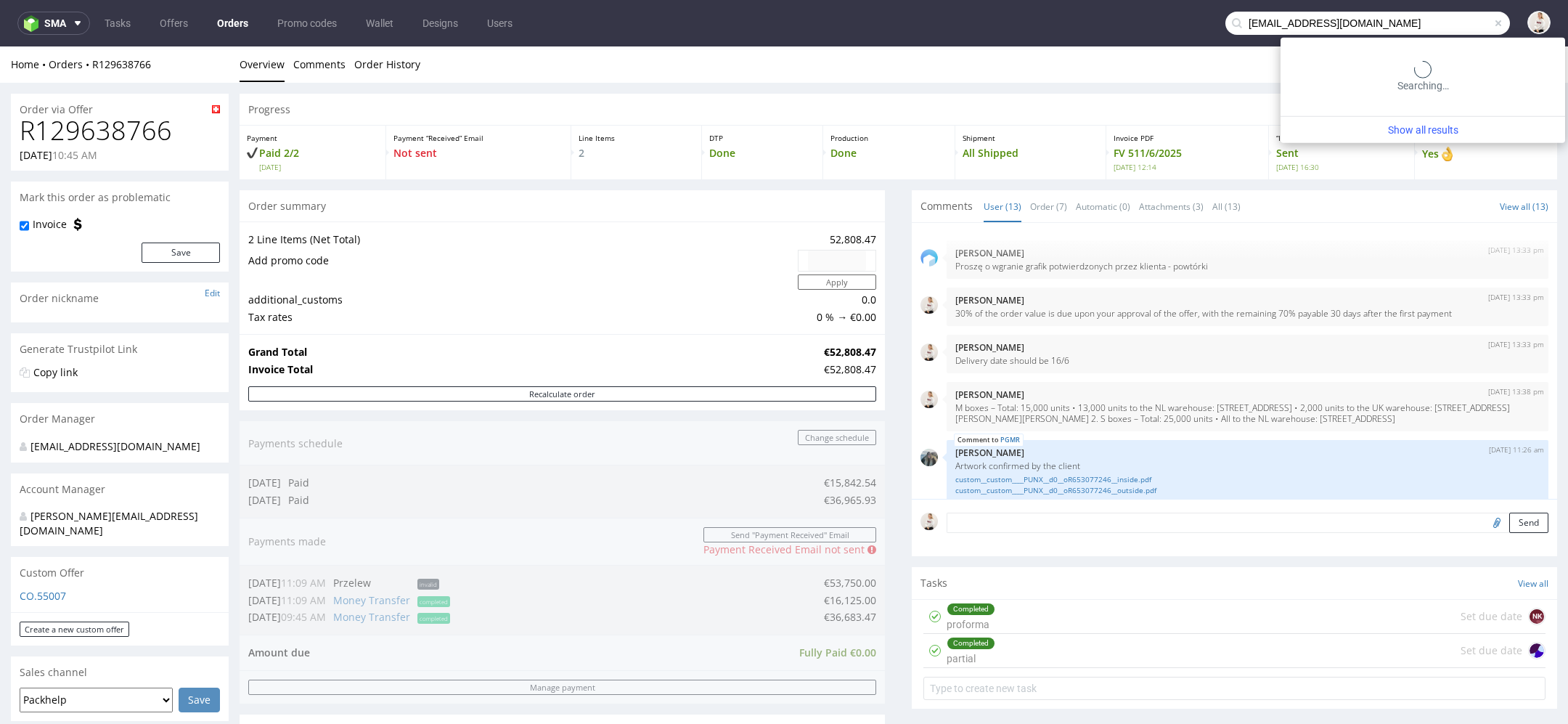
type input "[EMAIL_ADDRESS][DOMAIN_NAME]"
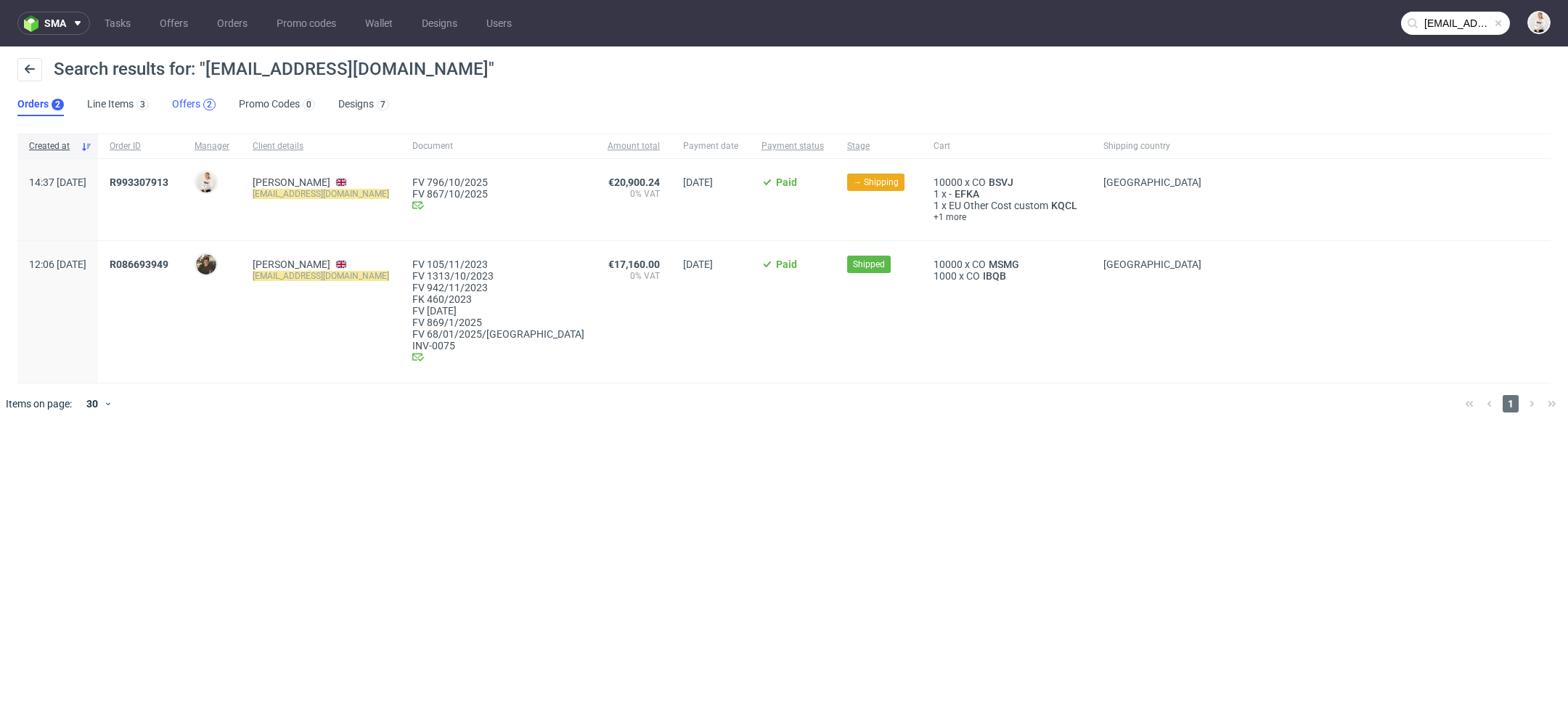
click at [207, 102] on div "2" at bounding box center [209, 104] width 5 height 10
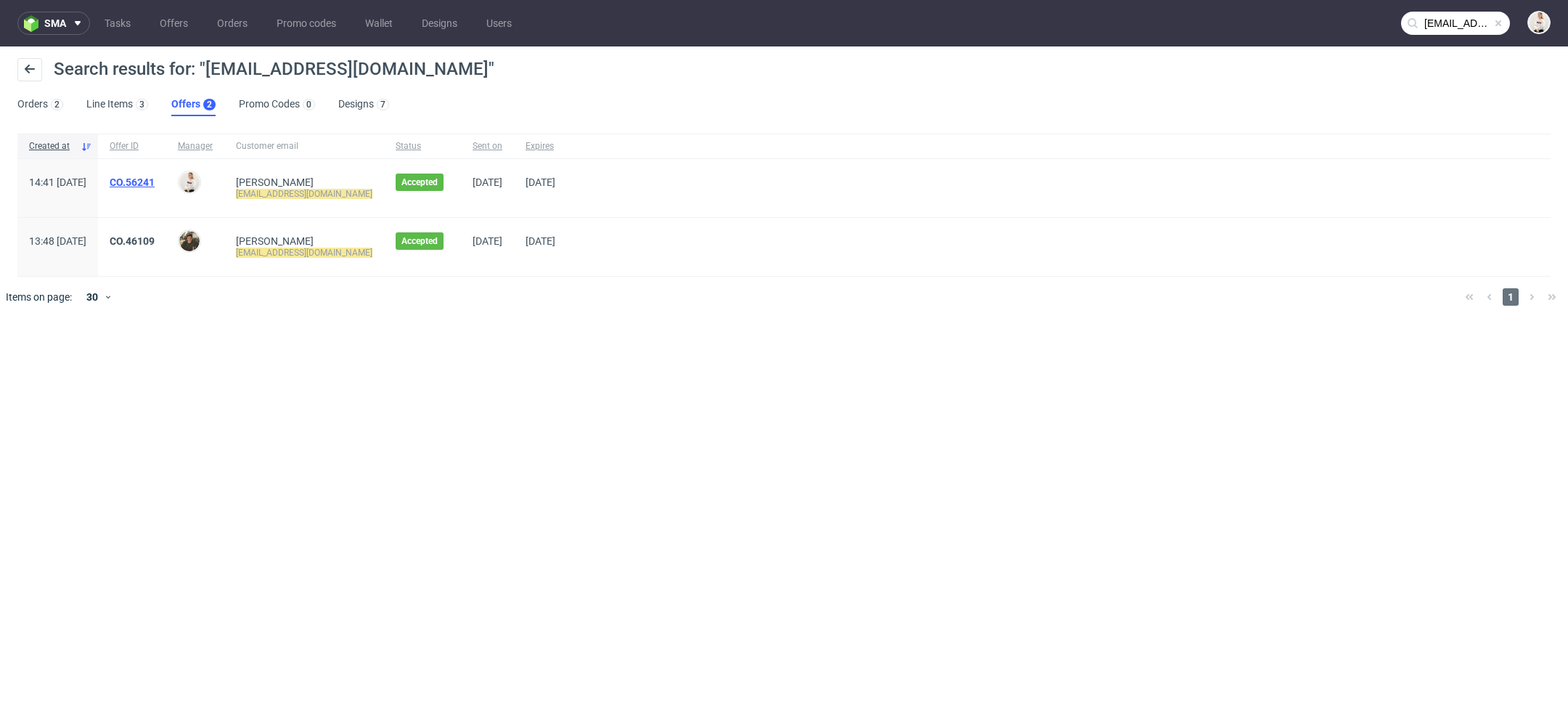
click at [155, 180] on link "CO.56241" at bounding box center [132, 182] width 45 height 11
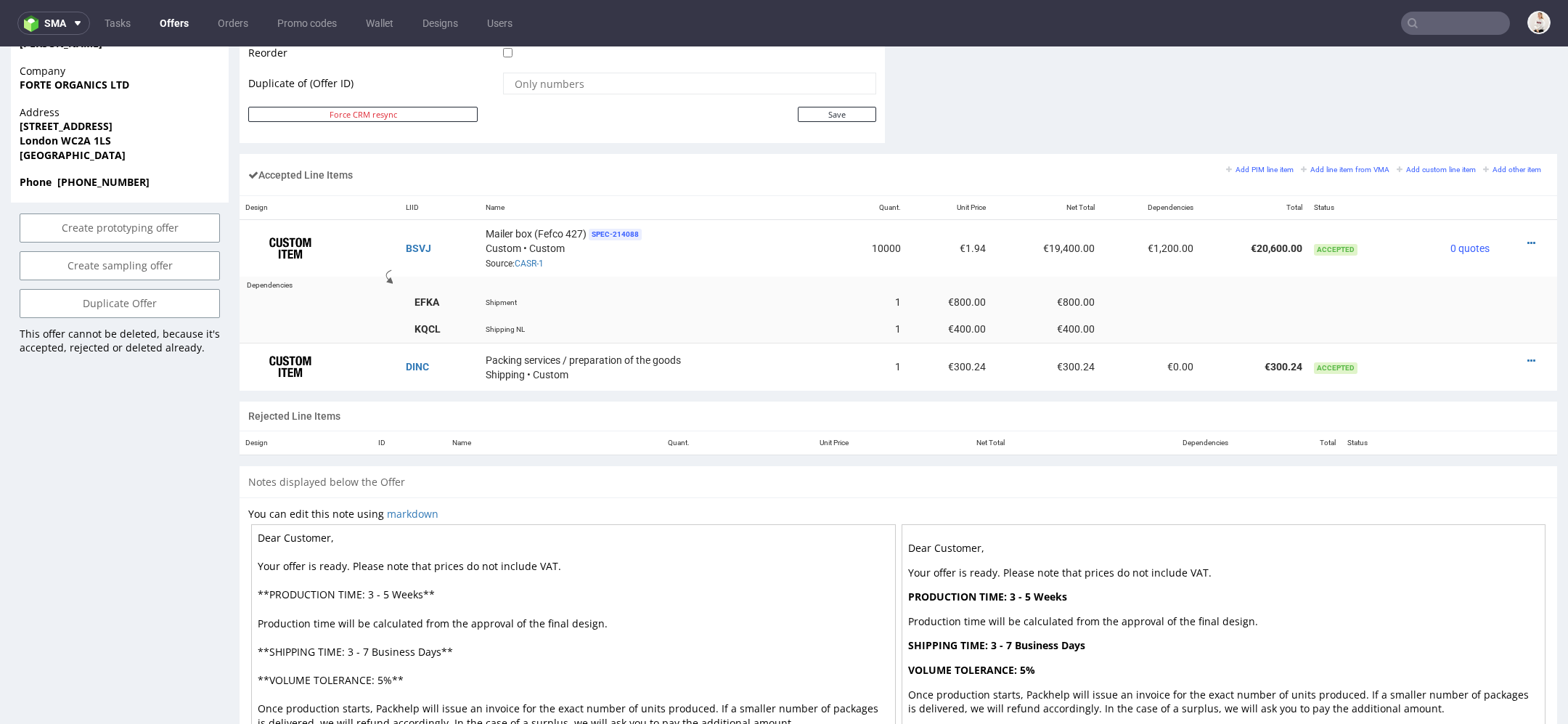
scroll to position [810, 0]
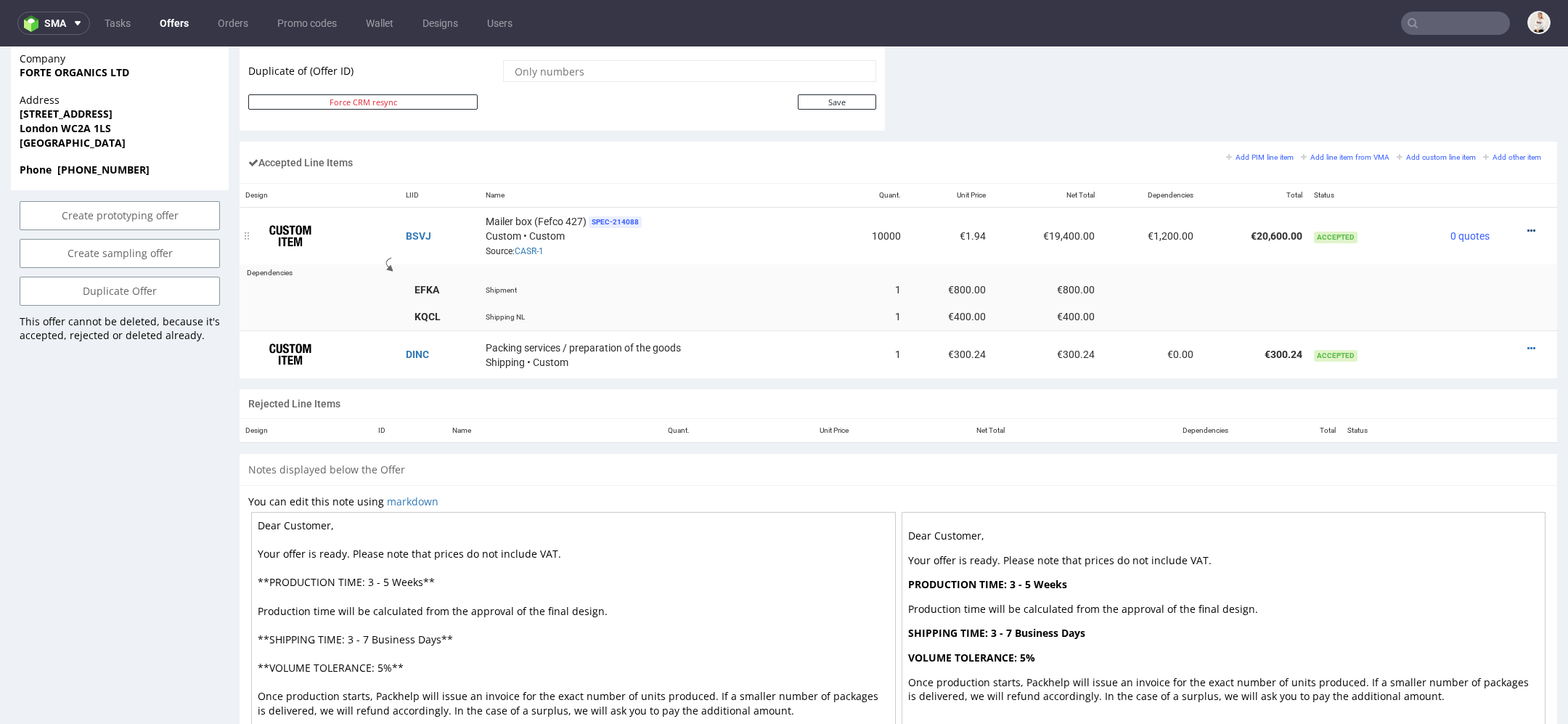
click at [1528, 226] on icon at bounding box center [1531, 231] width 8 height 10
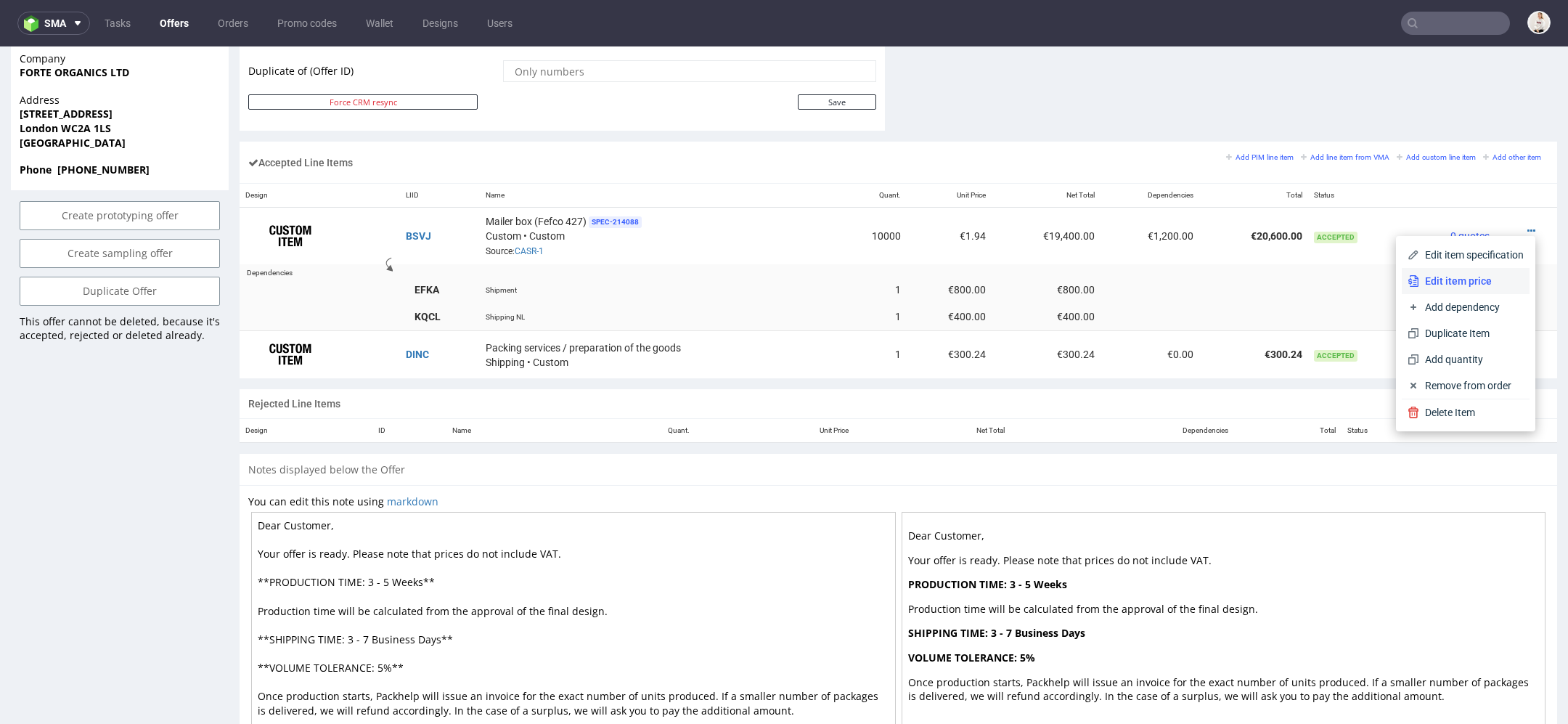
click at [1441, 286] on span "Edit item price" at bounding box center [1471, 281] width 104 height 14
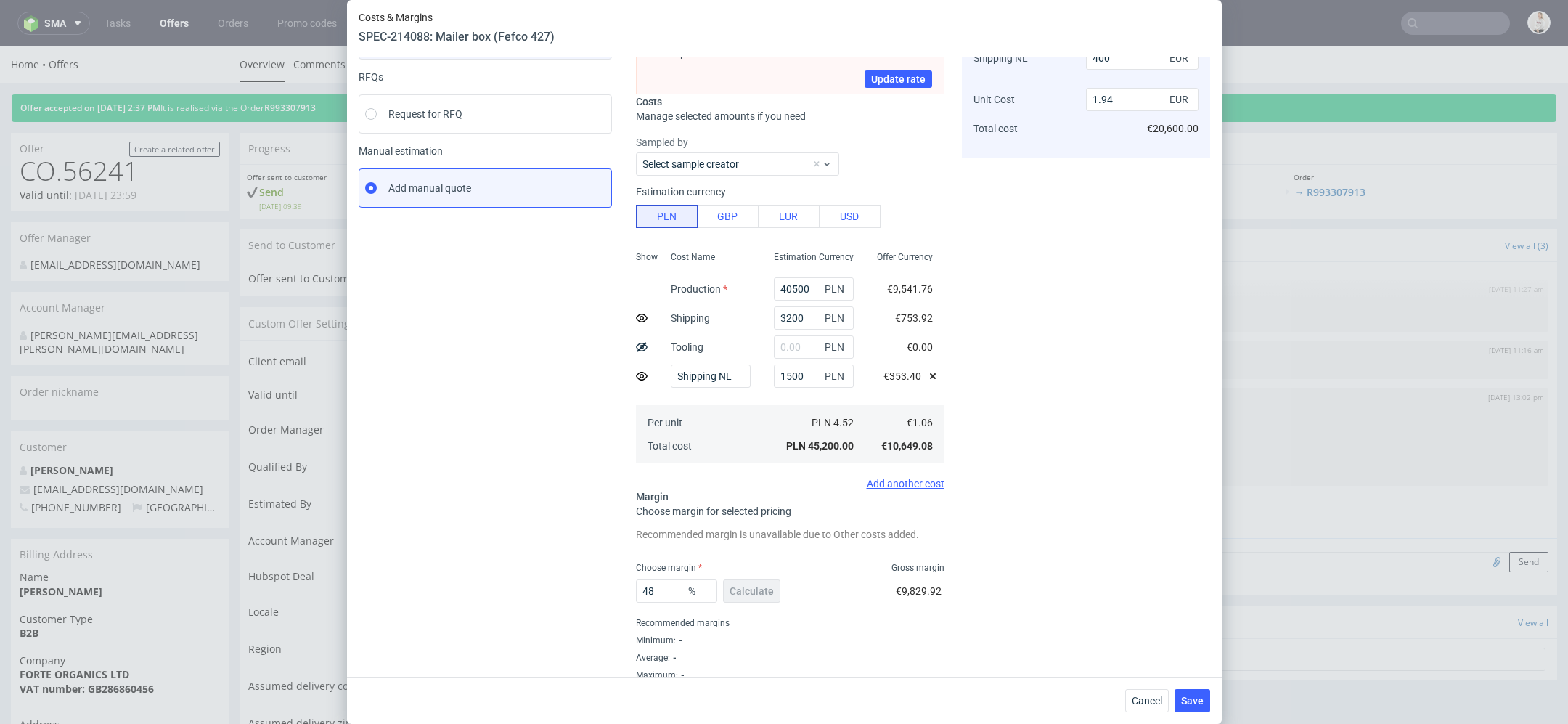
scroll to position [141, 0]
click at [1149, 701] on span "Cancel" at bounding box center [1147, 700] width 30 height 10
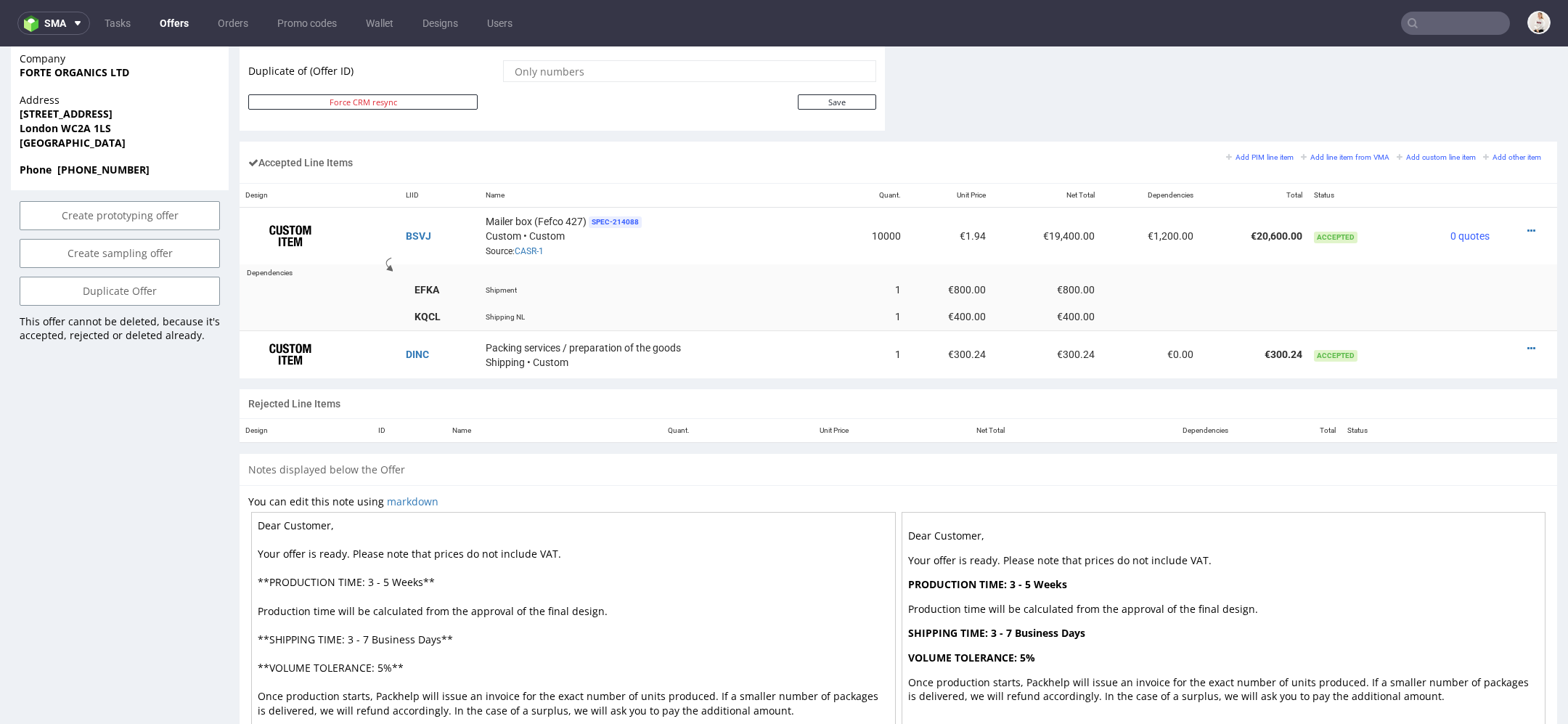
scroll to position [809, 0]
click at [1528, 229] on icon at bounding box center [1531, 232] width 8 height 10
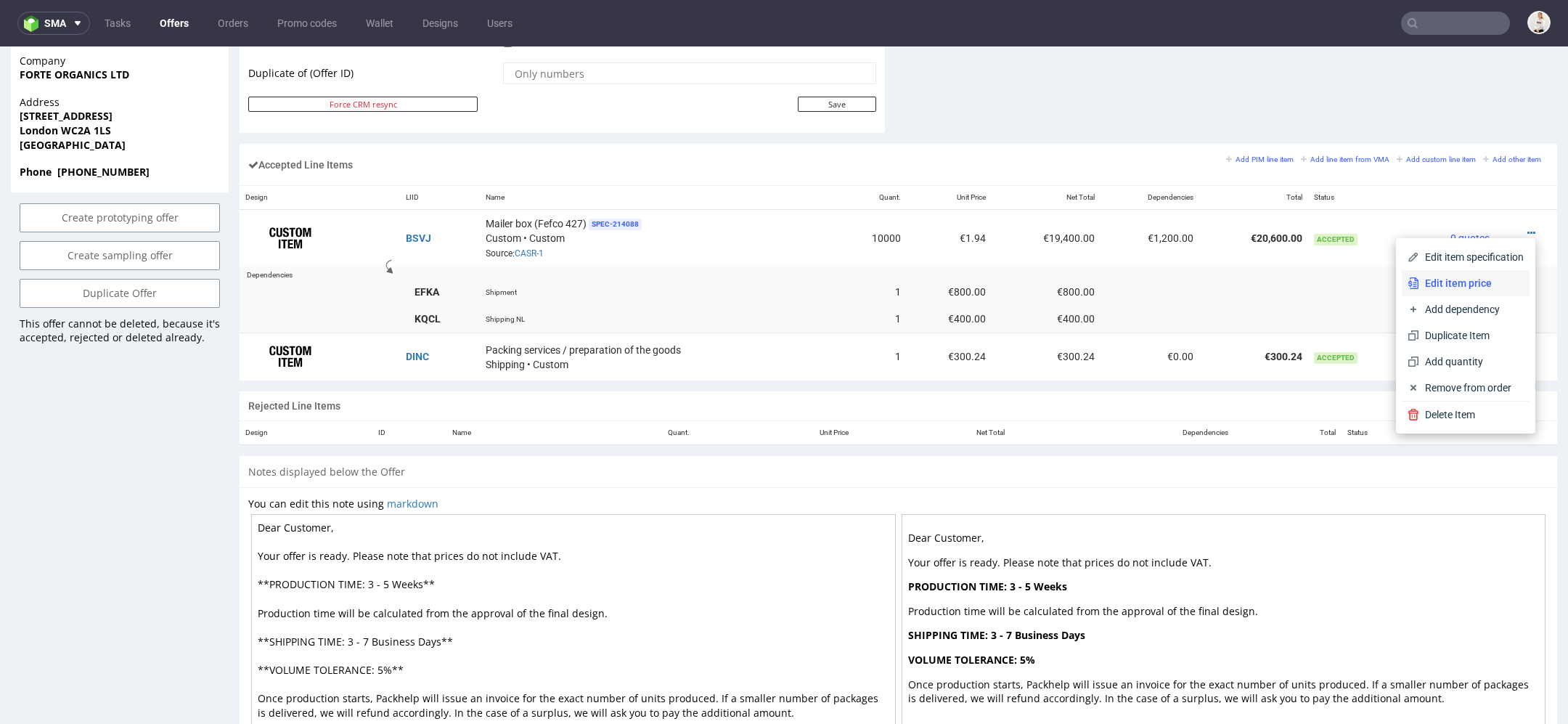
click at [1457, 282] on span "Edit item price" at bounding box center [1471, 282] width 104 height 14
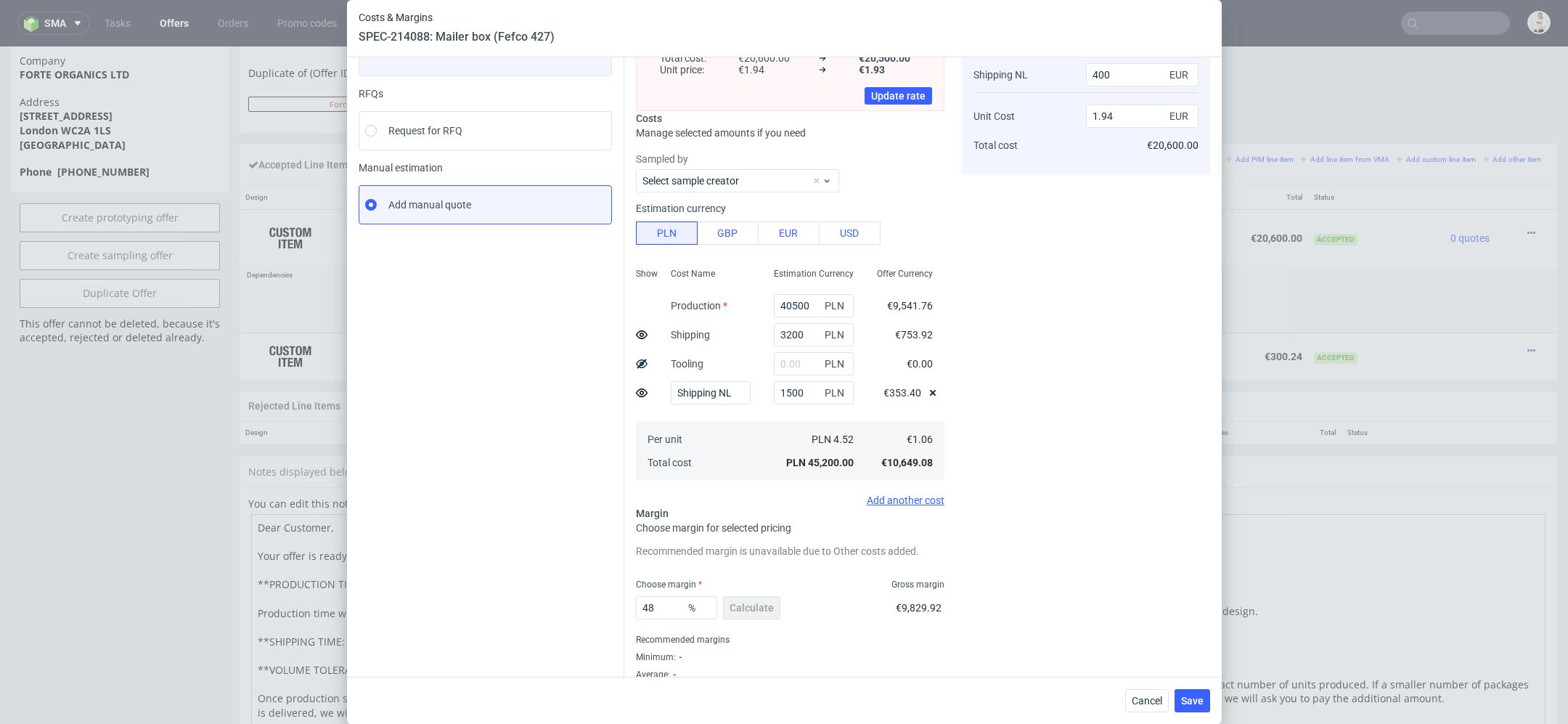
scroll to position [156, 0]
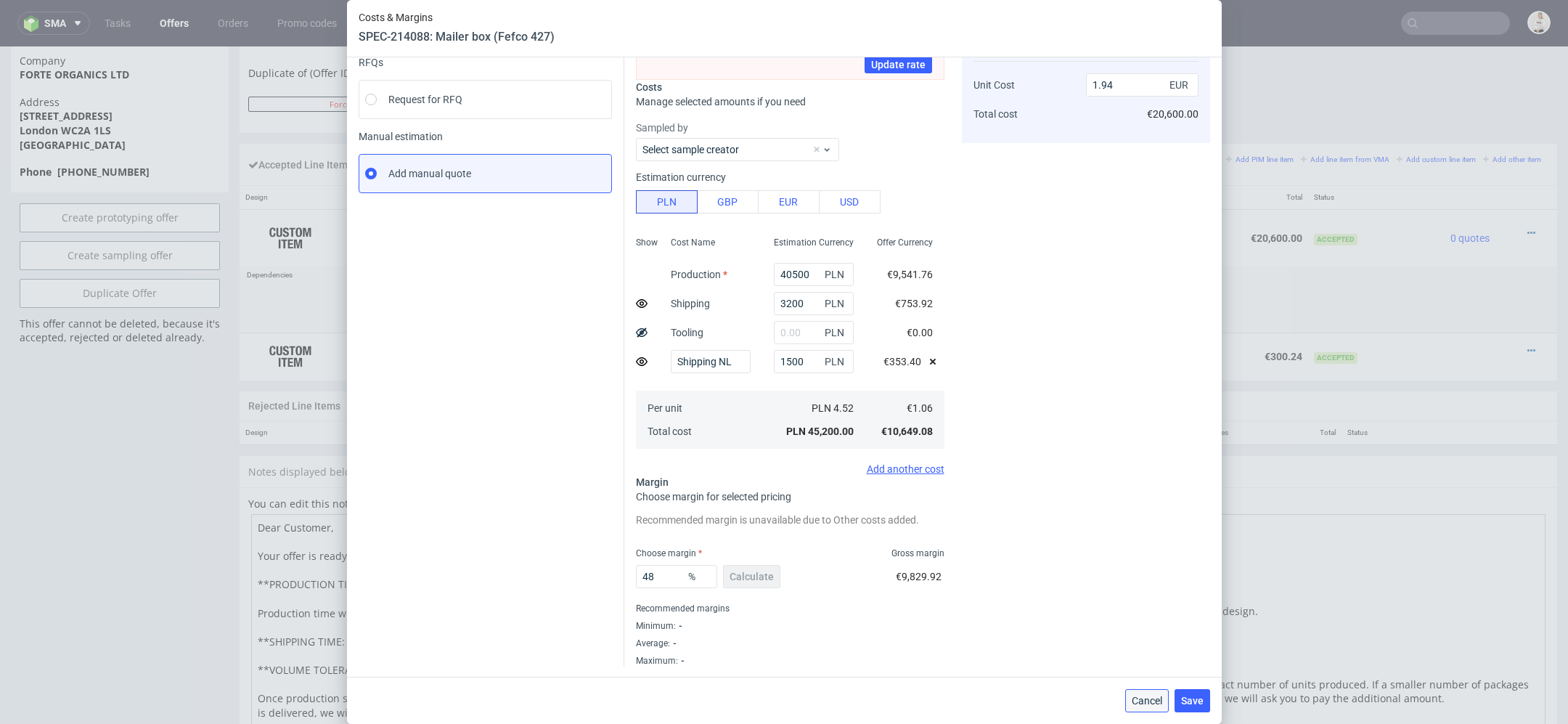
click at [1146, 700] on span "Cancel" at bounding box center [1147, 700] width 30 height 10
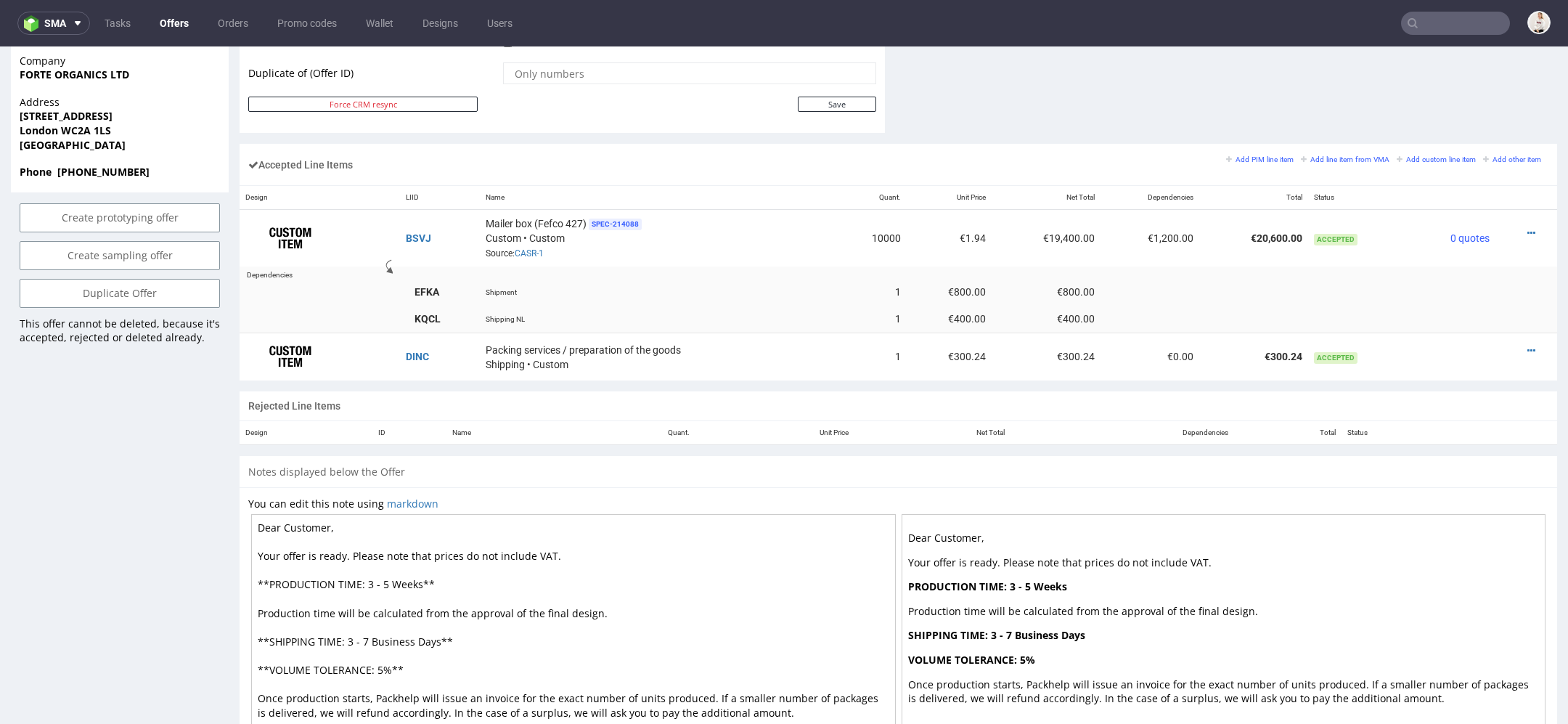
click at [1013, 516] on div at bounding box center [1224, 641] width 645 height 254
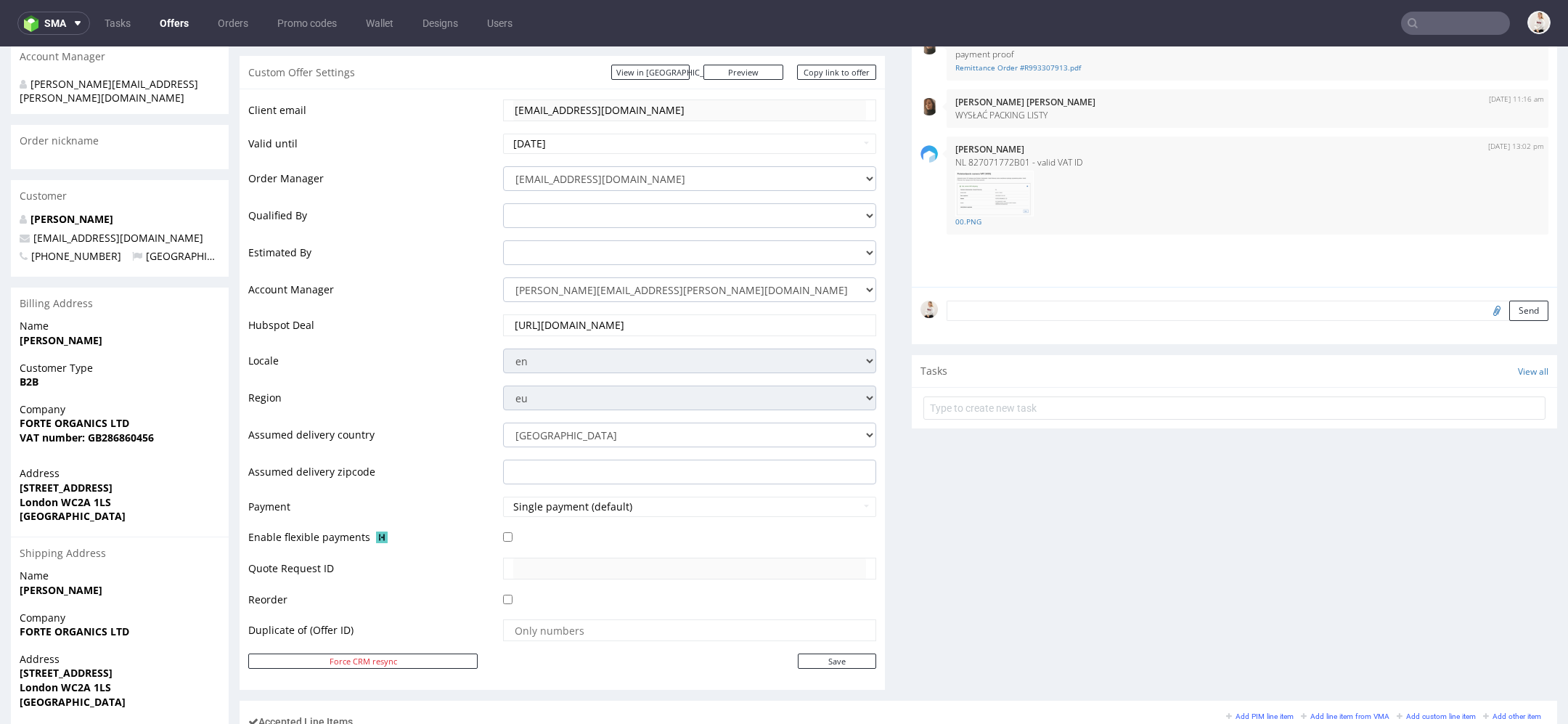
scroll to position [228, 0]
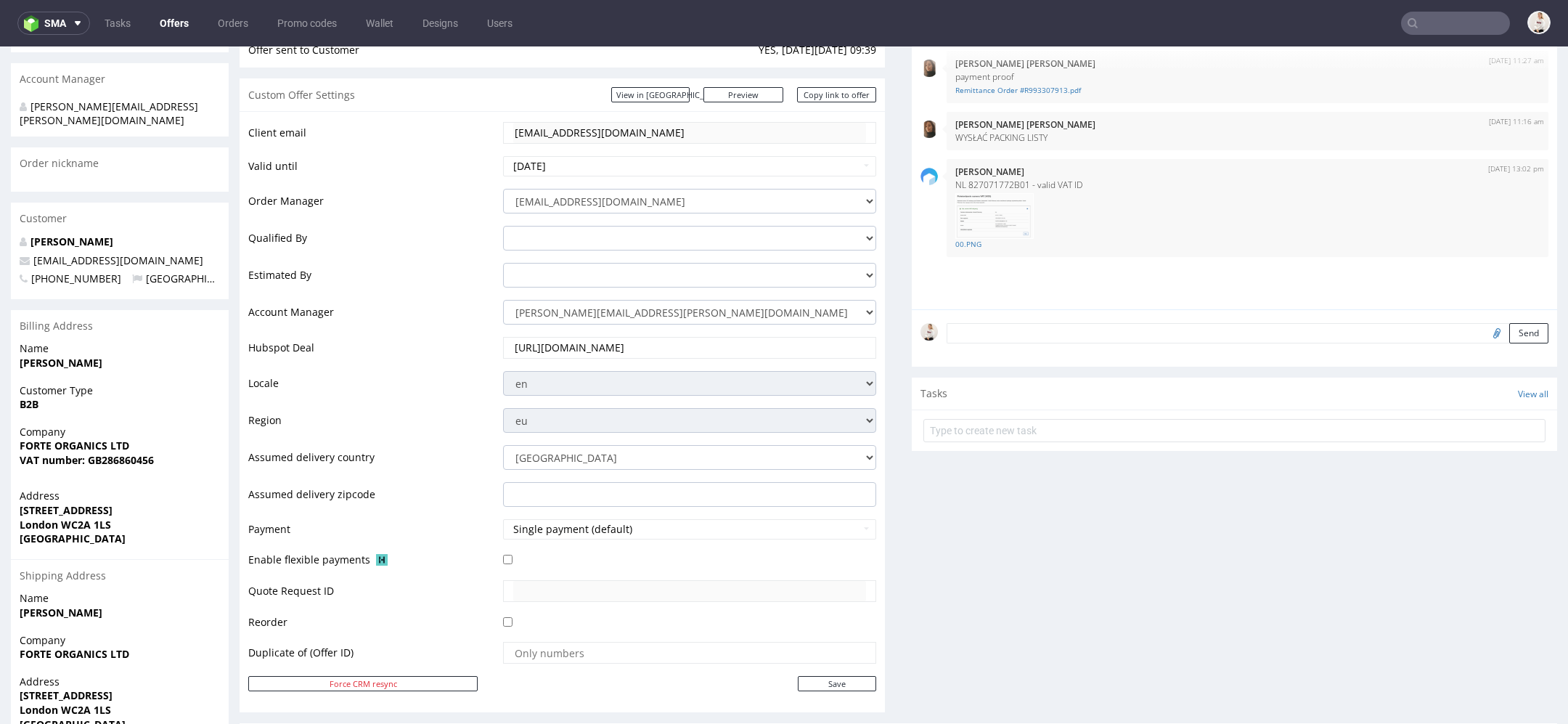
drag, startPoint x: 189, startPoint y: 239, endPoint x: 191, endPoint y: 247, distance: 8.2
click at [191, 254] on p "[EMAIL_ADDRESS][DOMAIN_NAME]" at bounding box center [120, 260] width 200 height 14
copy span "[EMAIL_ADDRESS][DOMAIN_NAME]"
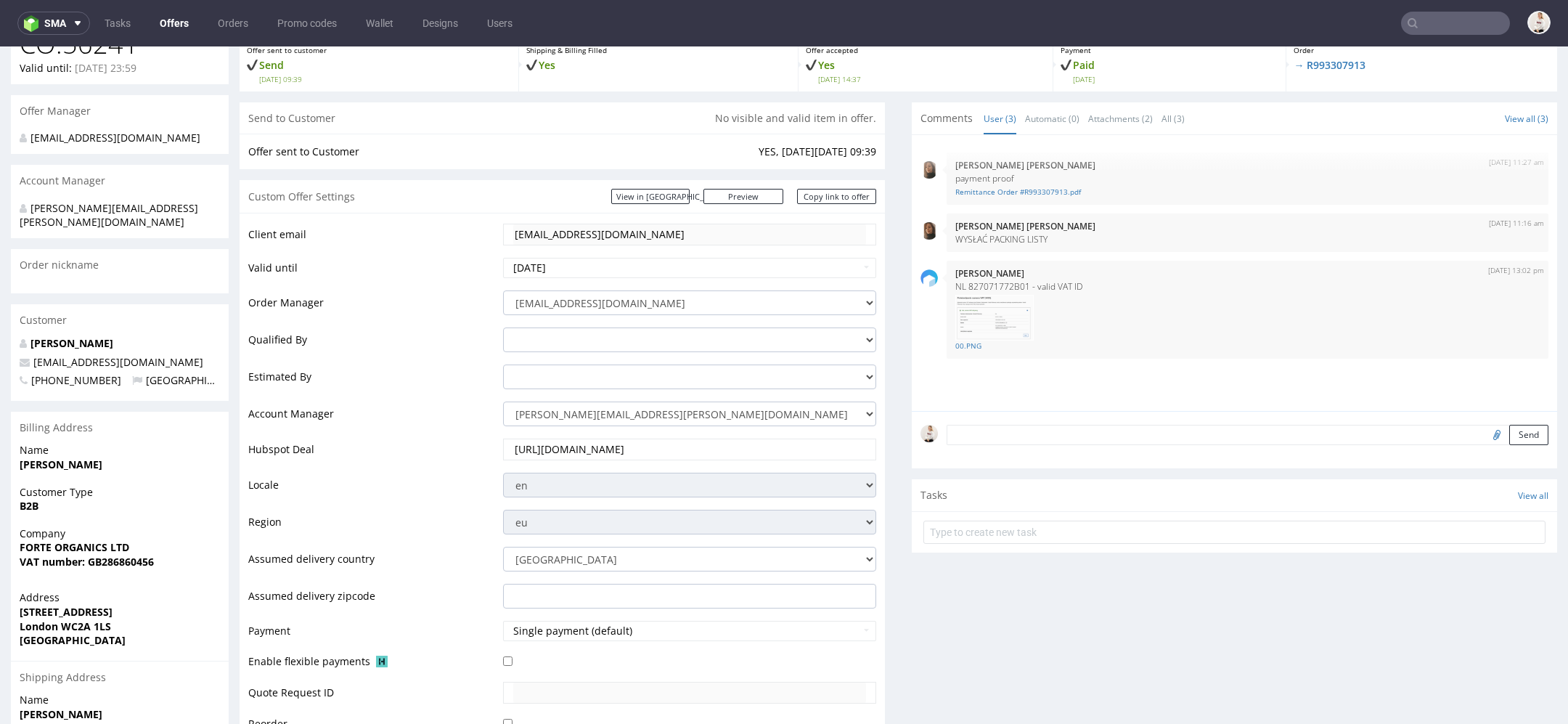
scroll to position [148, 0]
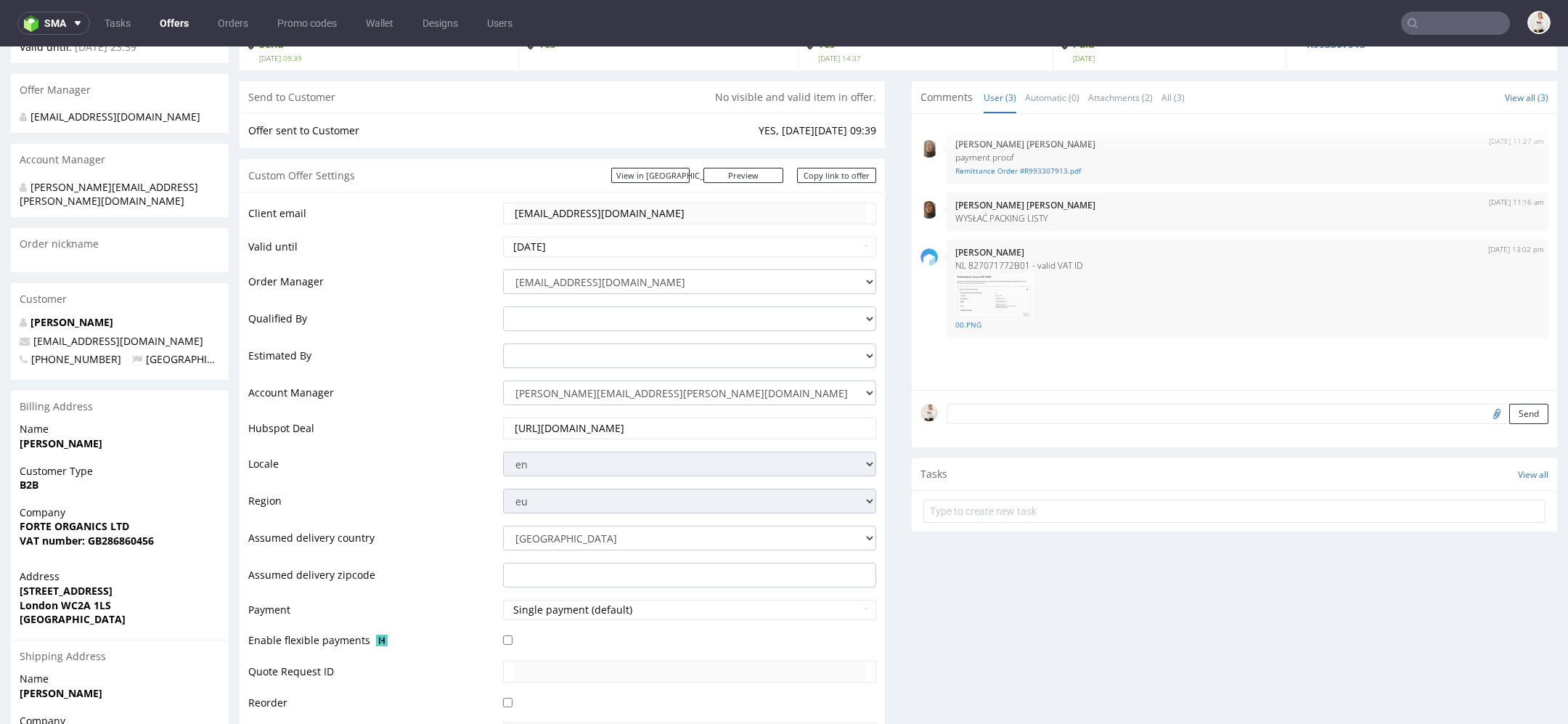
click at [503, 209] on div "[EMAIL_ADDRESS][DOMAIN_NAME]" at bounding box center [690, 213] width 373 height 22
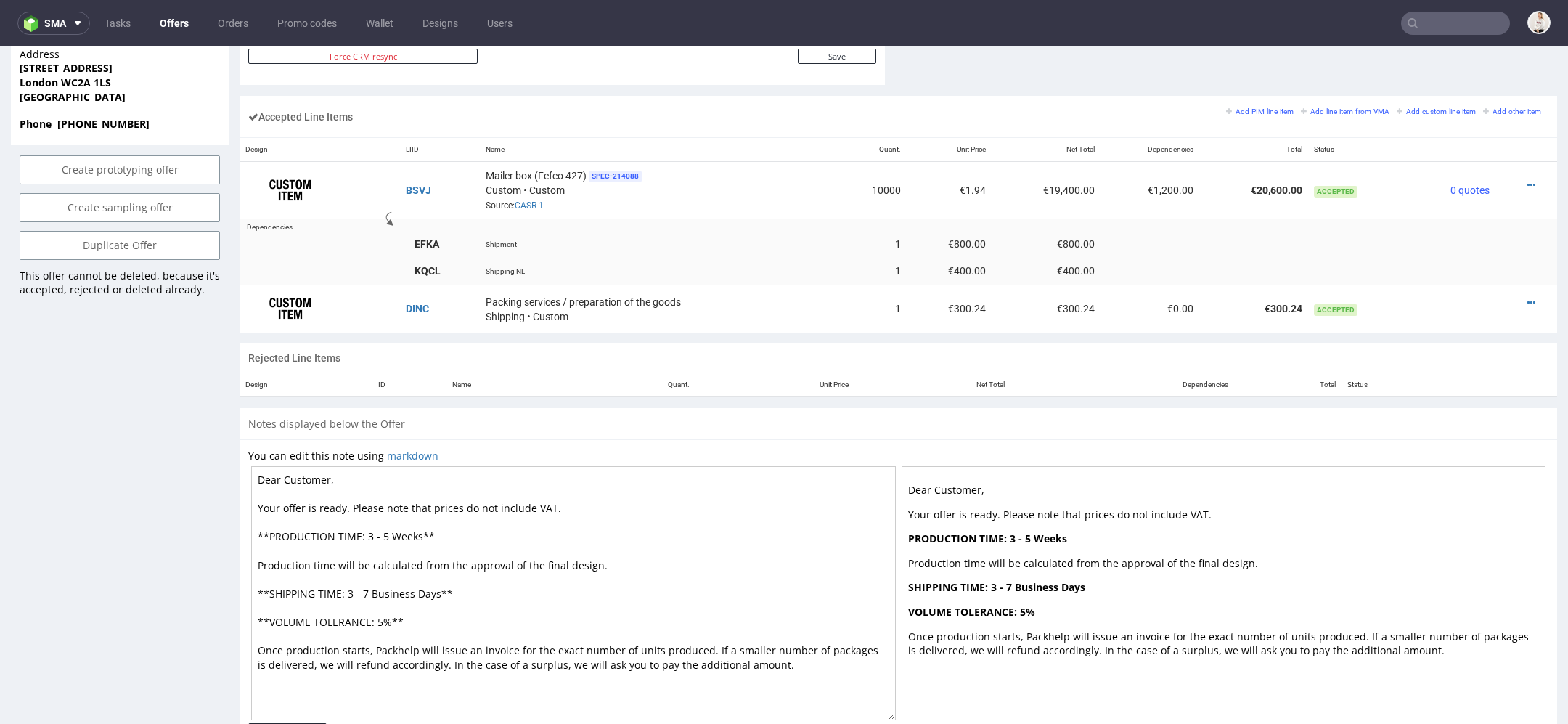
scroll to position [903, 0]
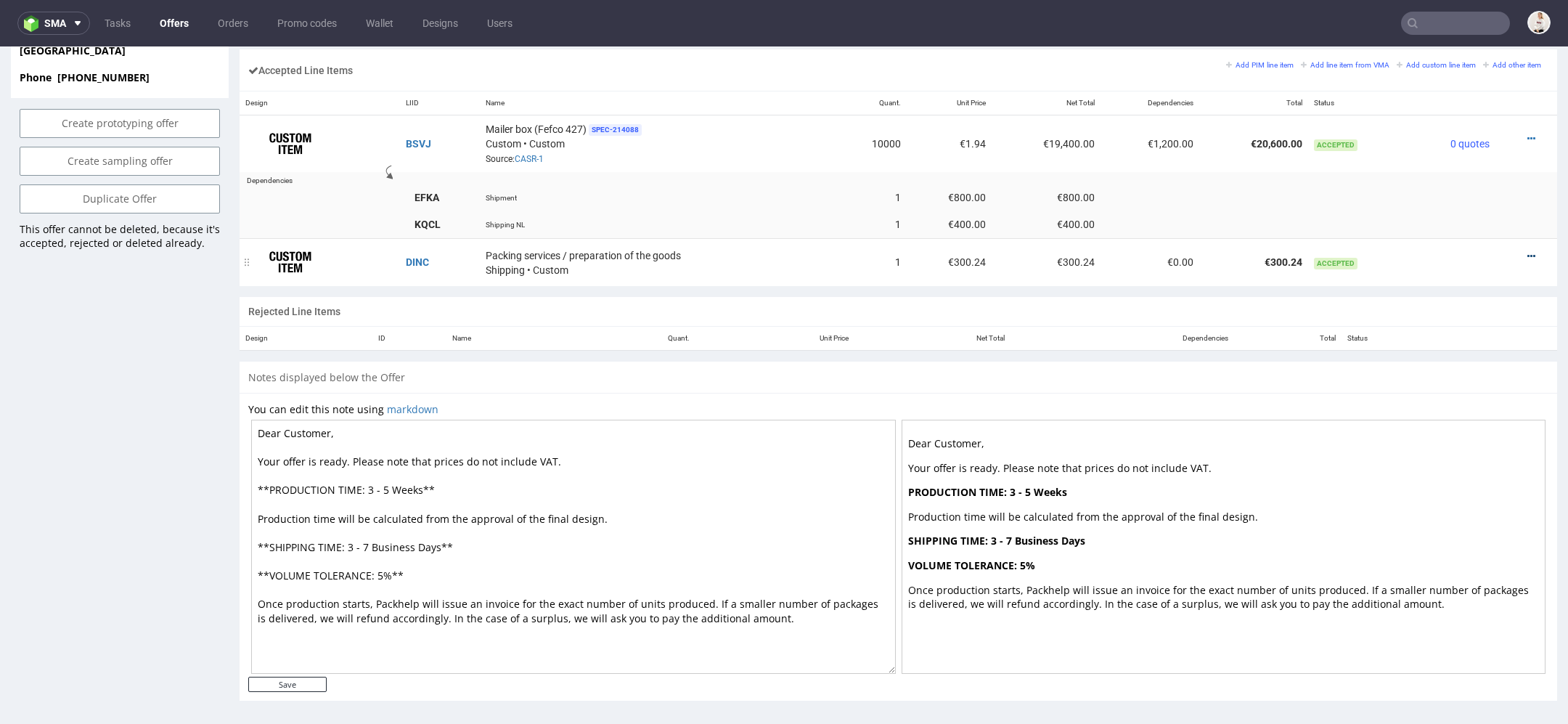
click at [1528, 251] on icon at bounding box center [1531, 256] width 8 height 10
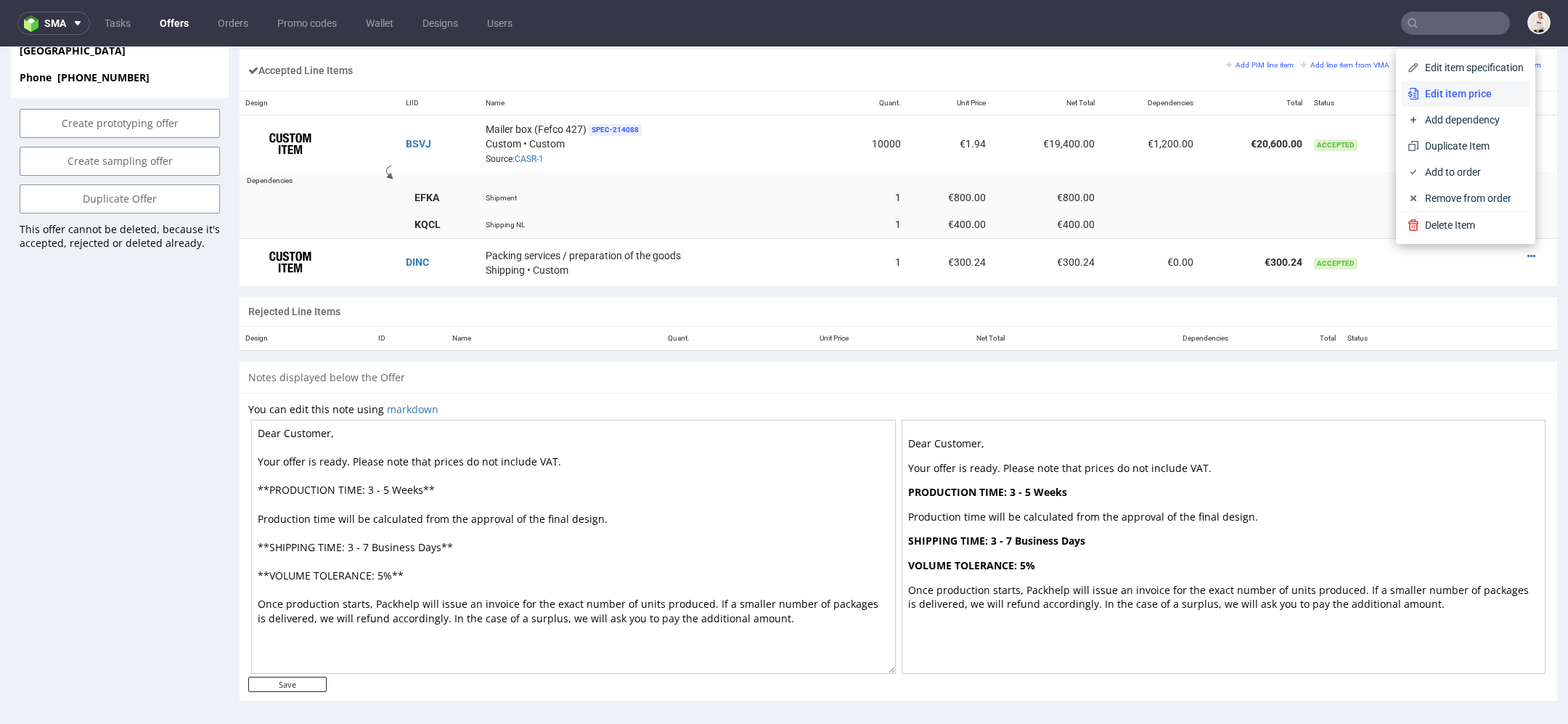
click at [1461, 87] on span "Edit item price" at bounding box center [1471, 94] width 104 height 14
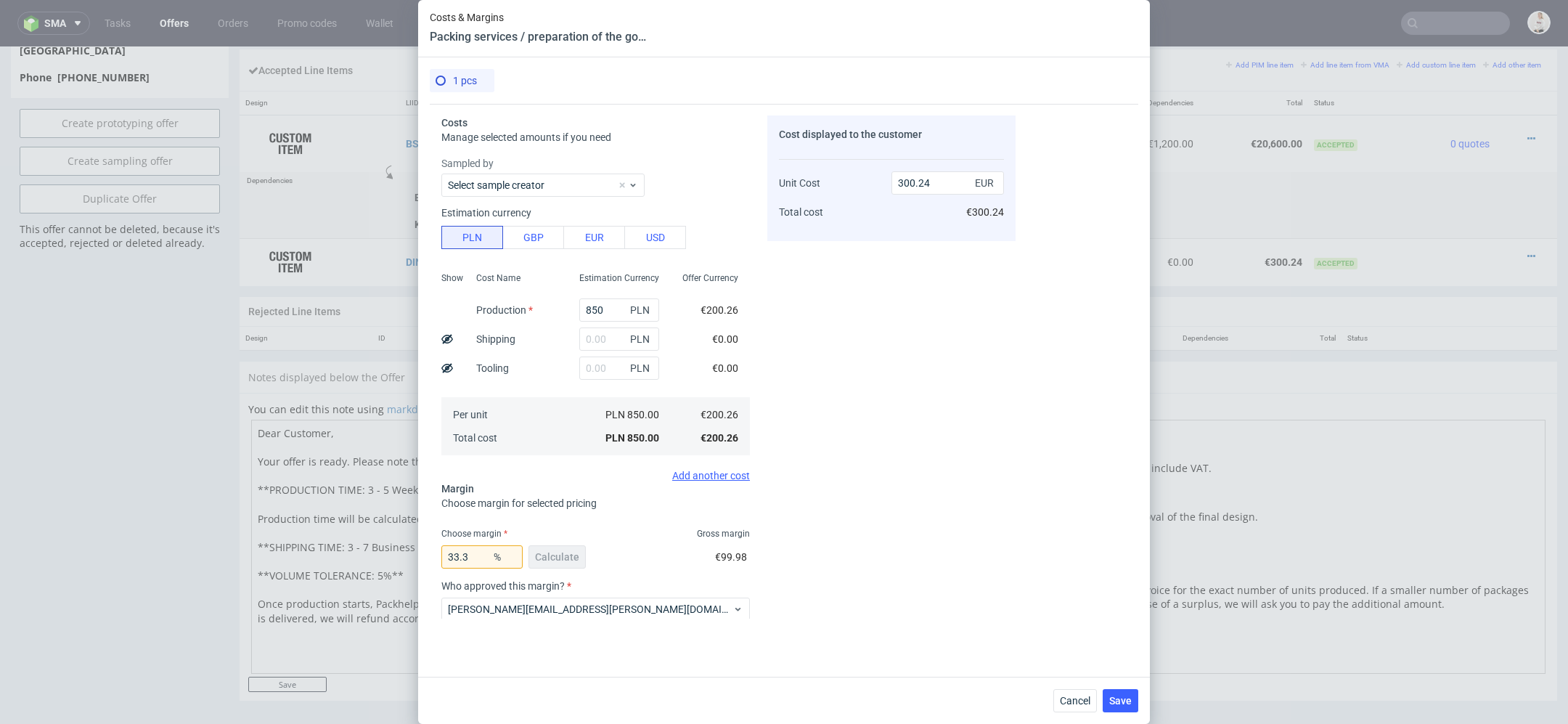
click at [790, 356] on div "Cost displayed to the customer Unit Cost Total cost 300.24 EUR €300.24" at bounding box center [891, 367] width 248 height 503
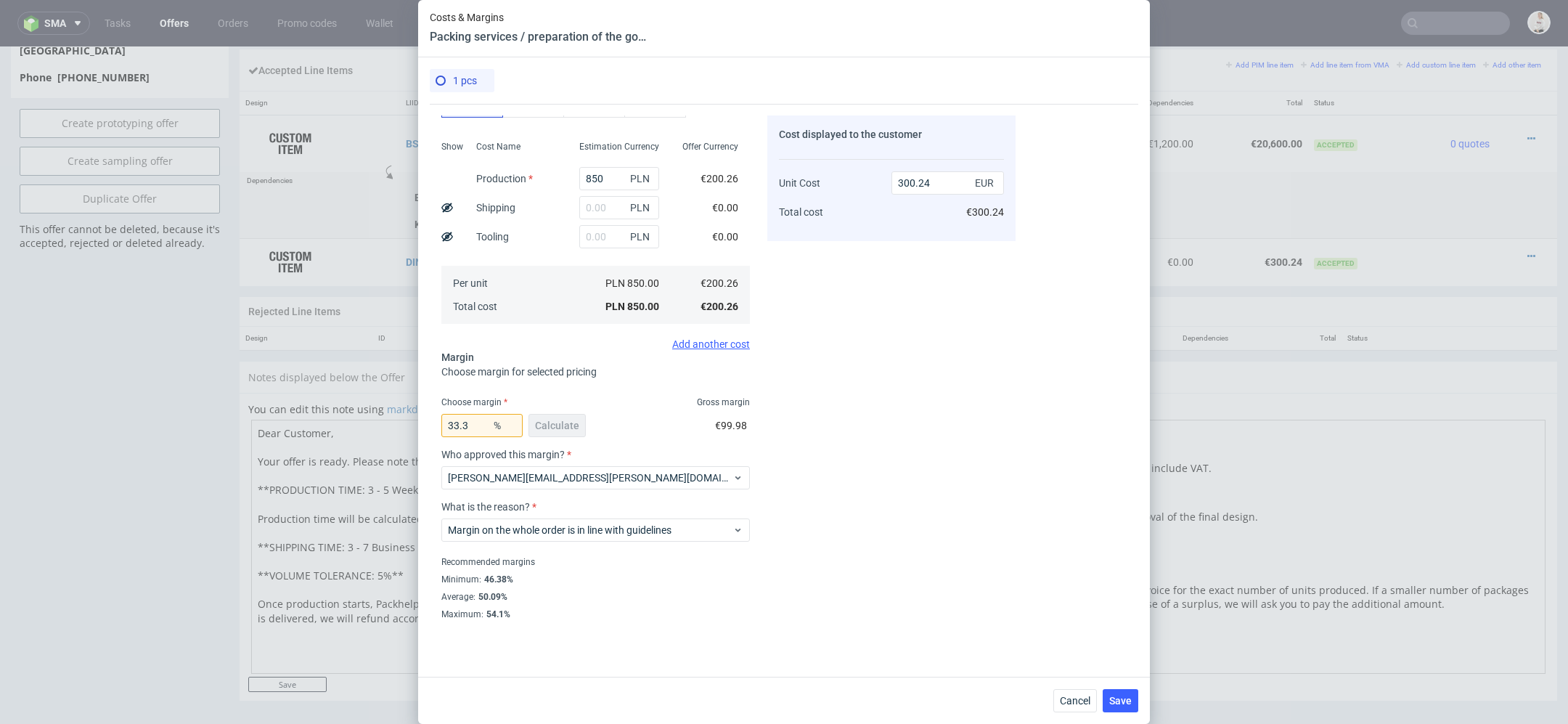
scroll to position [0, 0]
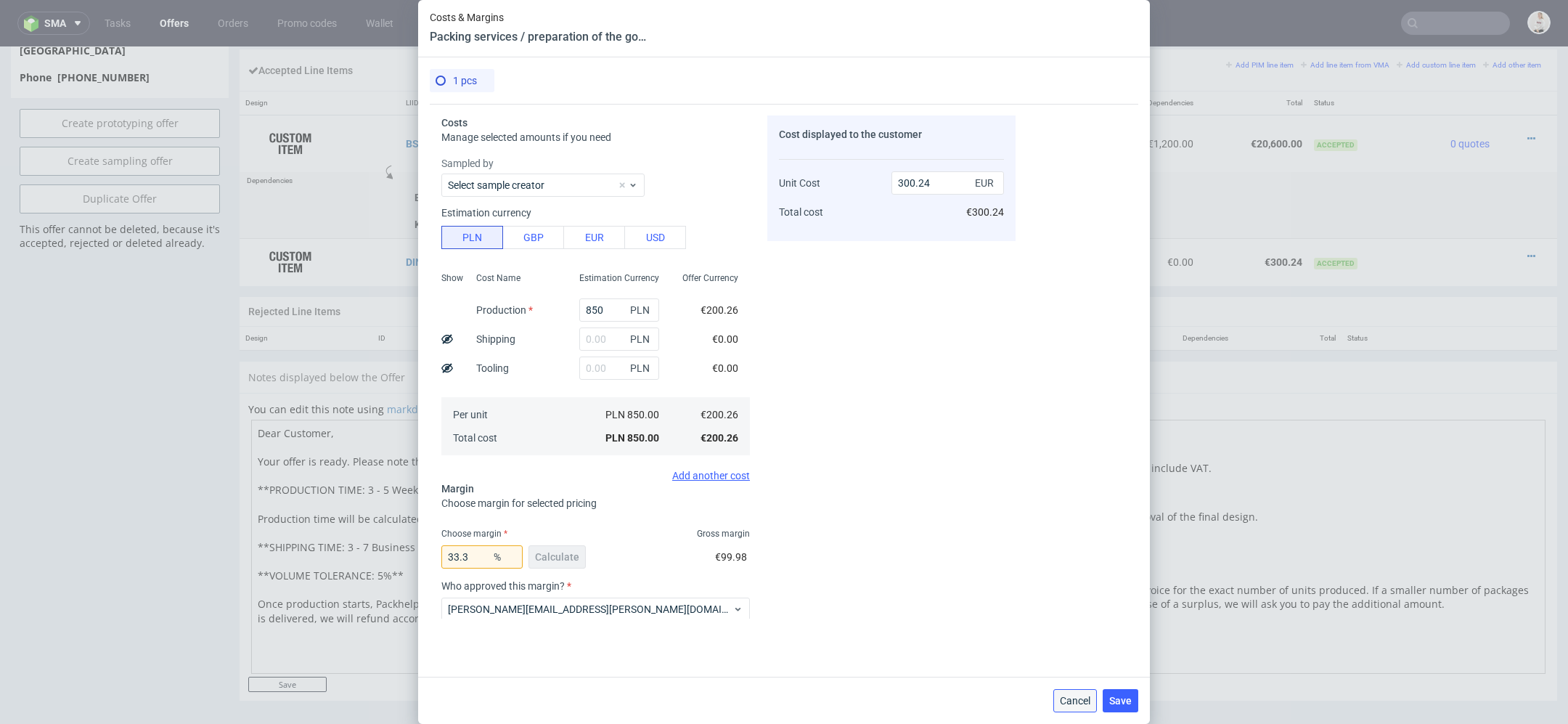
click at [1071, 701] on span "Cancel" at bounding box center [1076, 700] width 30 height 10
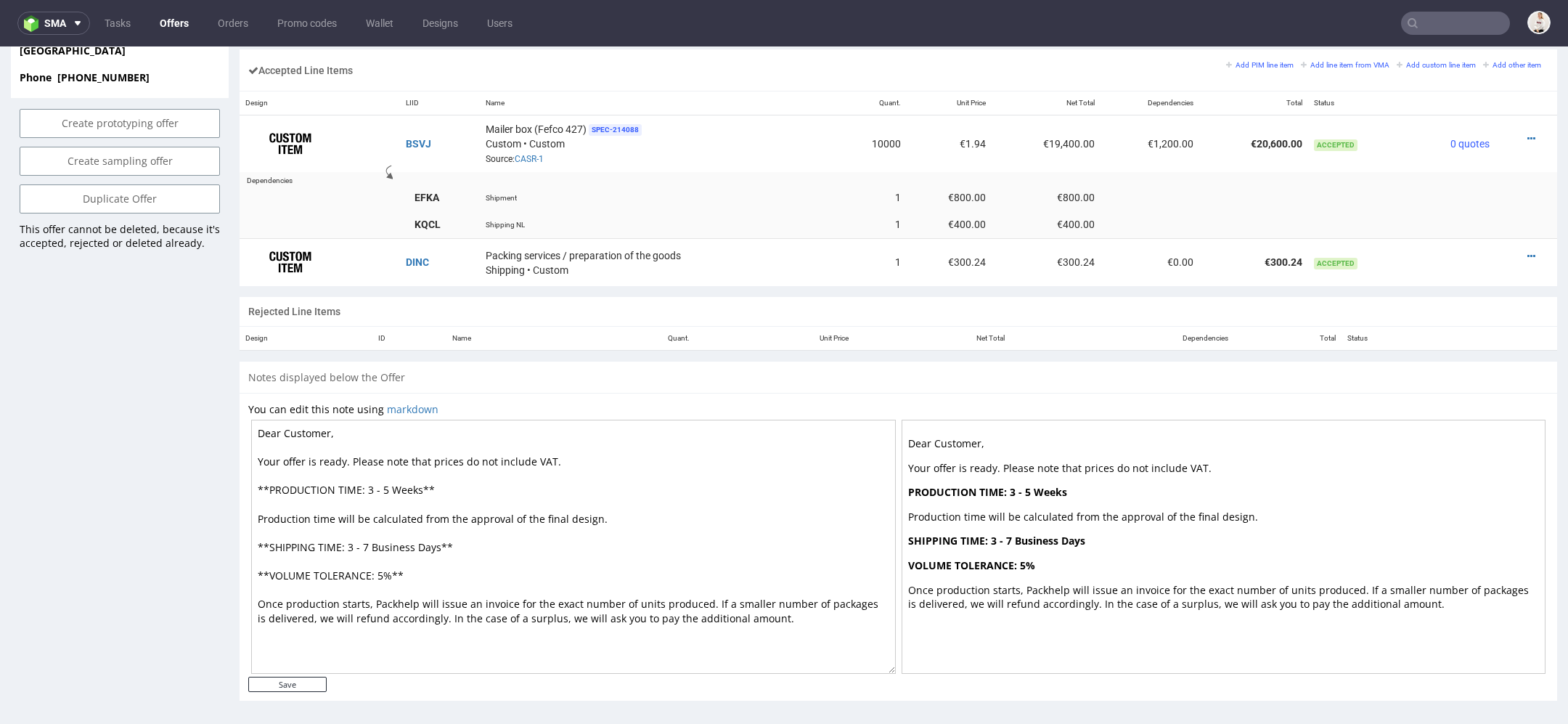
scroll to position [837, 0]
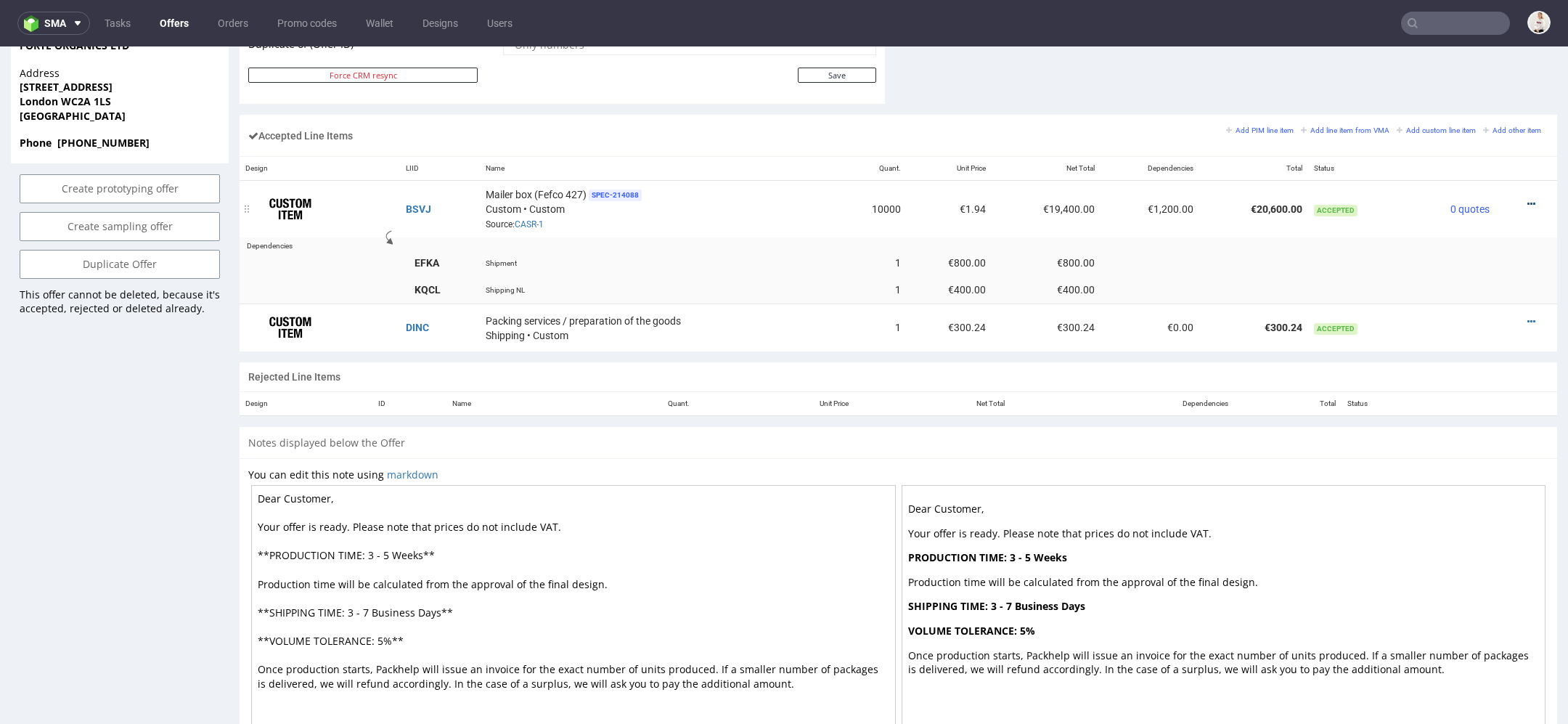
click at [1528, 199] on icon at bounding box center [1531, 203] width 8 height 10
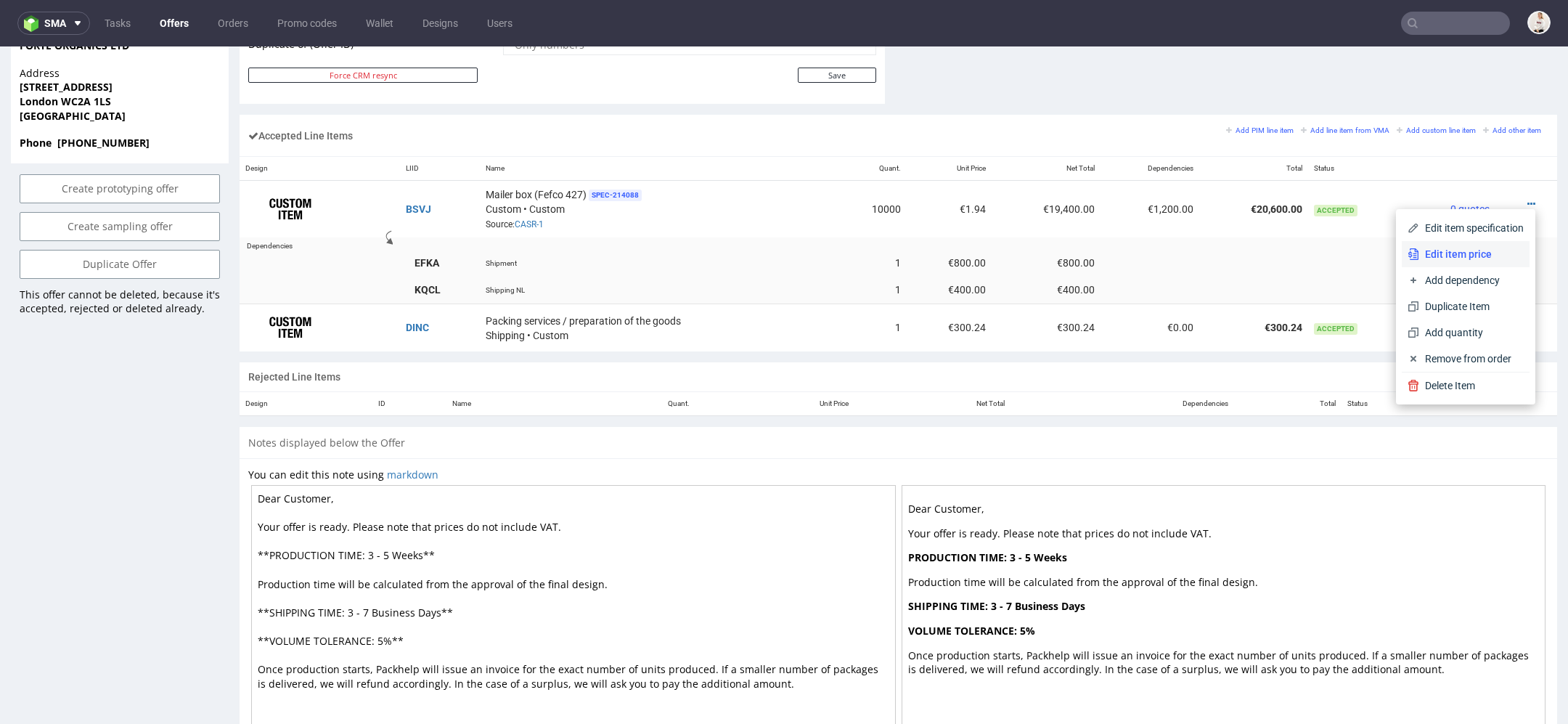
click at [1429, 251] on span "Edit item price" at bounding box center [1471, 254] width 104 height 14
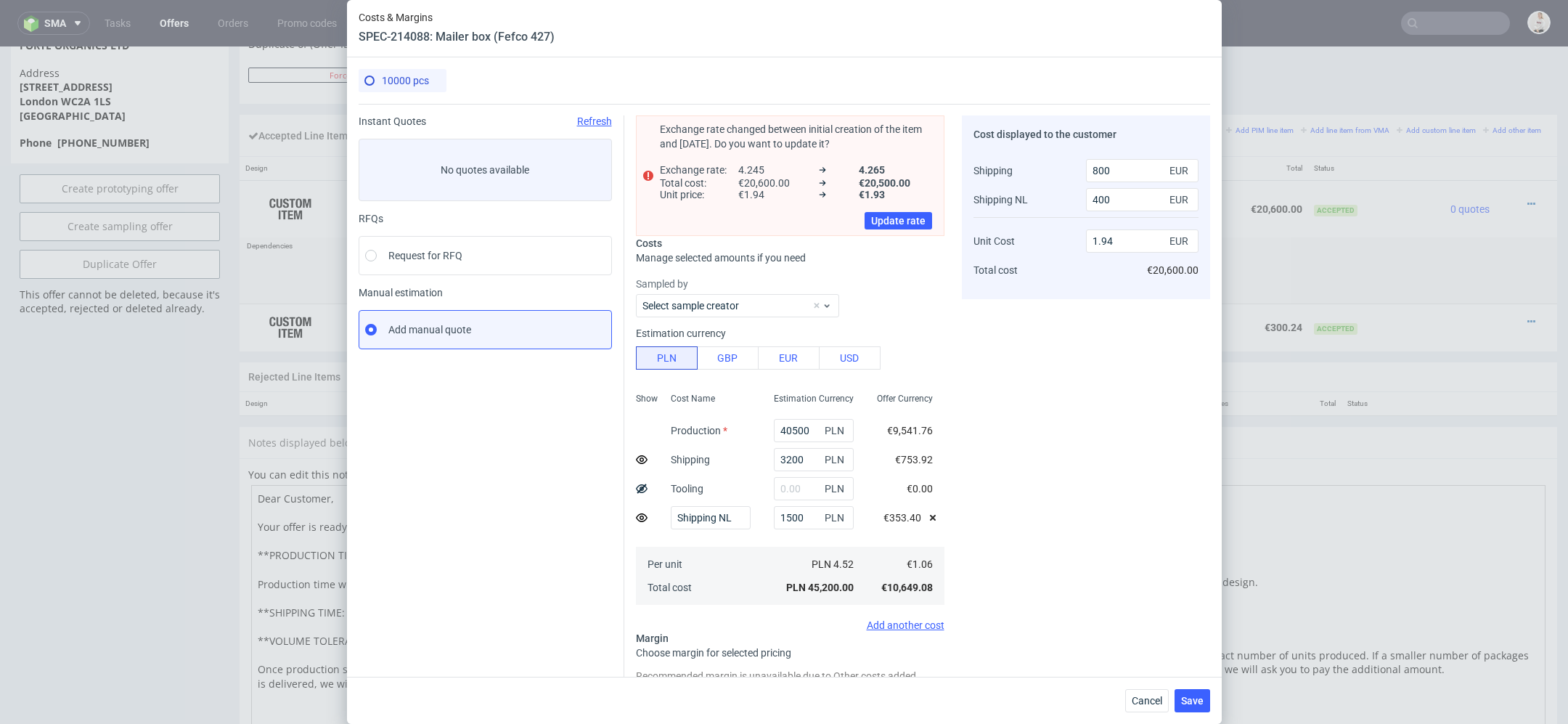
scroll to position [156, 0]
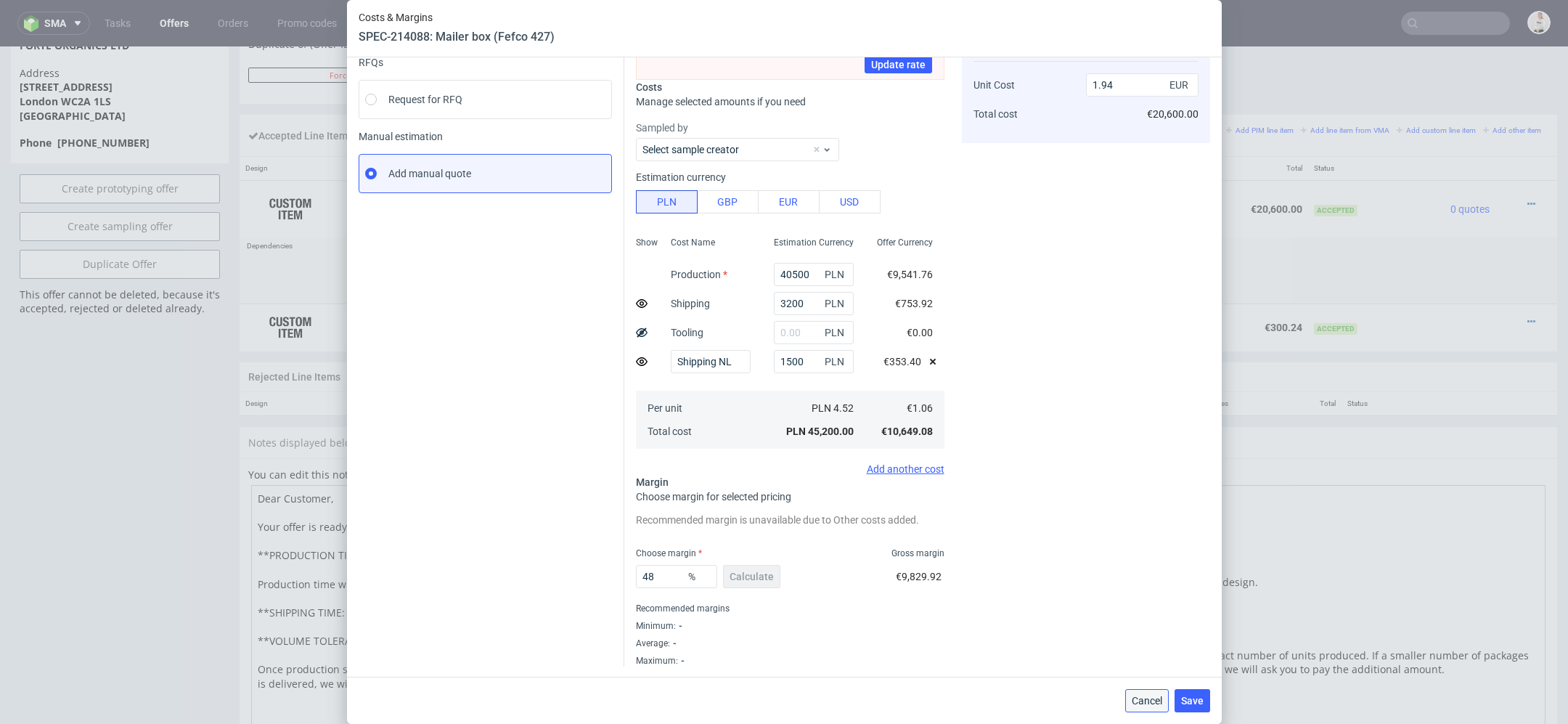
click at [1125, 707] on button "Cancel" at bounding box center [1146, 700] width 43 height 24
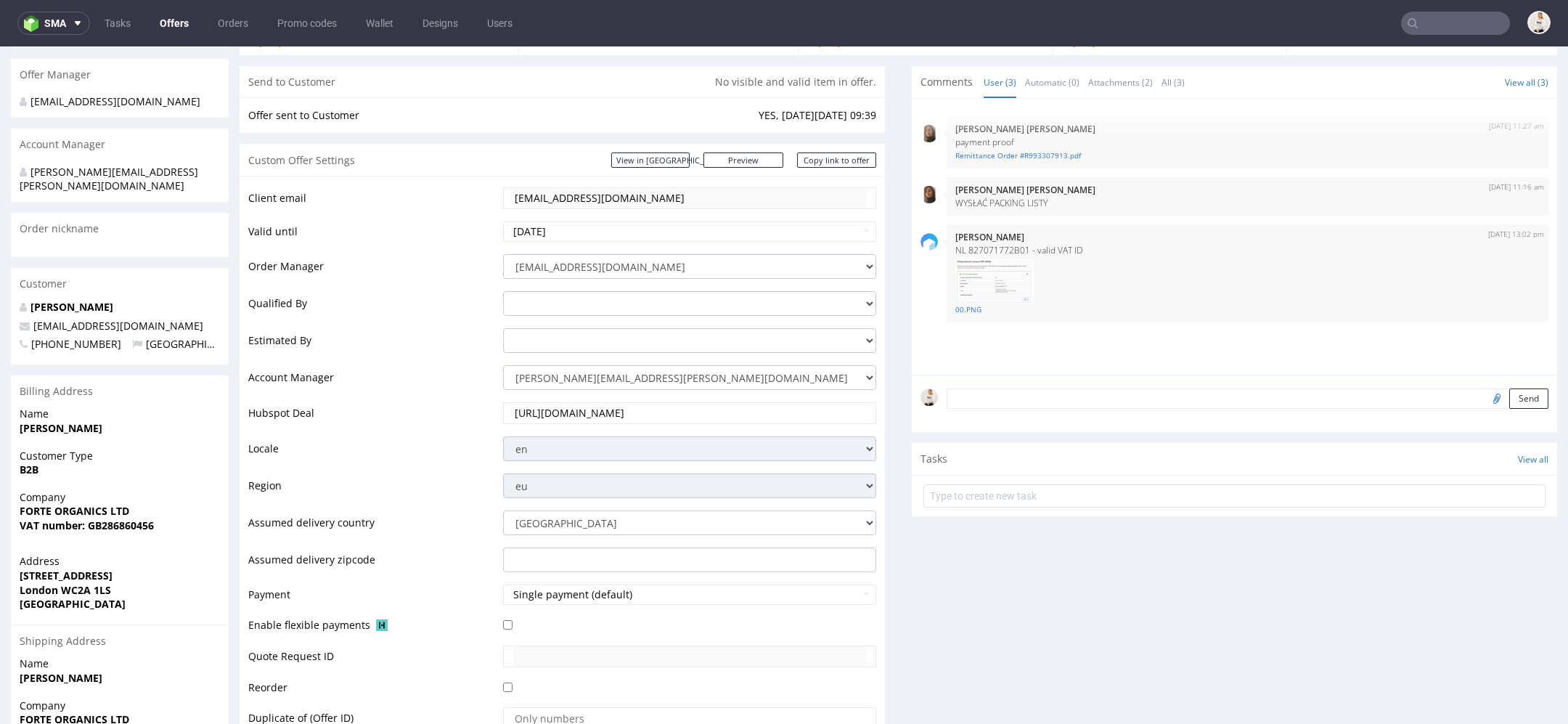
scroll to position [0, 0]
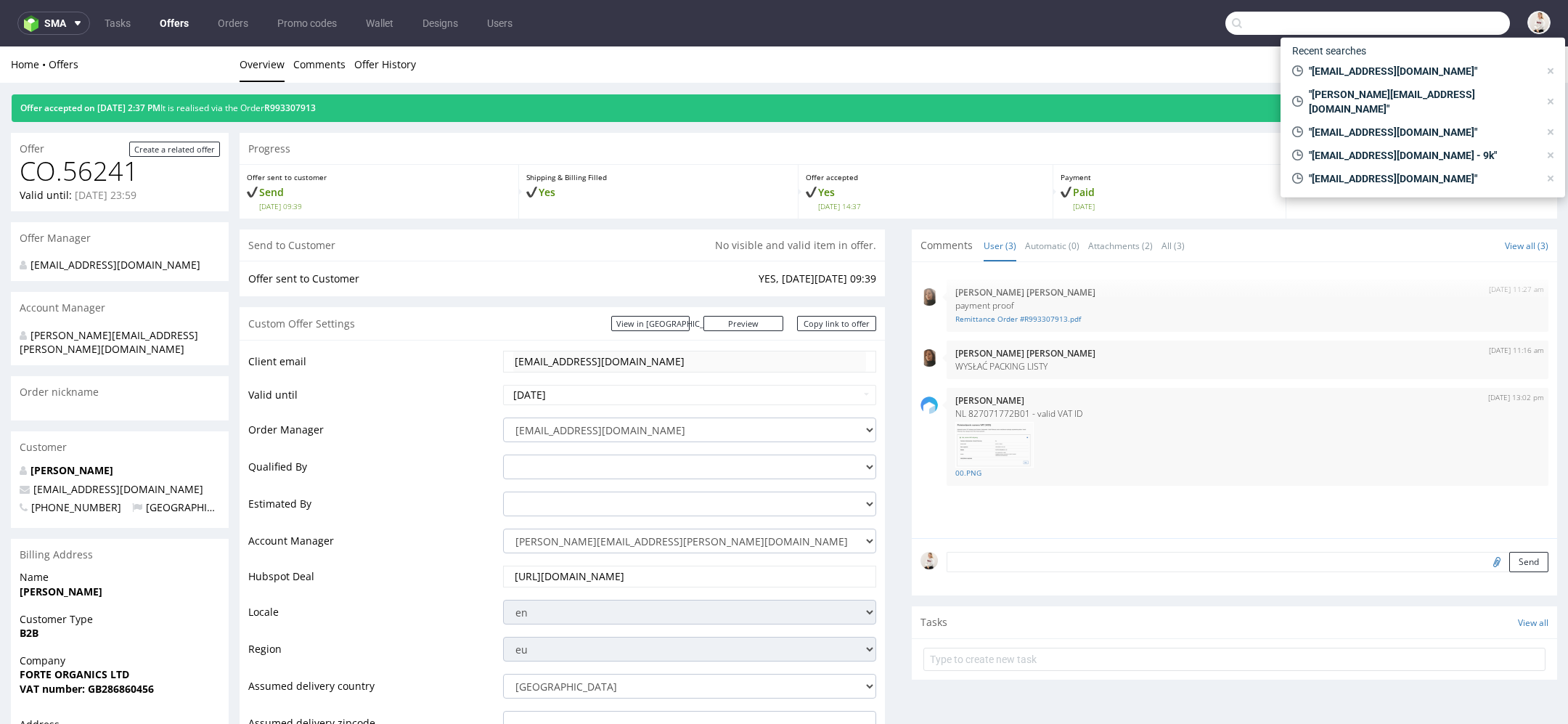
click at [1464, 18] on input "text" at bounding box center [1368, 23] width 285 height 24
click at [1400, 125] on span ""hello@21collagen.ro"" at bounding box center [1421, 132] width 236 height 14
type input "hello@21collagen.ro"
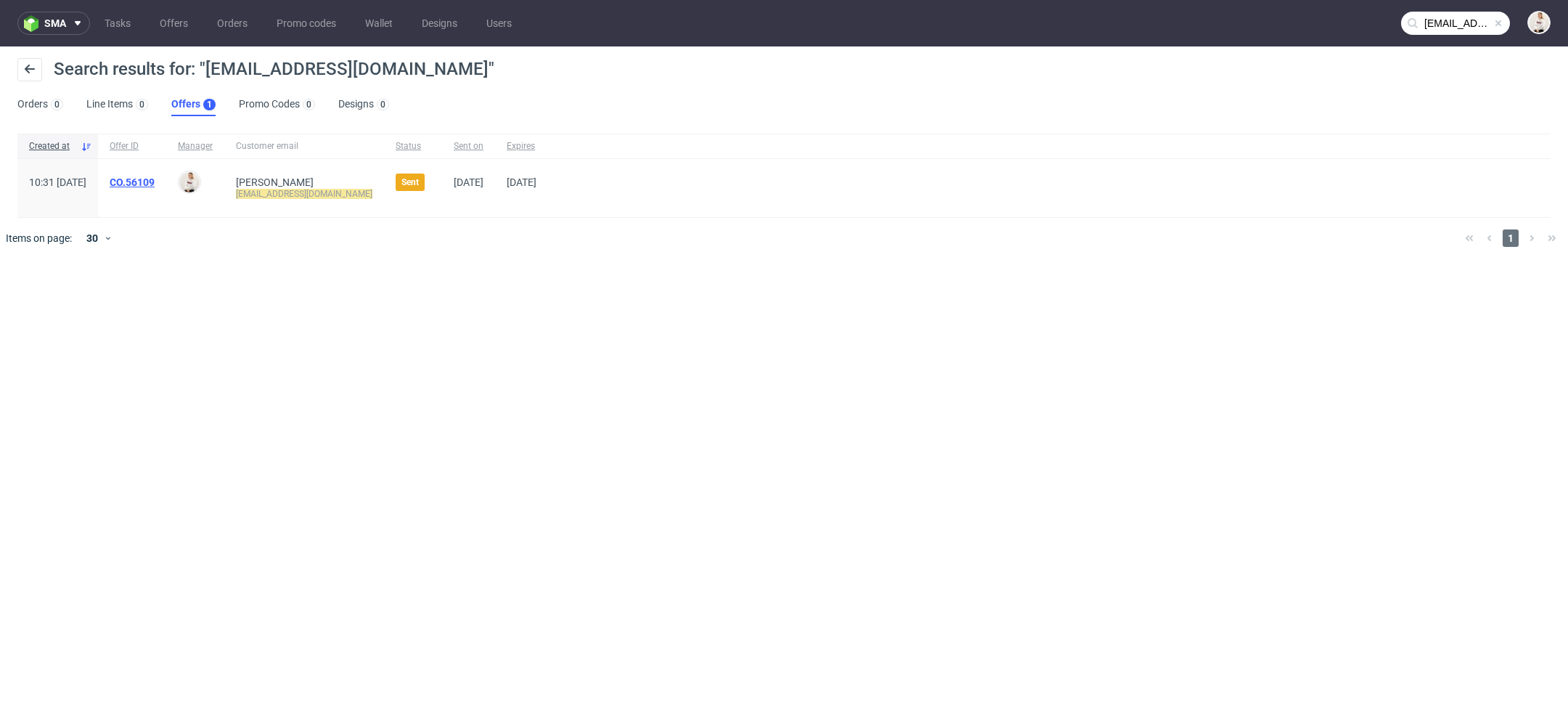
click at [155, 182] on link "CO.56109" at bounding box center [132, 182] width 45 height 11
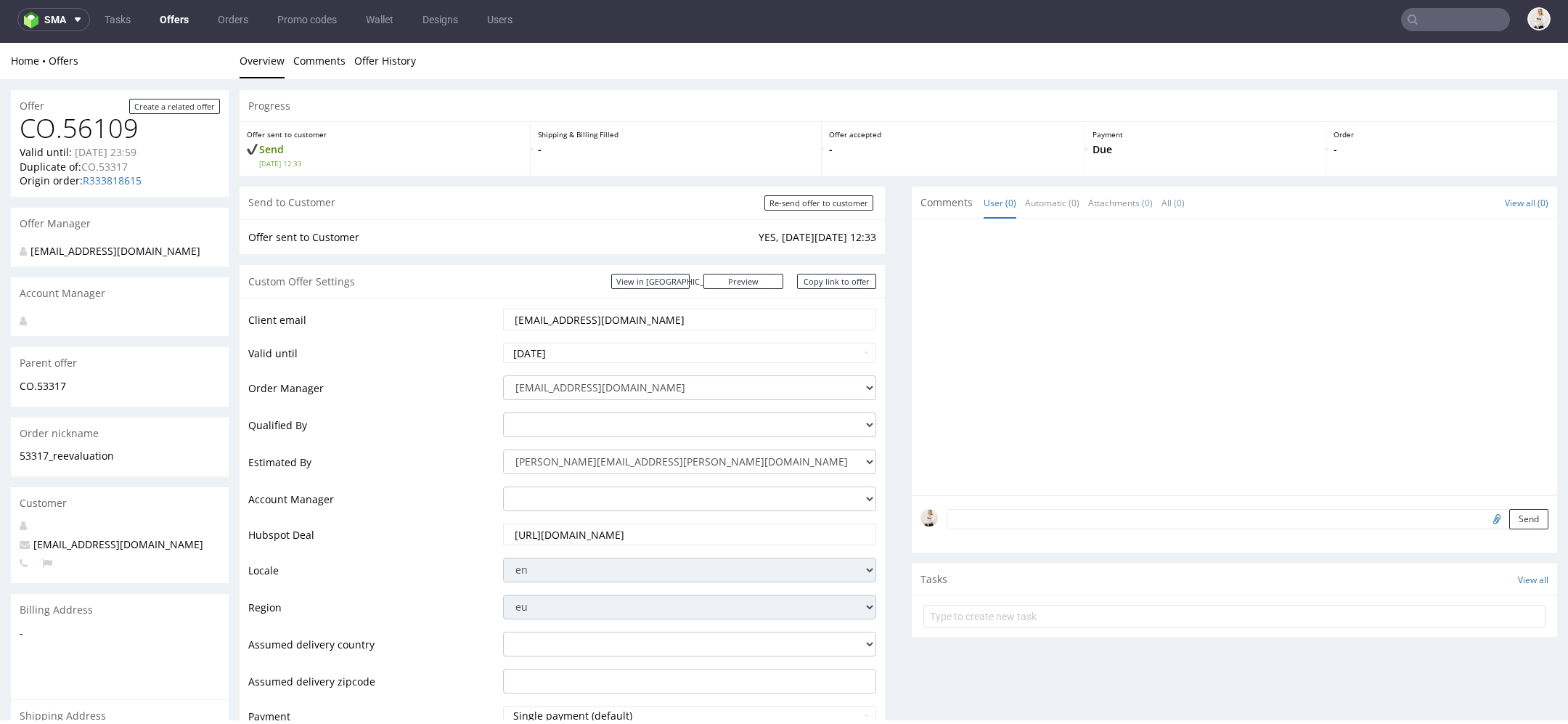
click at [164, 15] on link "Offers" at bounding box center [174, 19] width 46 height 24
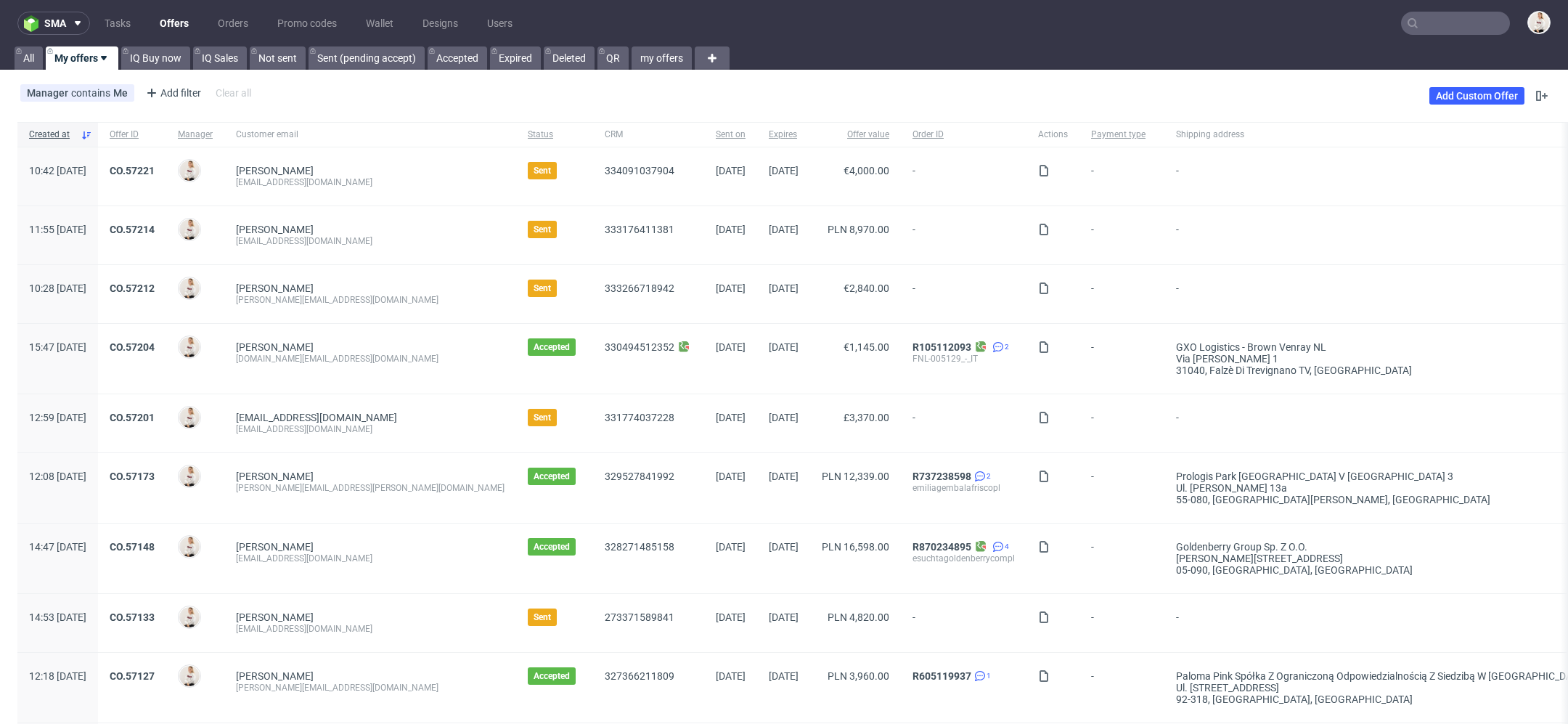
click at [175, 21] on link "Offers" at bounding box center [174, 23] width 46 height 24
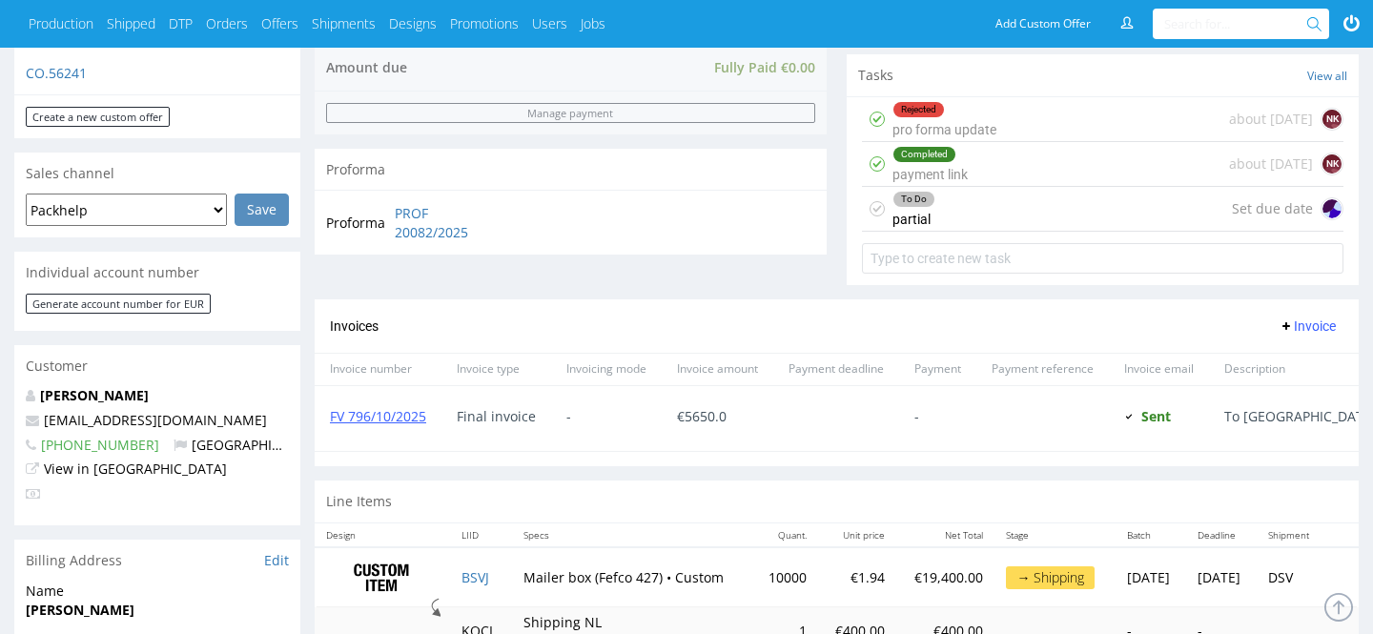
scroll to position [675, 0]
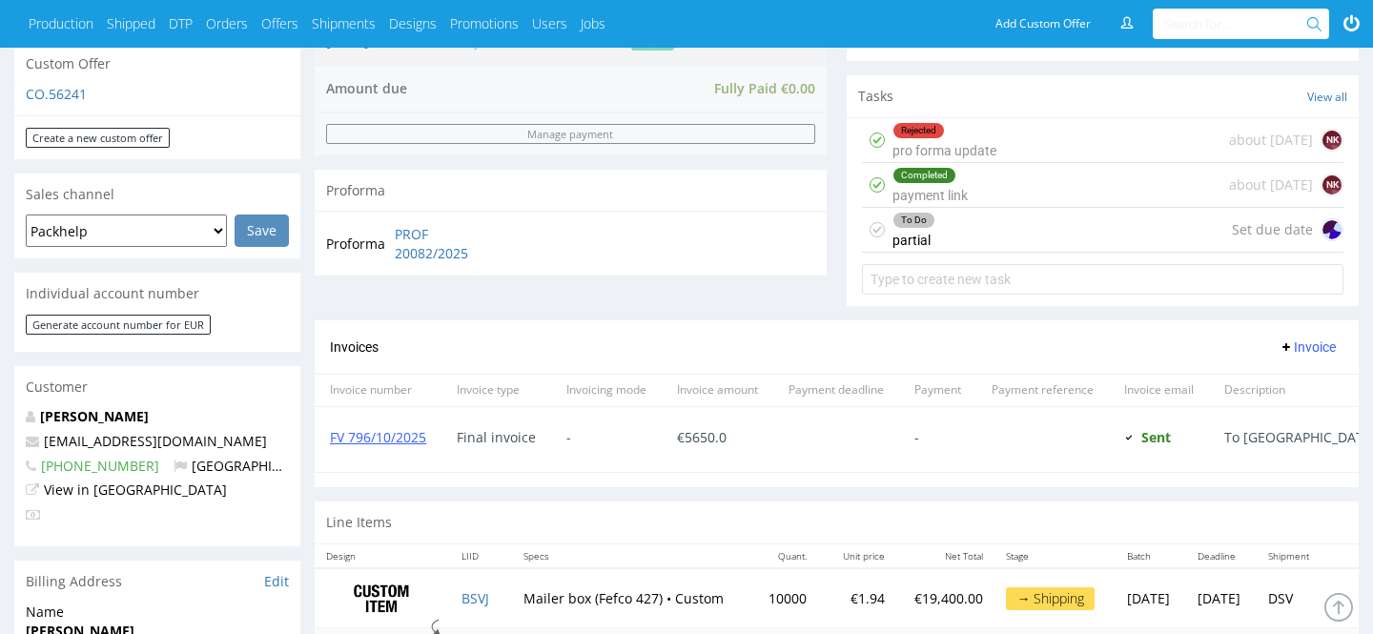
drag, startPoint x: 249, startPoint y: 420, endPoint x: 42, endPoint y: 424, distance: 207.0
click at [42, 432] on p "[EMAIL_ADDRESS][DOMAIN_NAME]" at bounding box center [157, 441] width 263 height 19
copy link "[EMAIL_ADDRESS][DOMAIN_NAME]"
